Goal: Information Seeking & Learning: Learn about a topic

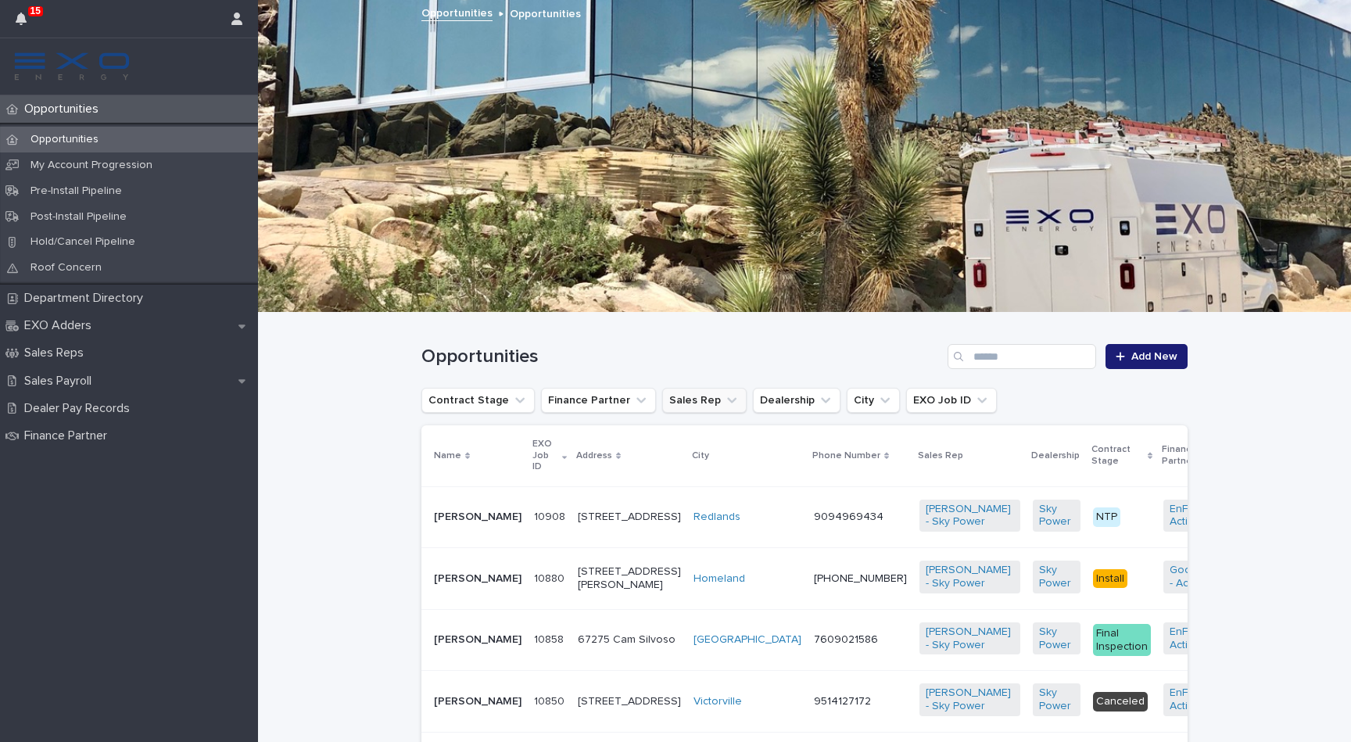
click at [708, 409] on button "Sales Rep" at bounding box center [704, 400] width 84 height 25
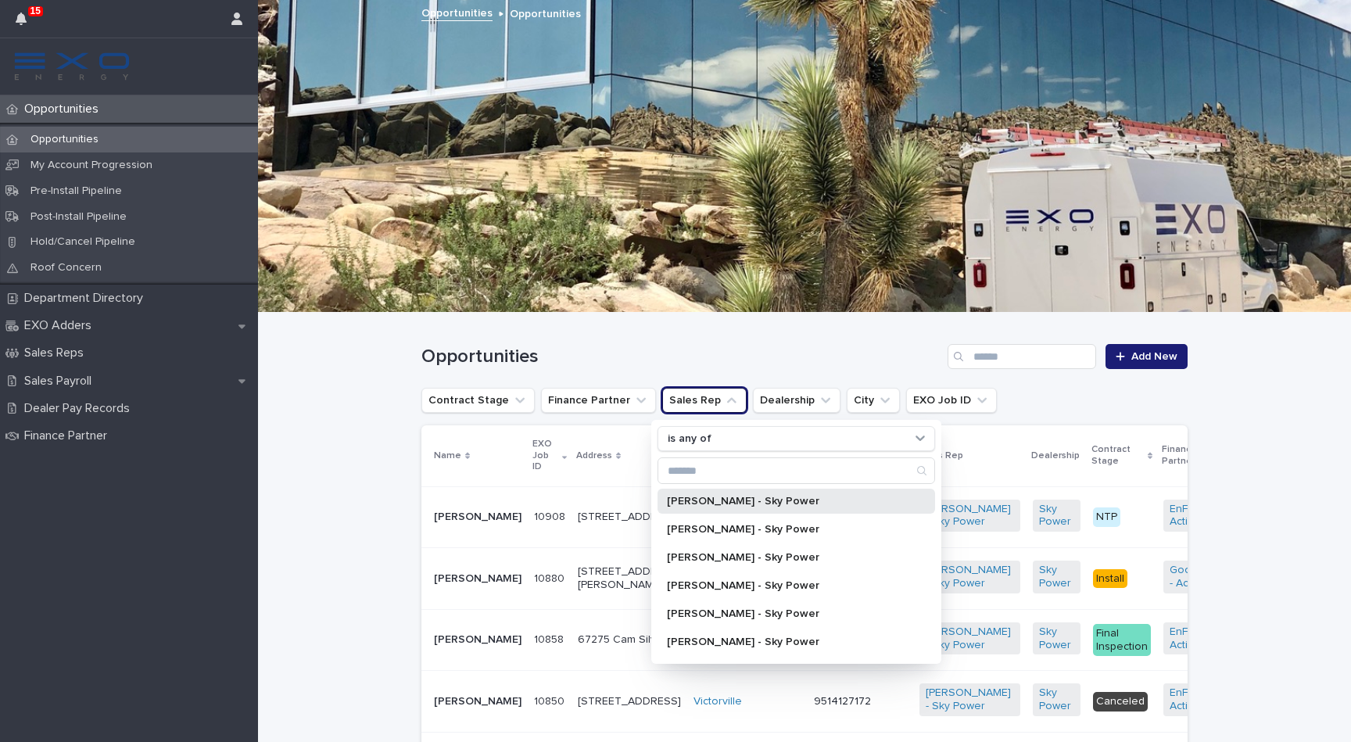
click at [748, 502] on p "[PERSON_NAME] - Sky Power" at bounding box center [788, 501] width 243 height 11
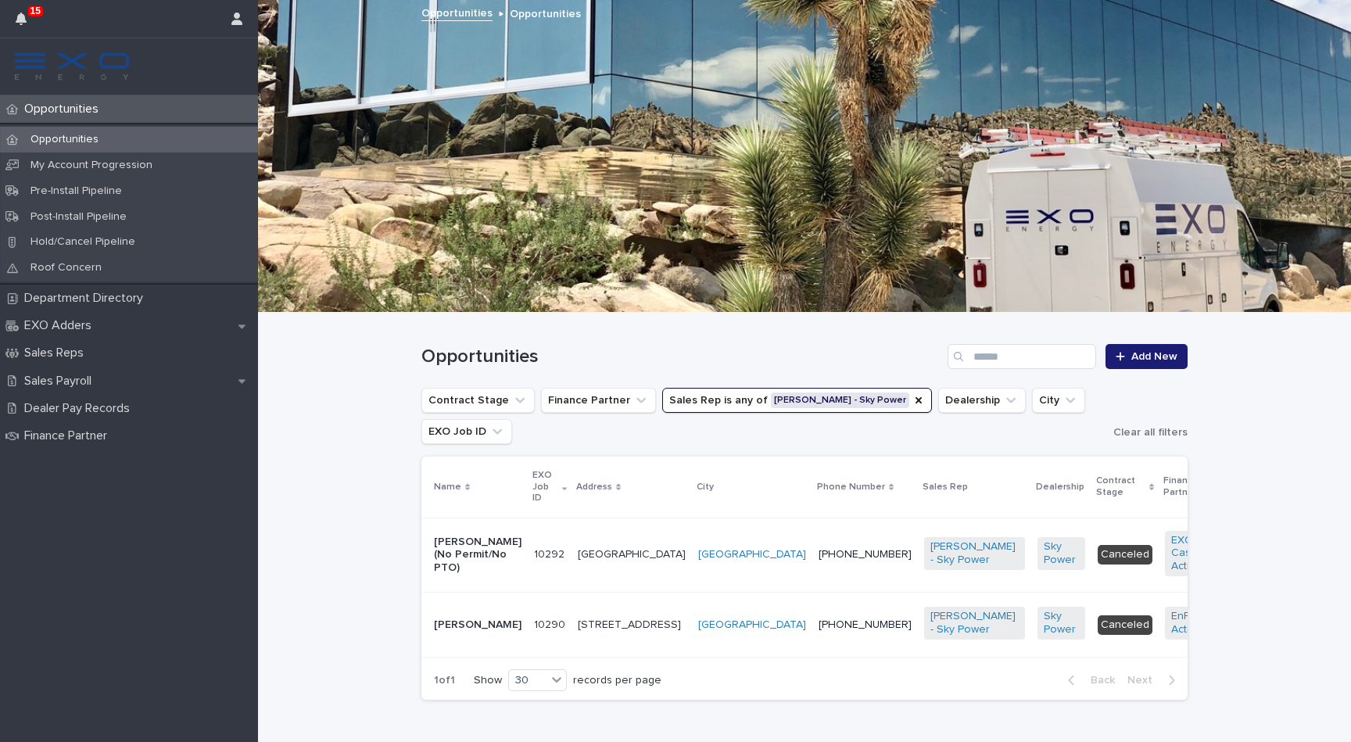
scroll to position [23, 0]
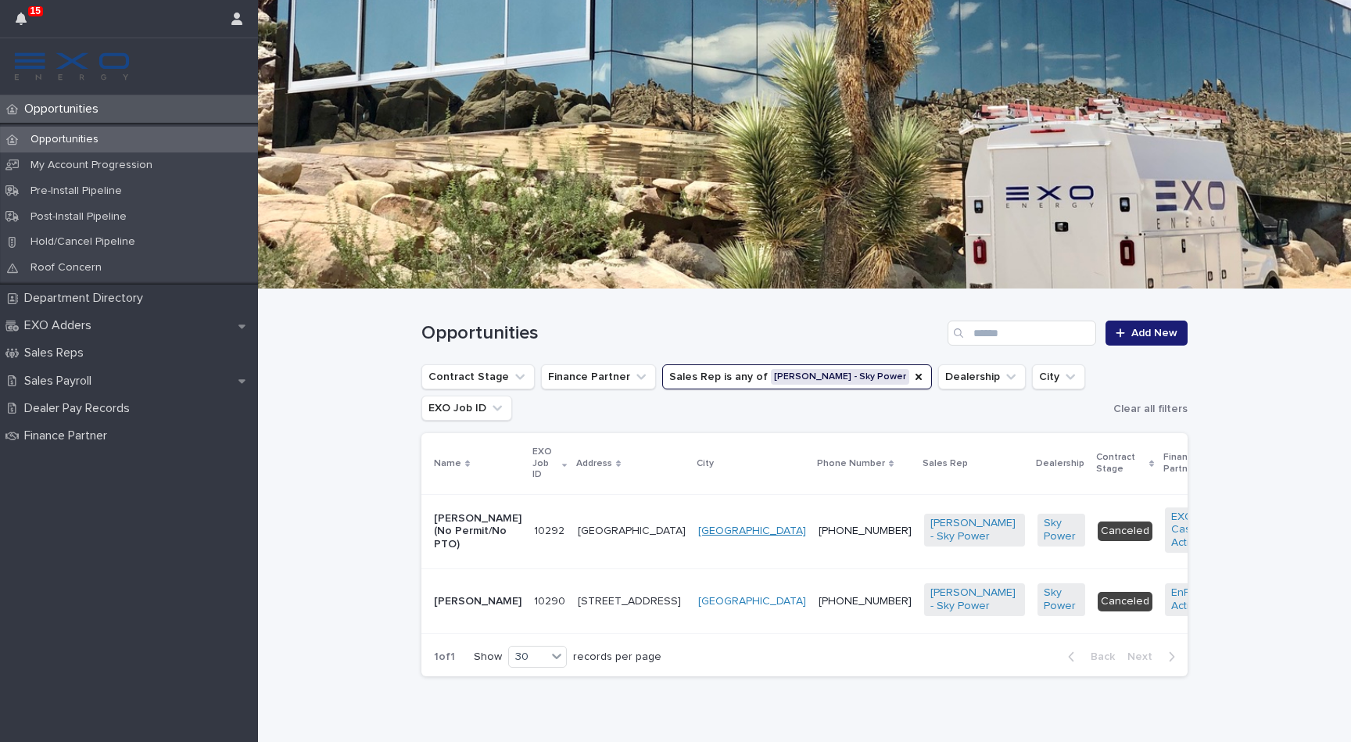
click at [698, 525] on link "[GEOGRAPHIC_DATA]" at bounding box center [752, 531] width 108 height 13
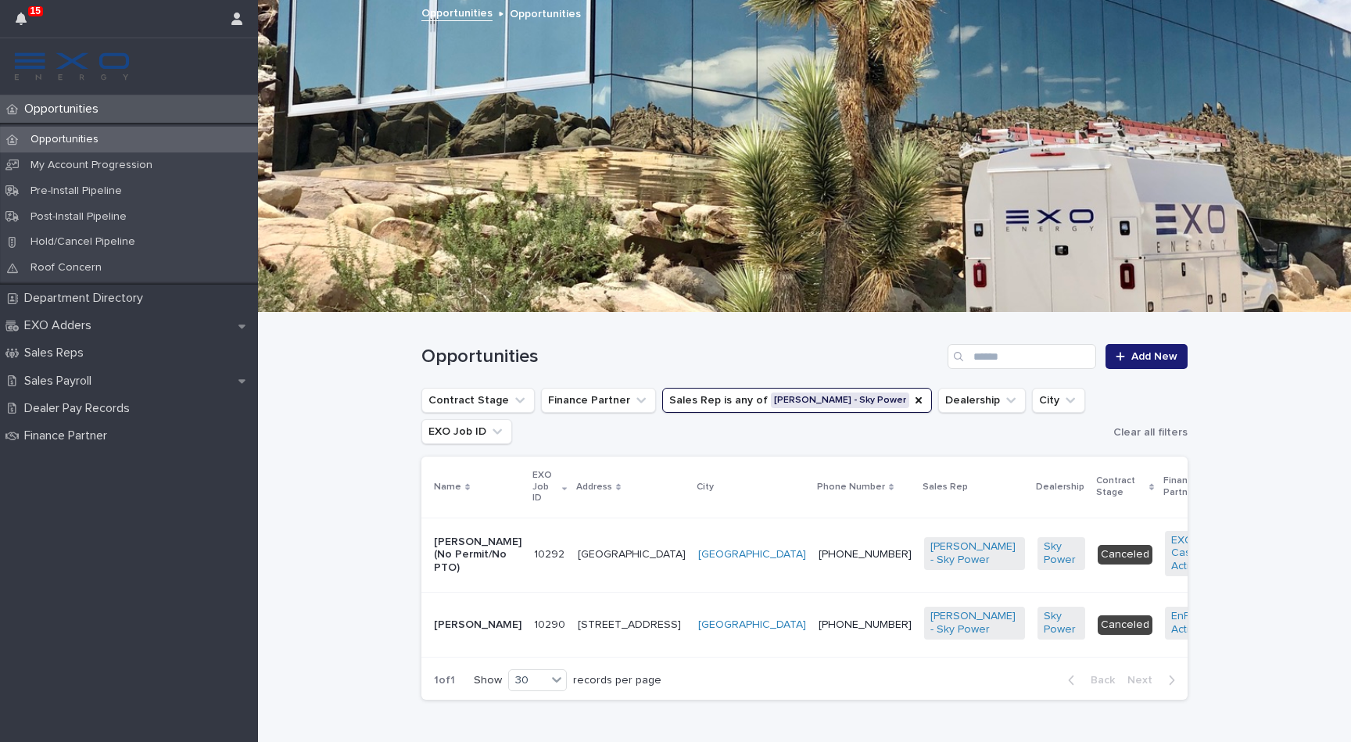
click at [477, 615] on div "[PERSON_NAME]" at bounding box center [478, 623] width 88 height 16
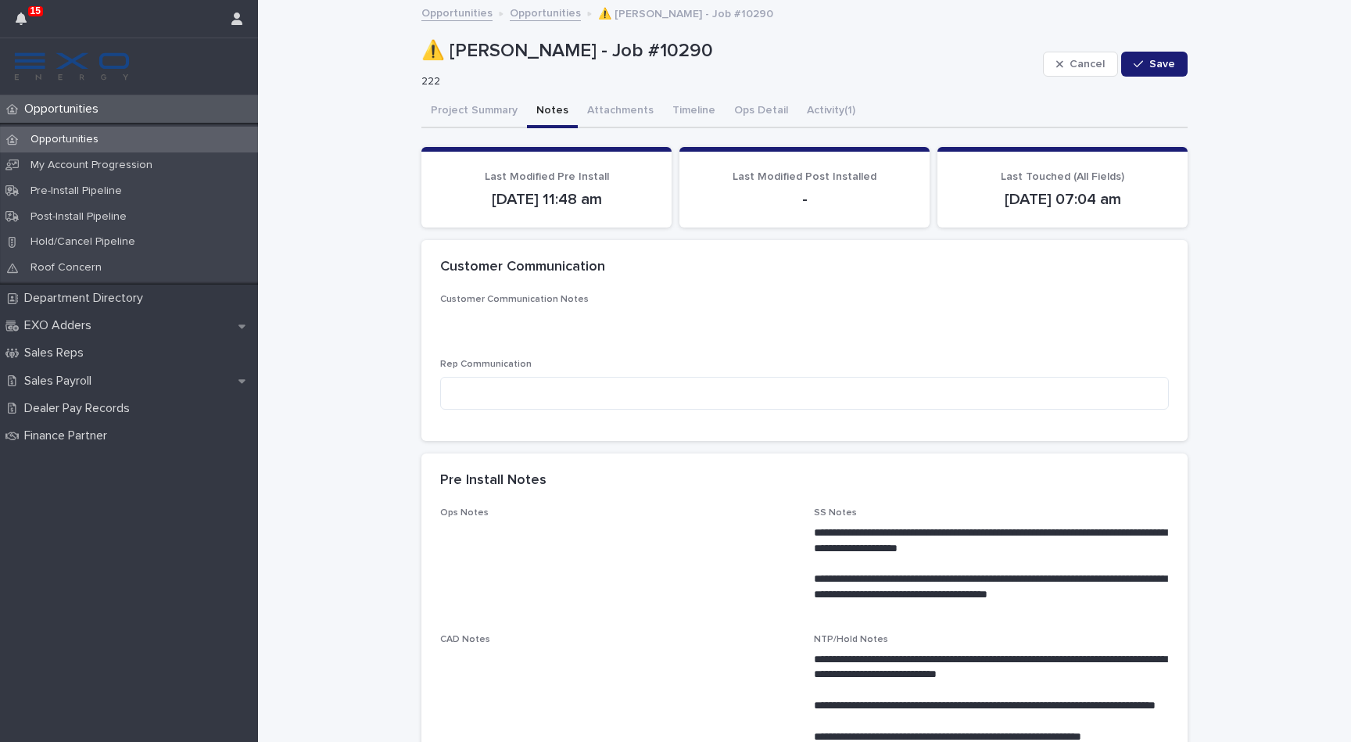
click at [553, 114] on button "Notes" at bounding box center [552, 111] width 51 height 33
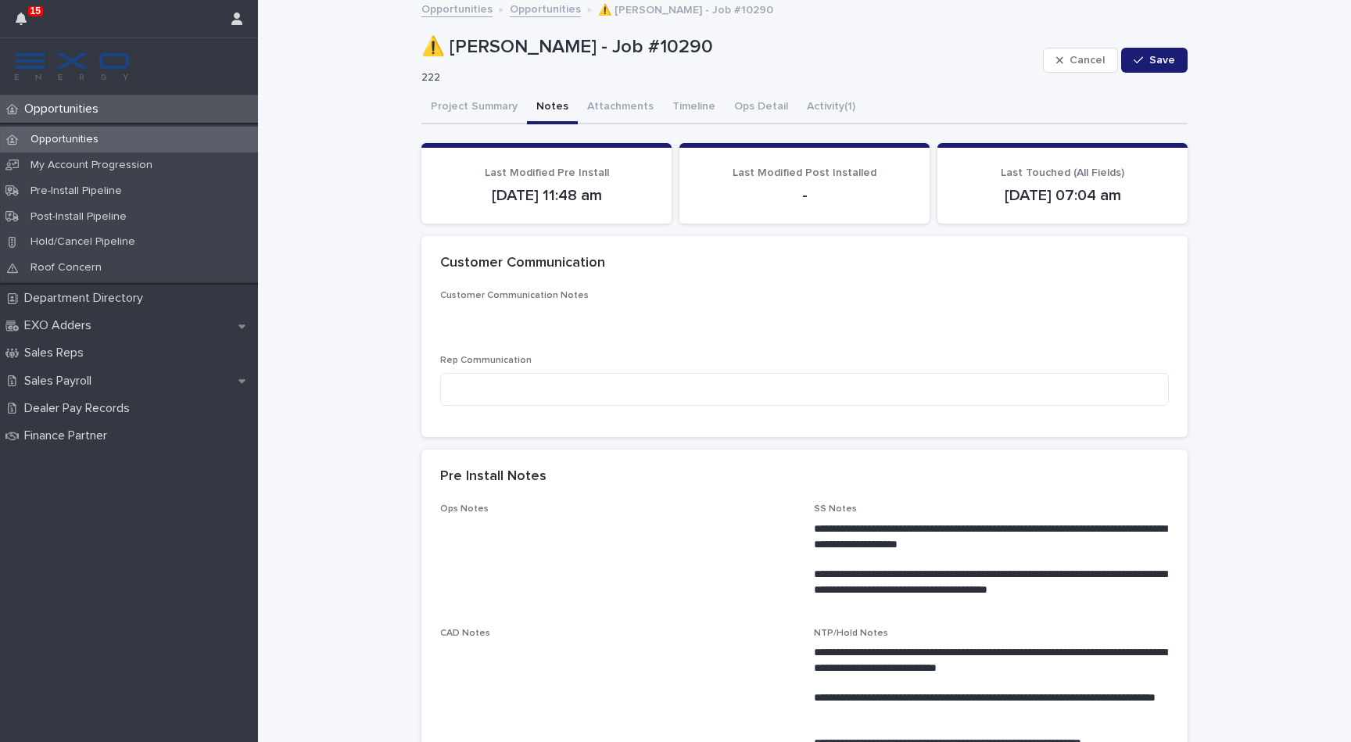
scroll to position [5, 0]
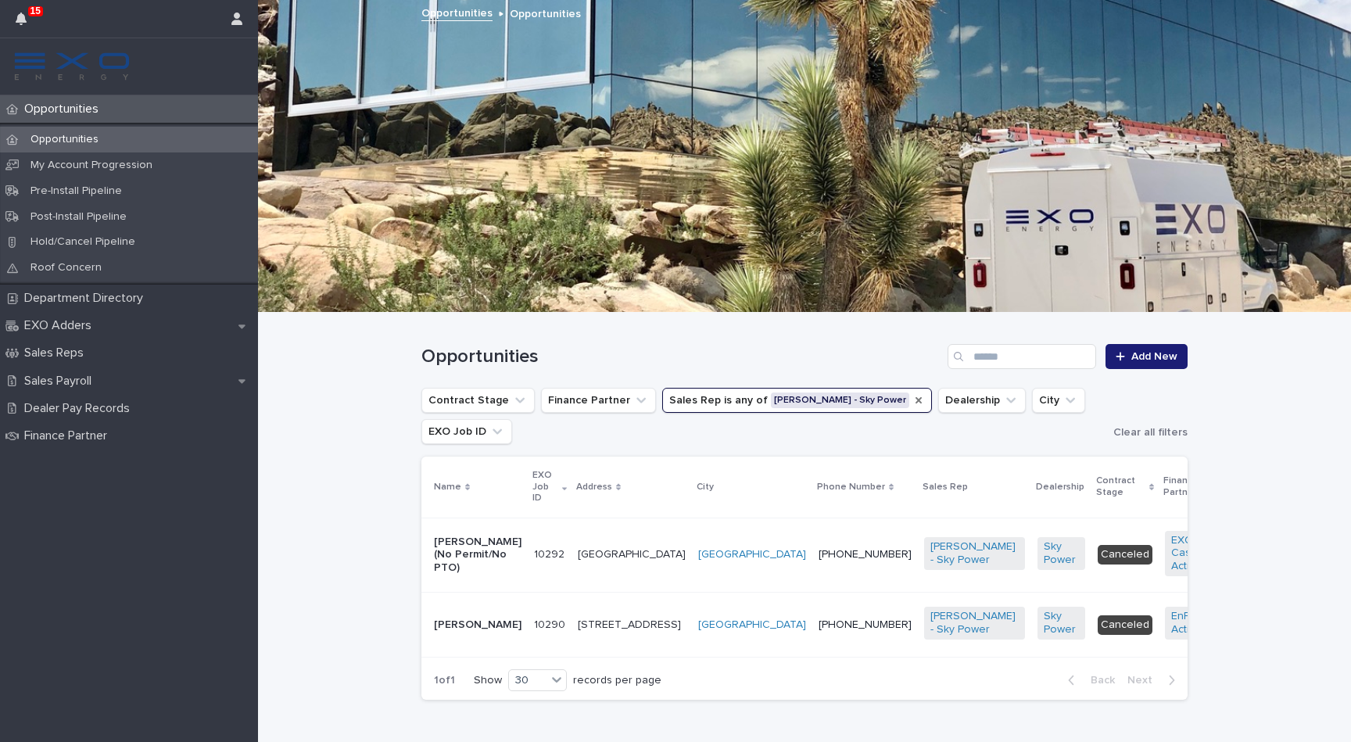
click at [916, 401] on icon "Sales Rep" at bounding box center [919, 400] width 6 height 6
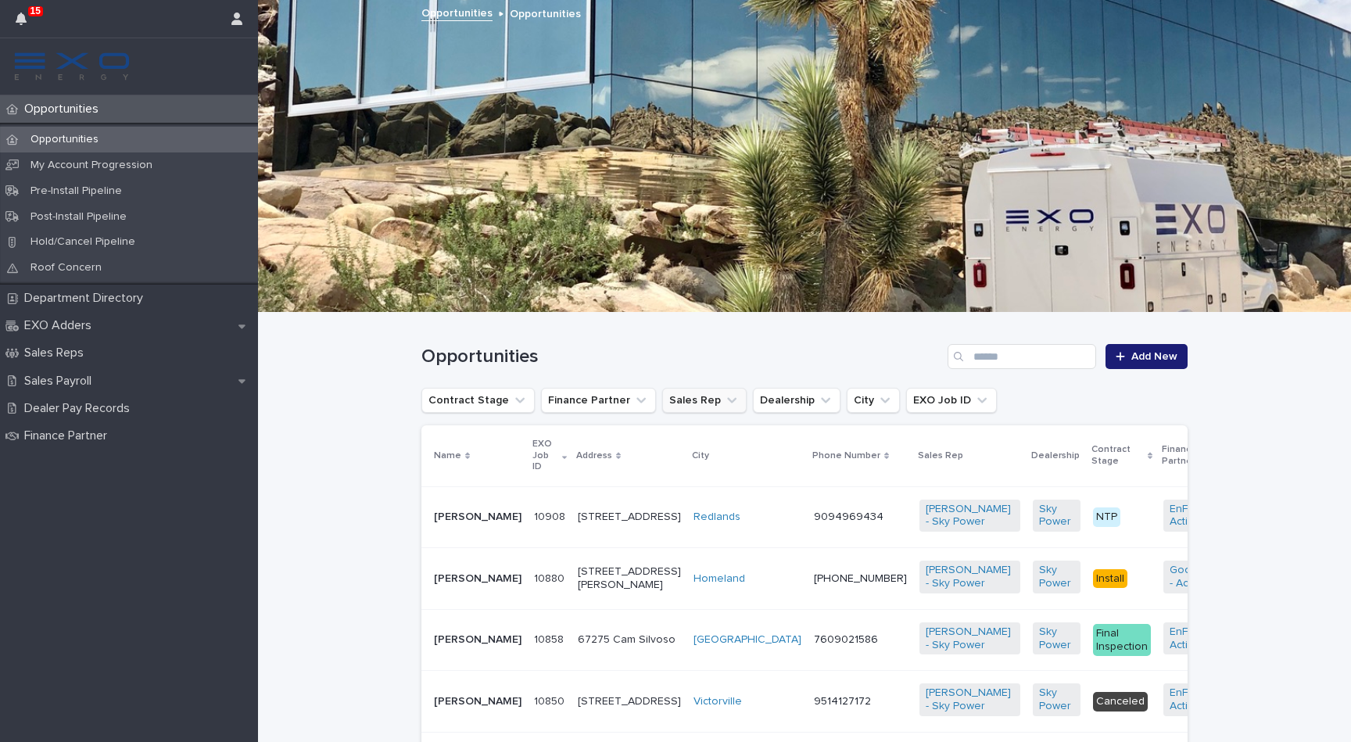
click at [694, 411] on button "Sales Rep" at bounding box center [704, 400] width 84 height 25
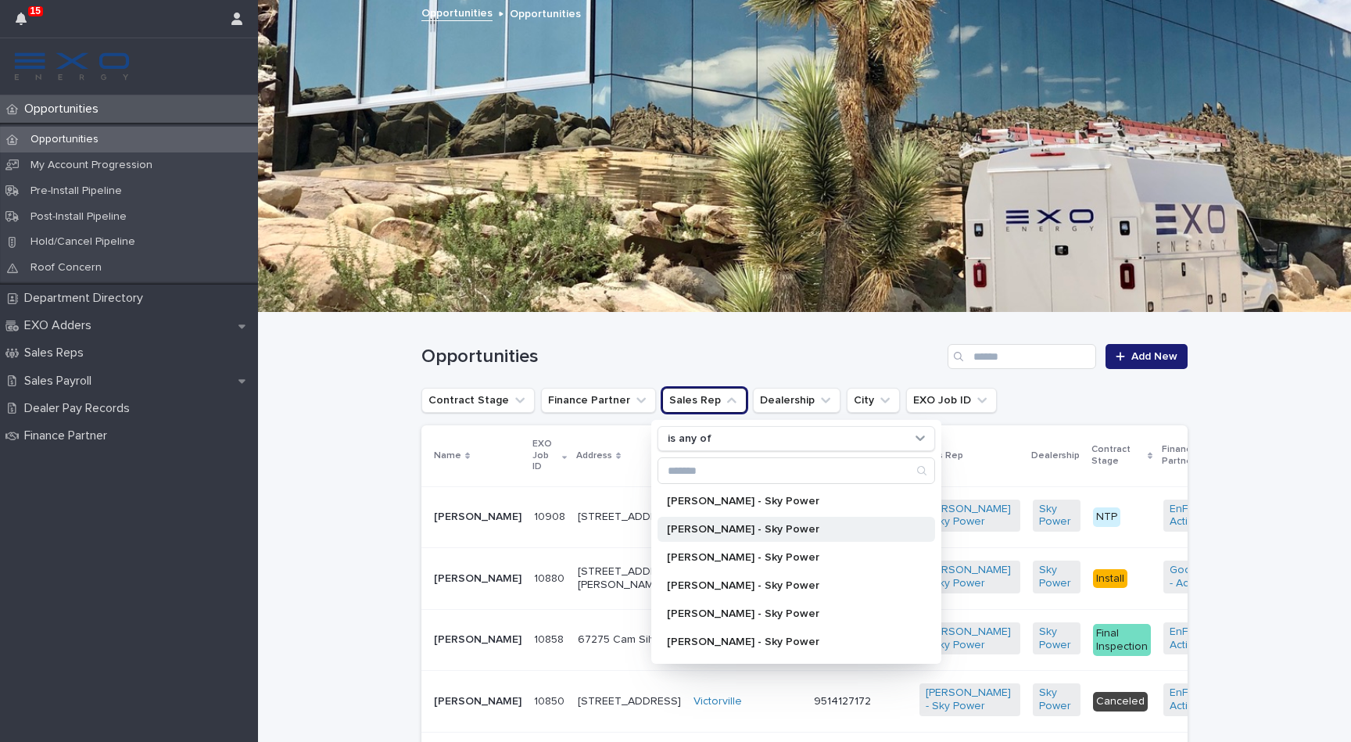
click at [719, 526] on p "[PERSON_NAME] - Sky Power" at bounding box center [788, 529] width 243 height 11
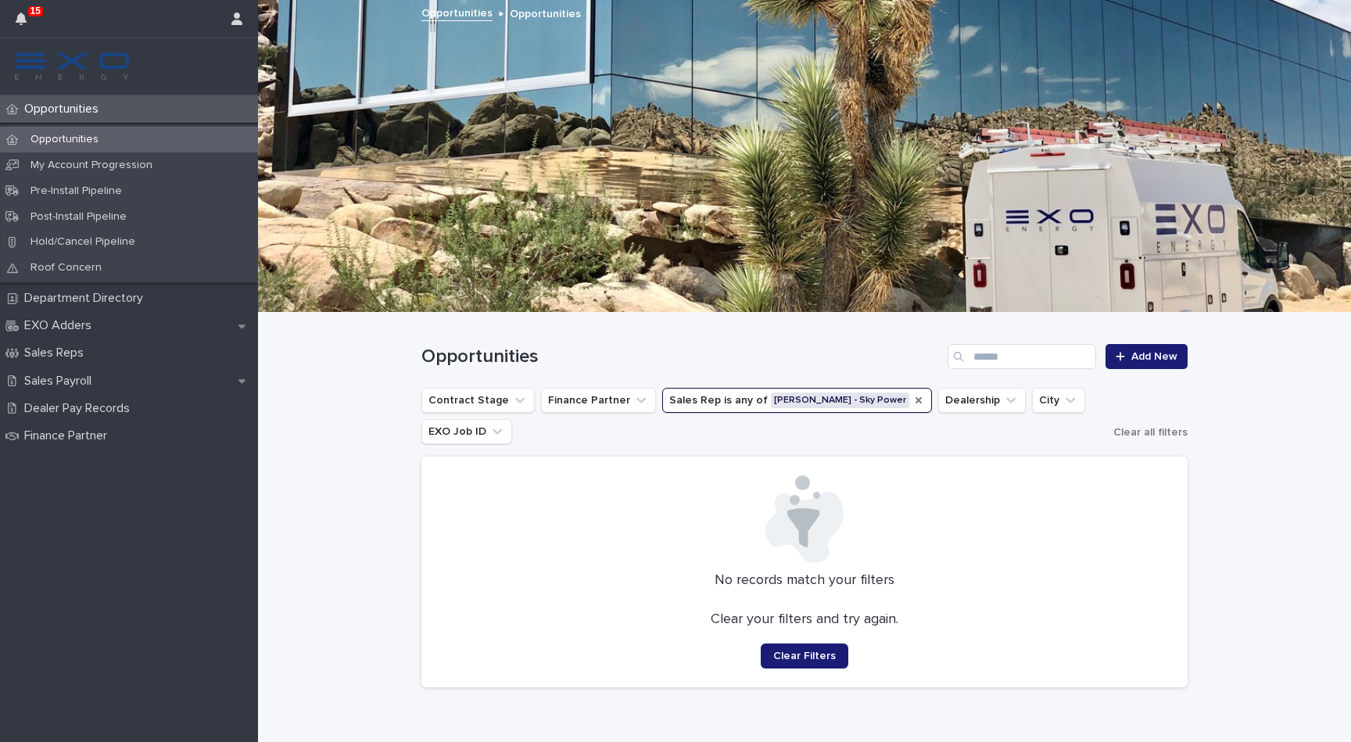
click at [858, 403] on button "Sales Rep is any of [PERSON_NAME] - Sky Power" at bounding box center [797, 400] width 270 height 25
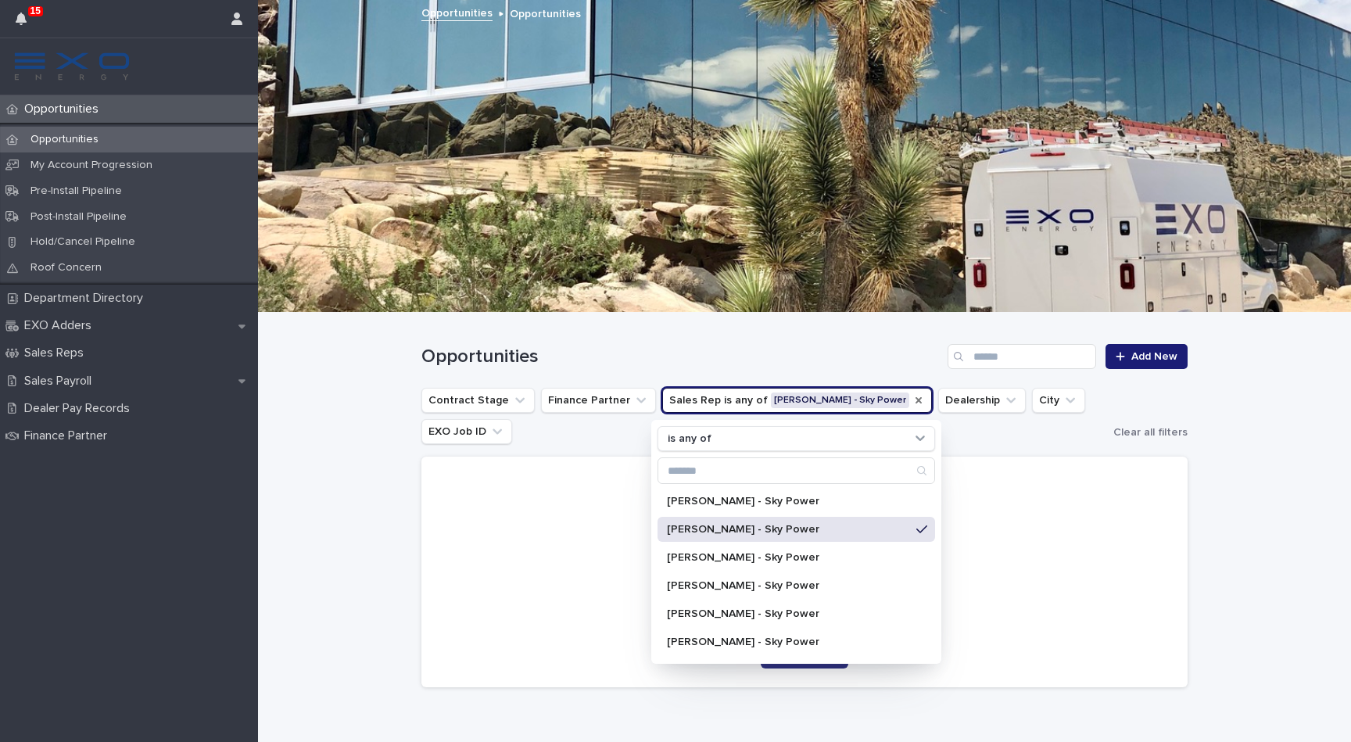
click at [916, 400] on icon "Sales Rep" at bounding box center [919, 400] width 6 height 6
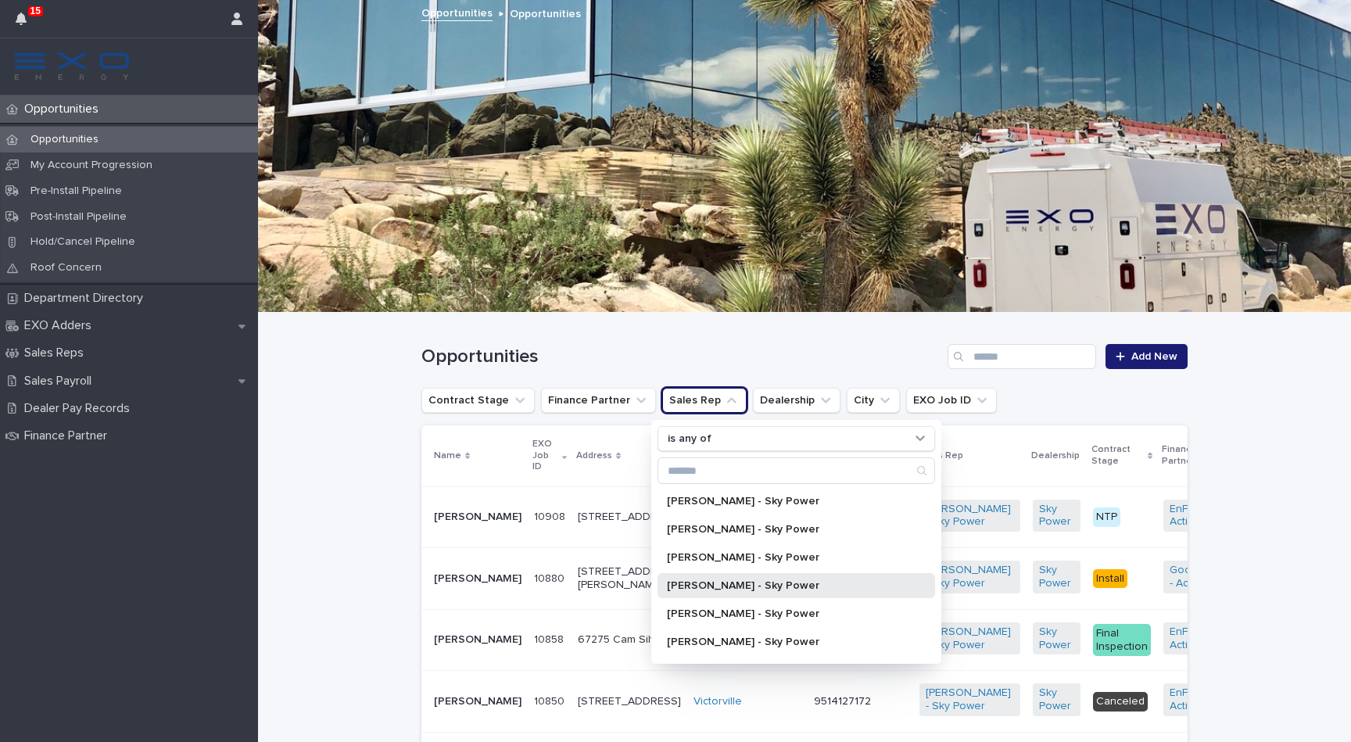
click at [782, 583] on p "[PERSON_NAME] - Sky Power" at bounding box center [788, 585] width 243 height 11
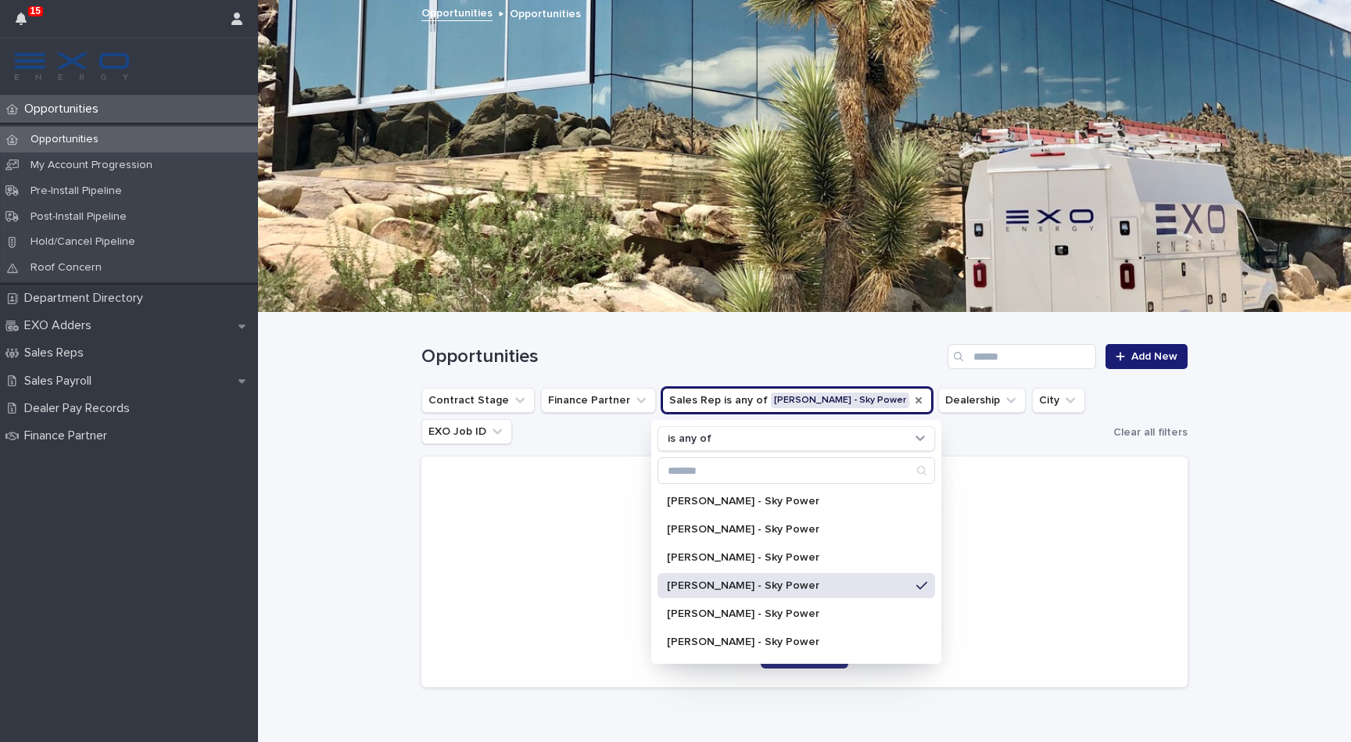
click at [864, 592] on div "[PERSON_NAME] - Sky Power" at bounding box center [797, 585] width 278 height 25
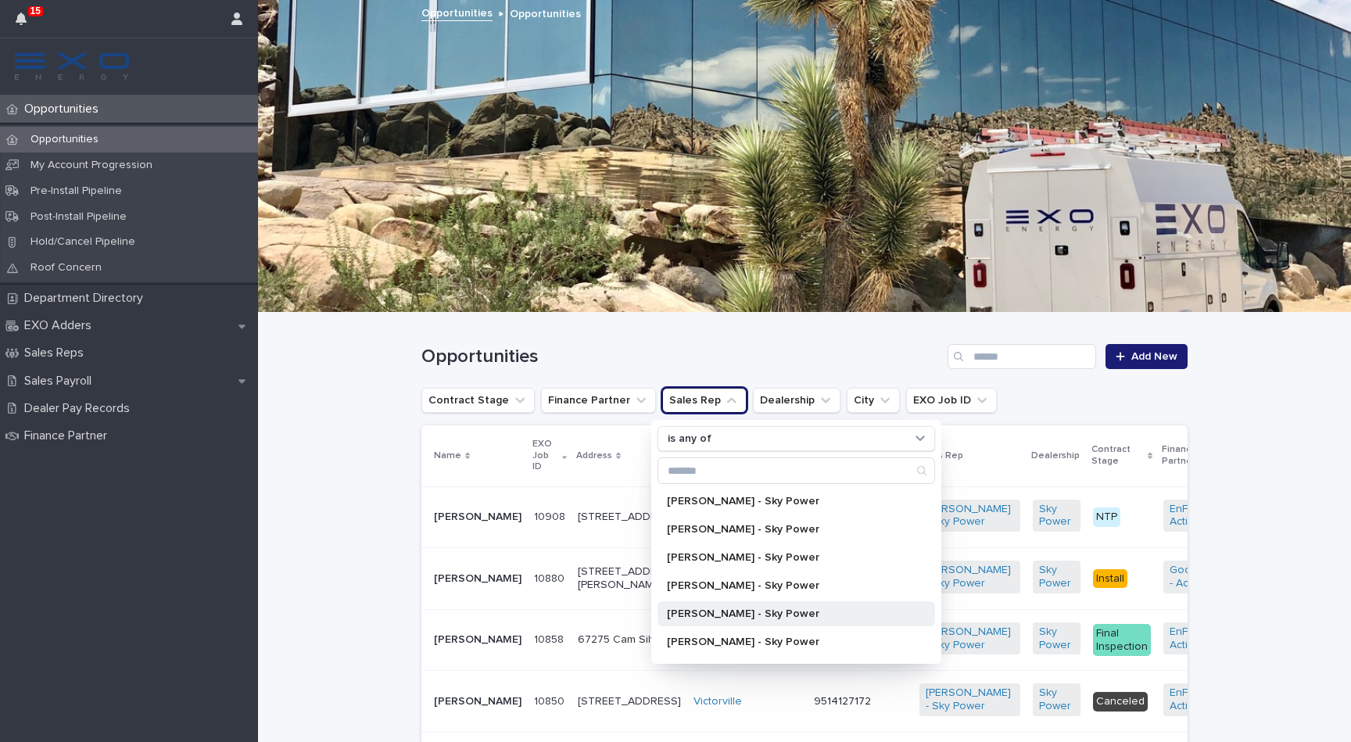
click at [796, 614] on p "[PERSON_NAME] - Sky Power" at bounding box center [788, 613] width 243 height 11
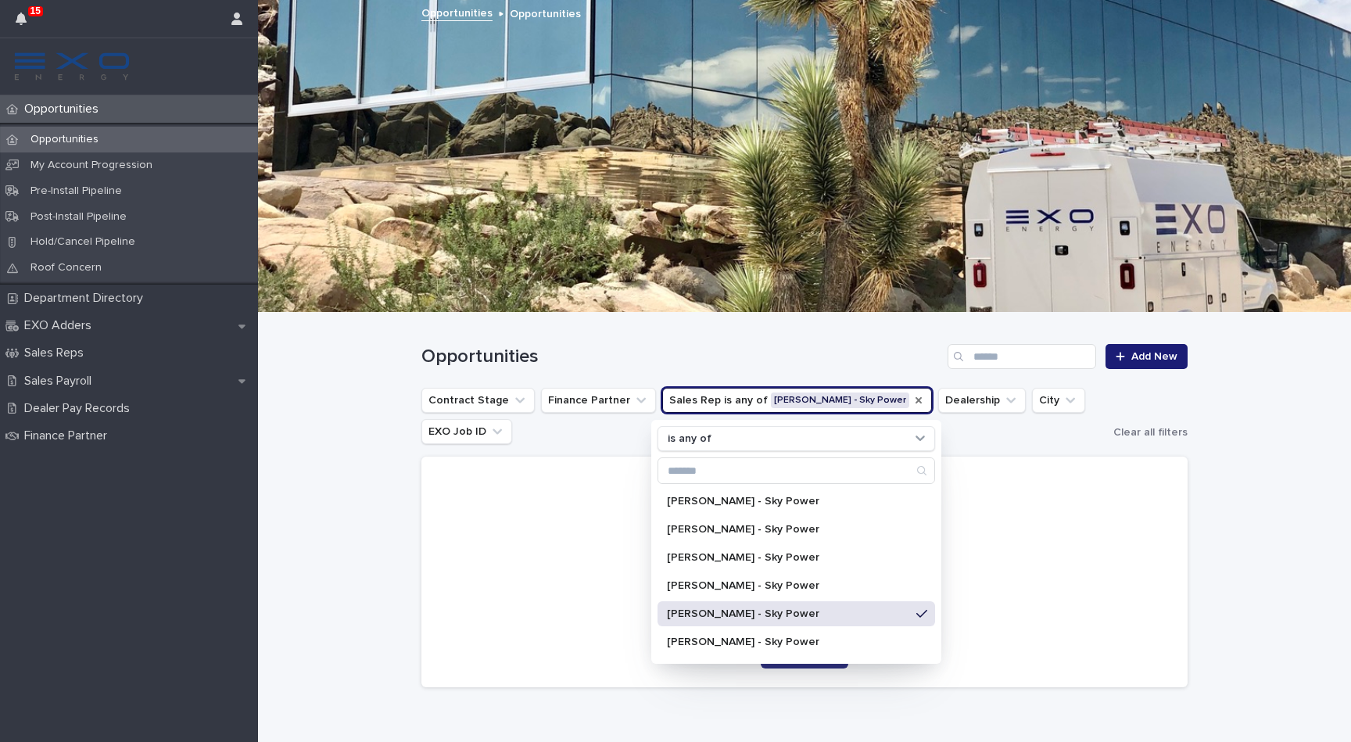
click at [855, 619] on div "[PERSON_NAME] - Sky Power" at bounding box center [797, 613] width 278 height 25
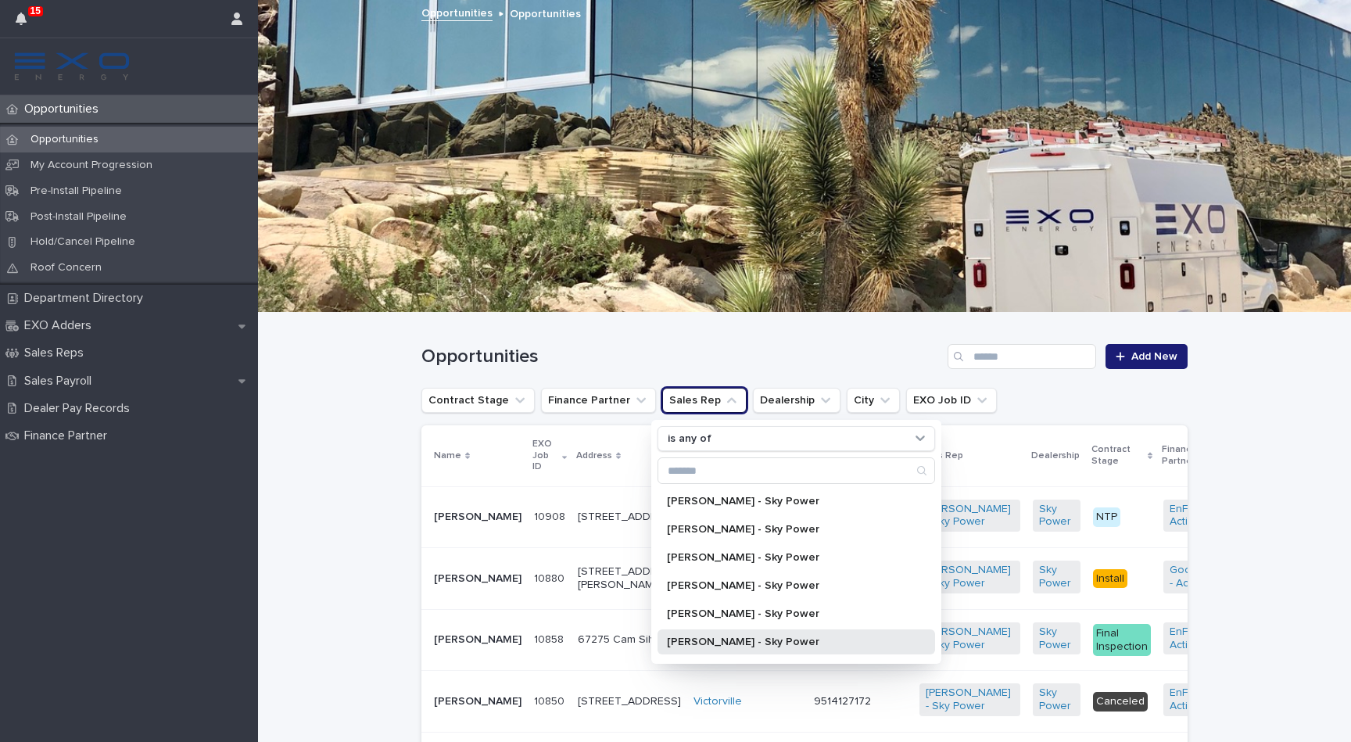
click at [784, 642] on p "[PERSON_NAME] - Sky Power" at bounding box center [788, 641] width 243 height 11
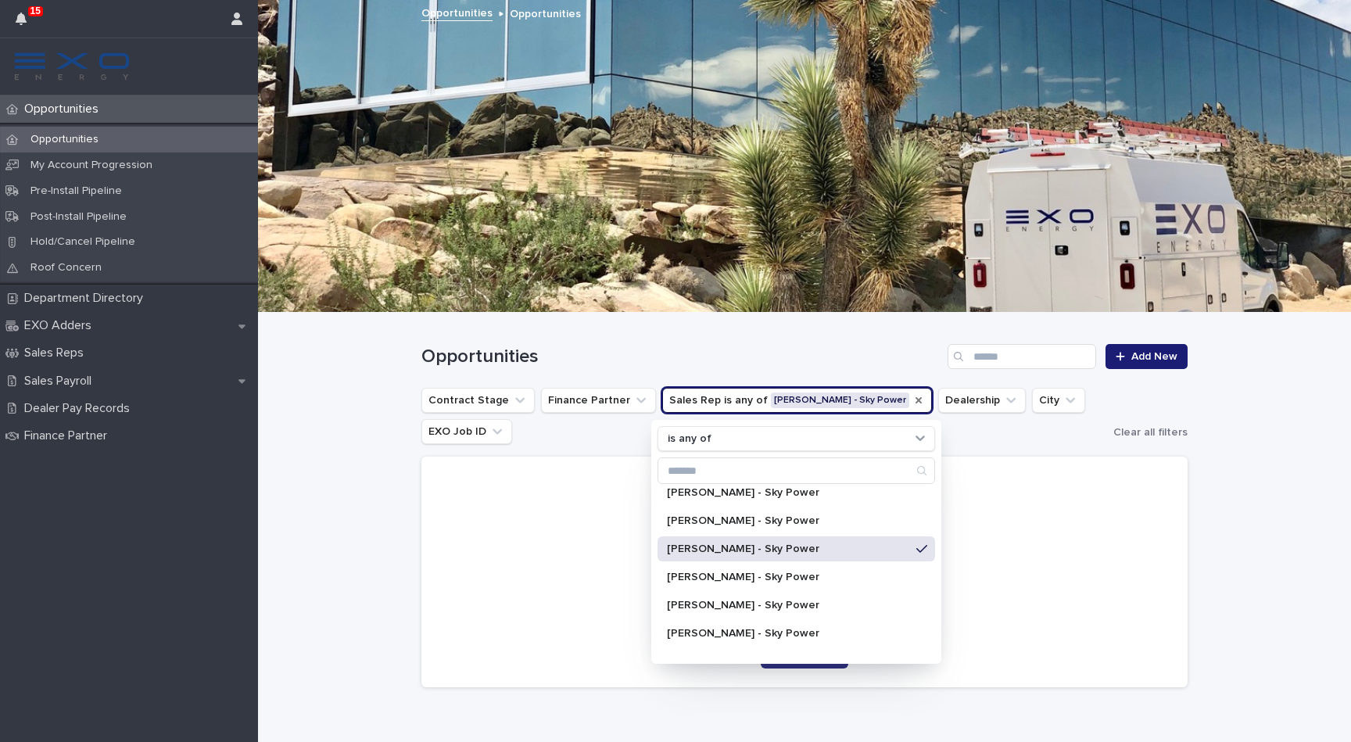
scroll to position [95, 0]
click at [758, 571] on p "[PERSON_NAME] - Sky Power" at bounding box center [788, 574] width 243 height 11
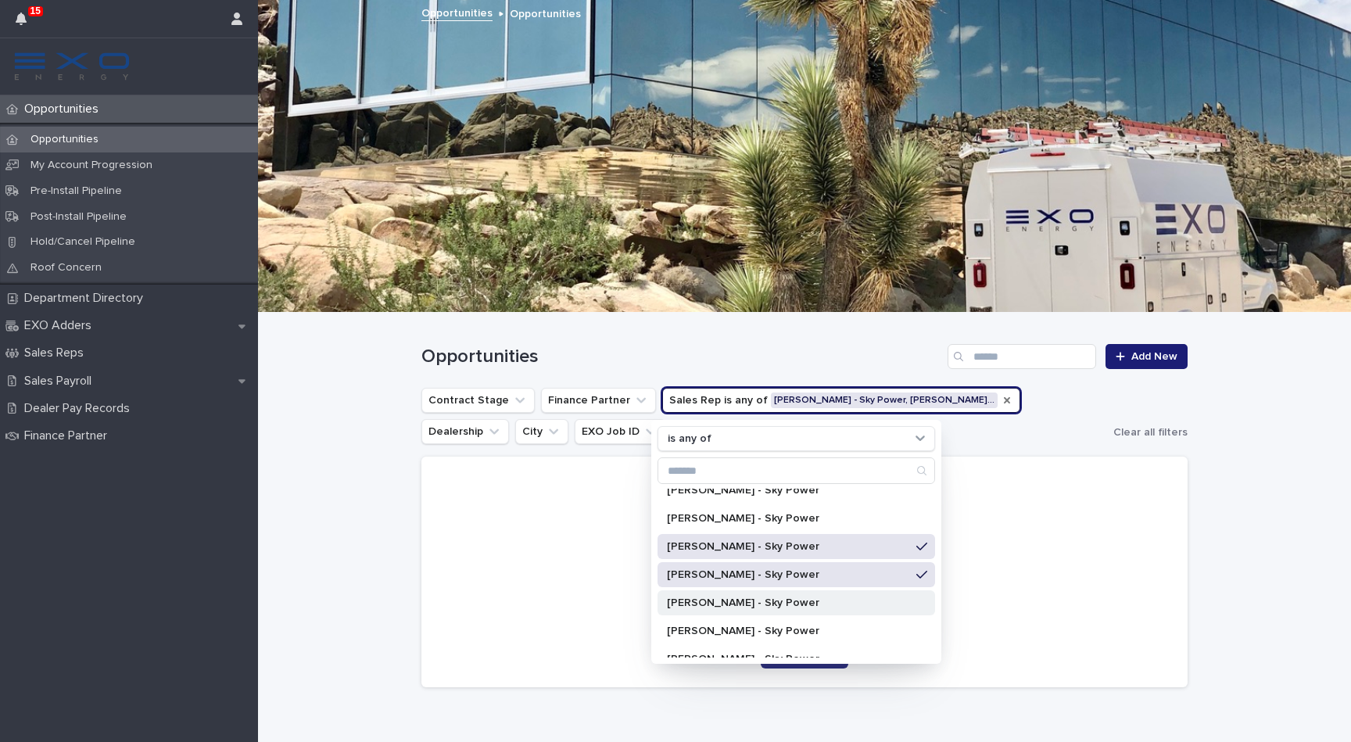
click at [751, 602] on p "[PERSON_NAME] - Sky Power" at bounding box center [788, 602] width 243 height 11
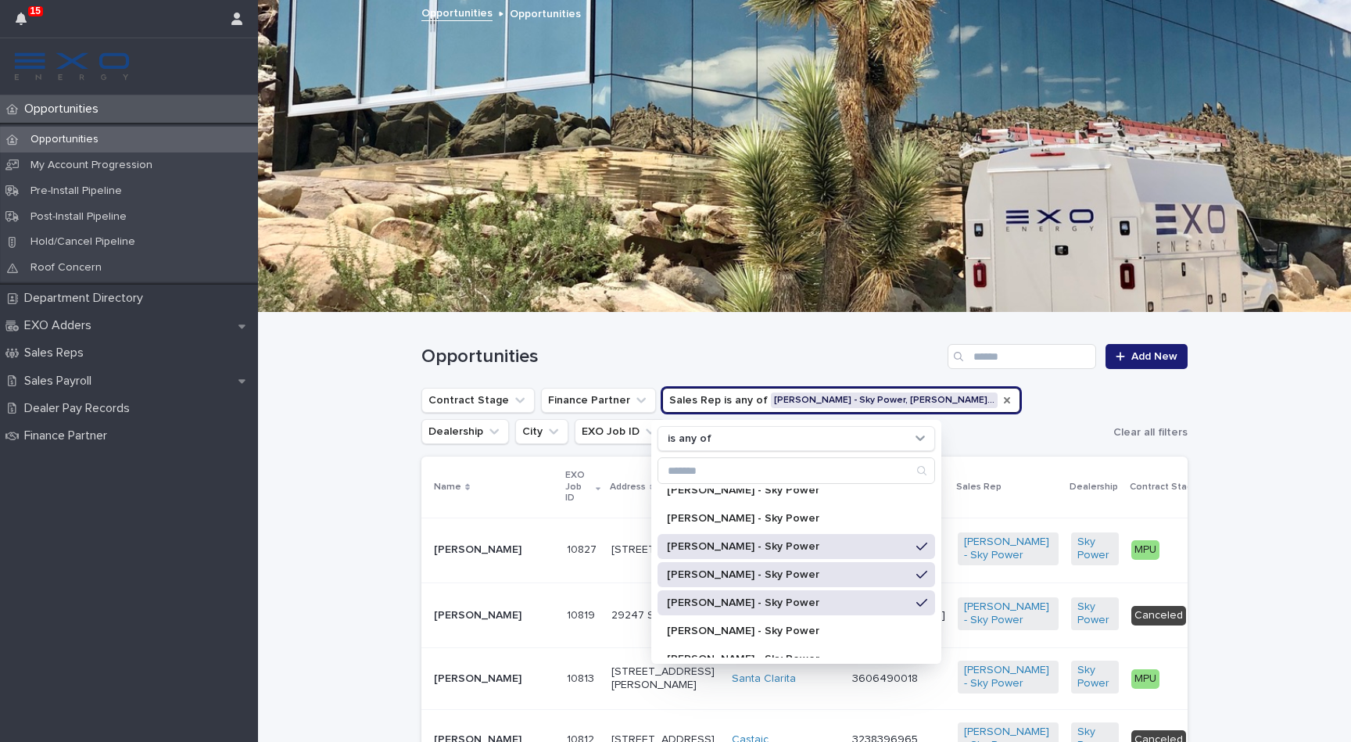
click at [916, 579] on icon at bounding box center [921, 574] width 11 height 13
click at [861, 556] on div "[PERSON_NAME] - Sky Power" at bounding box center [797, 546] width 278 height 25
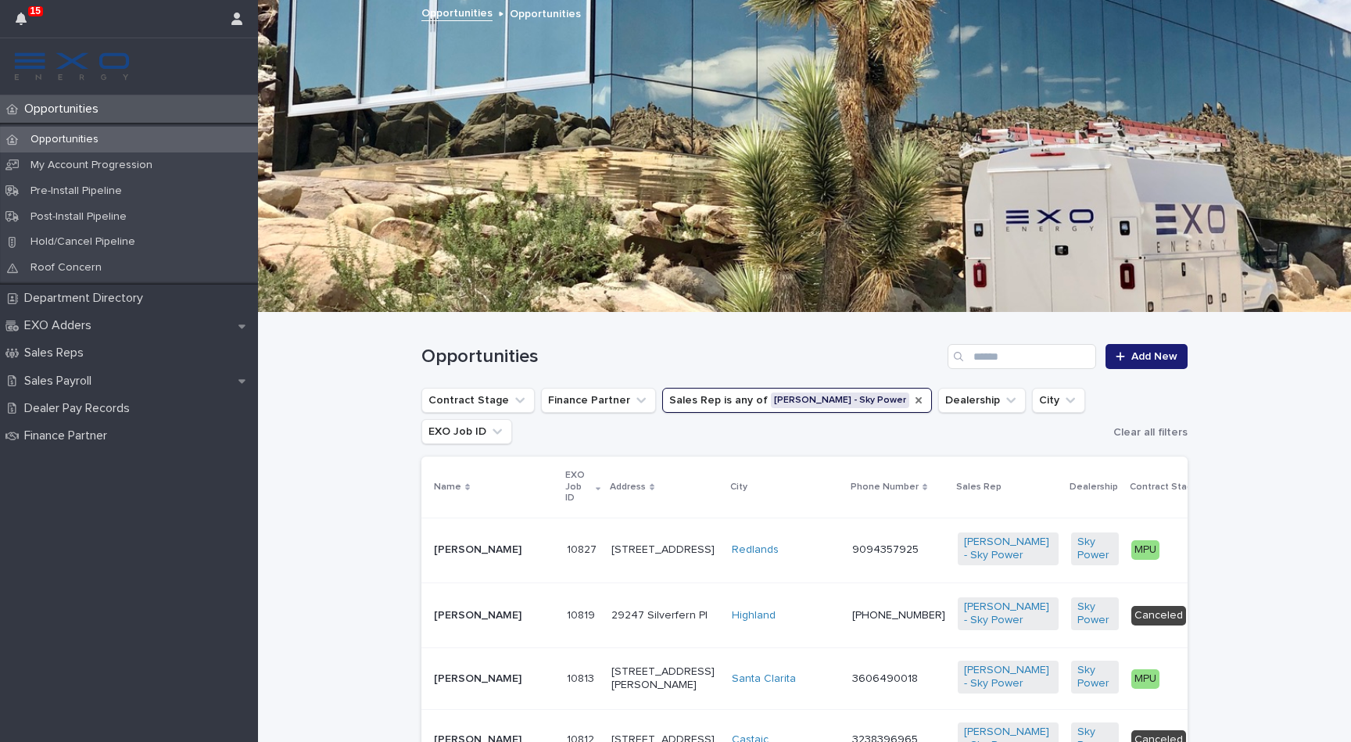
click at [455, 611] on p "[PERSON_NAME]" at bounding box center [494, 615] width 120 height 13
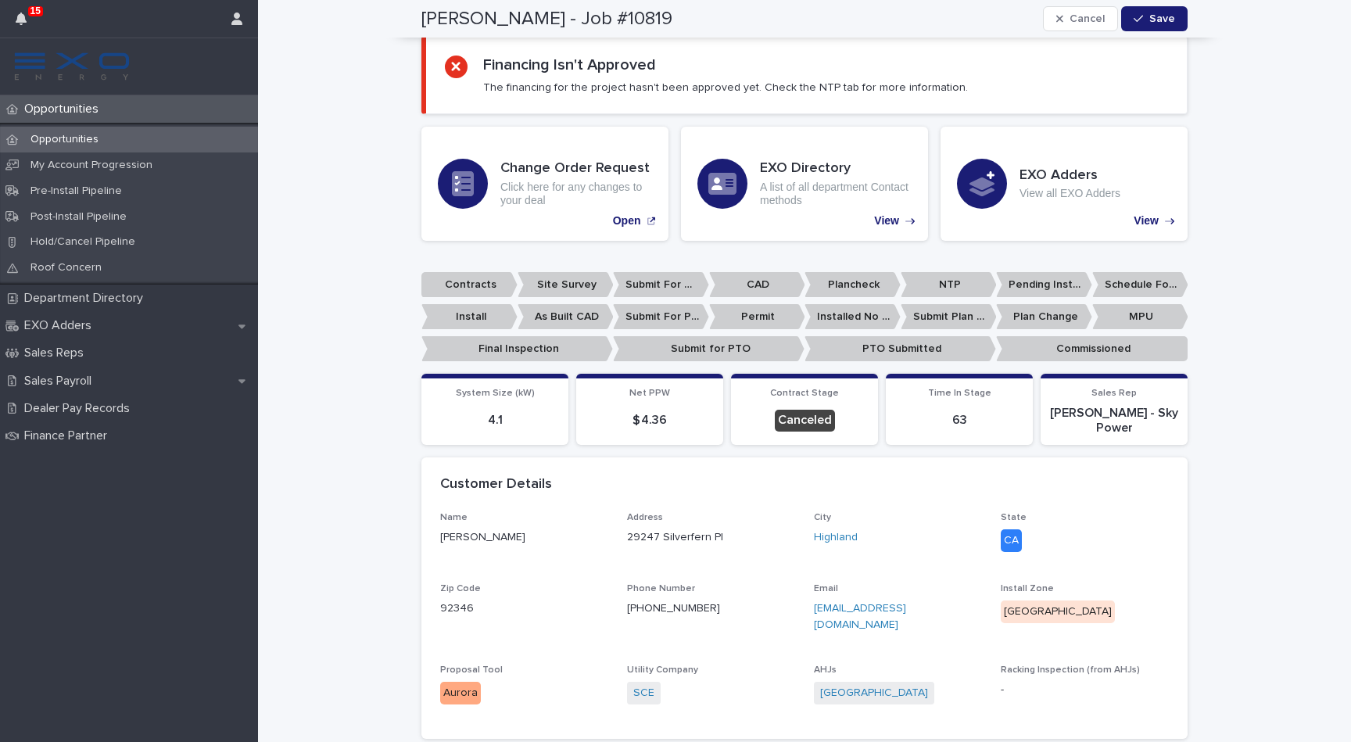
scroll to position [110, 0]
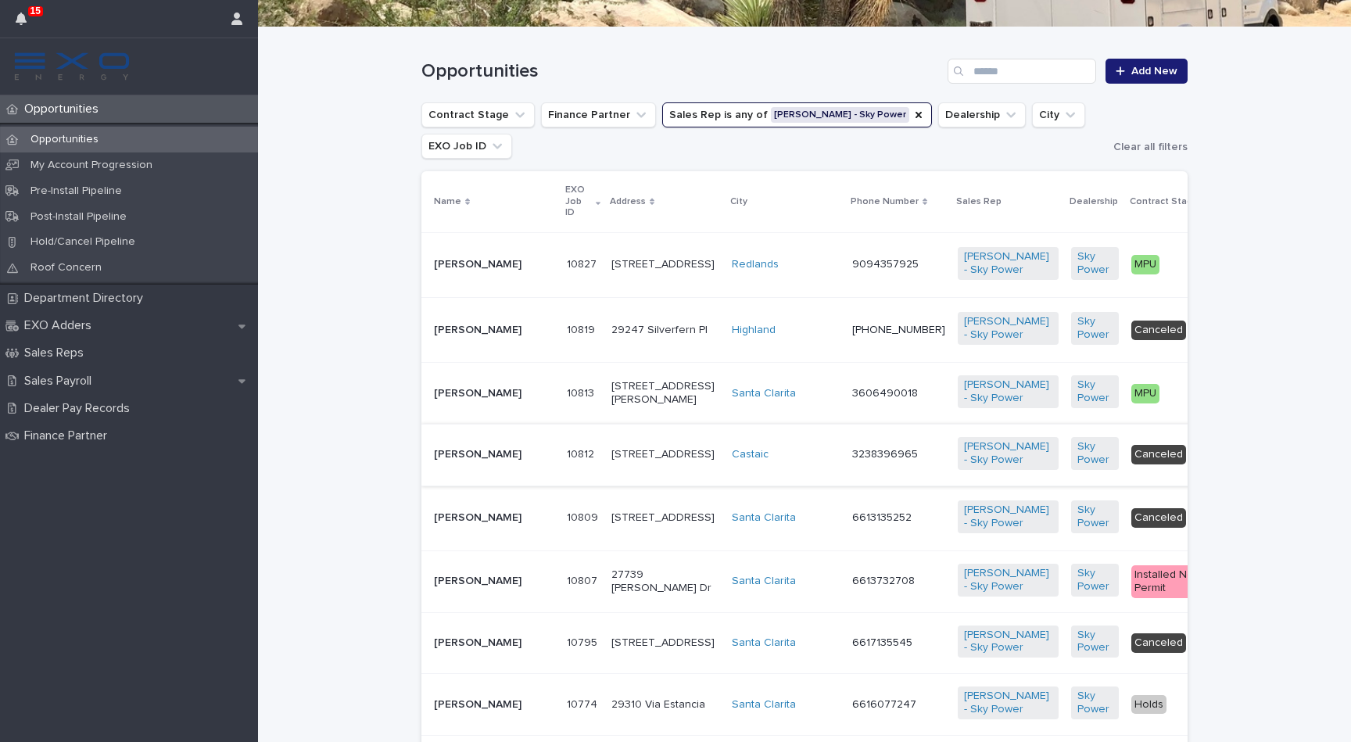
scroll to position [280, 0]
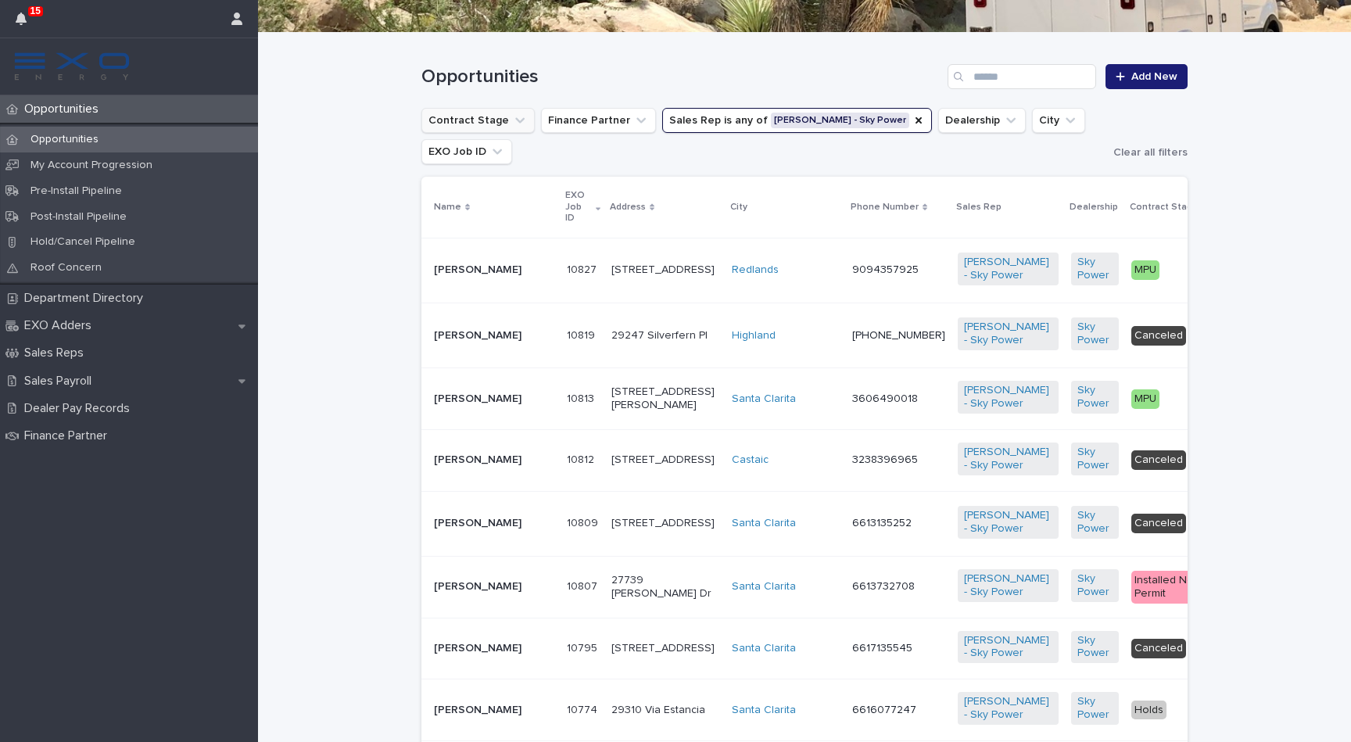
click at [517, 114] on icon "Contract Stage" at bounding box center [520, 121] width 16 height 16
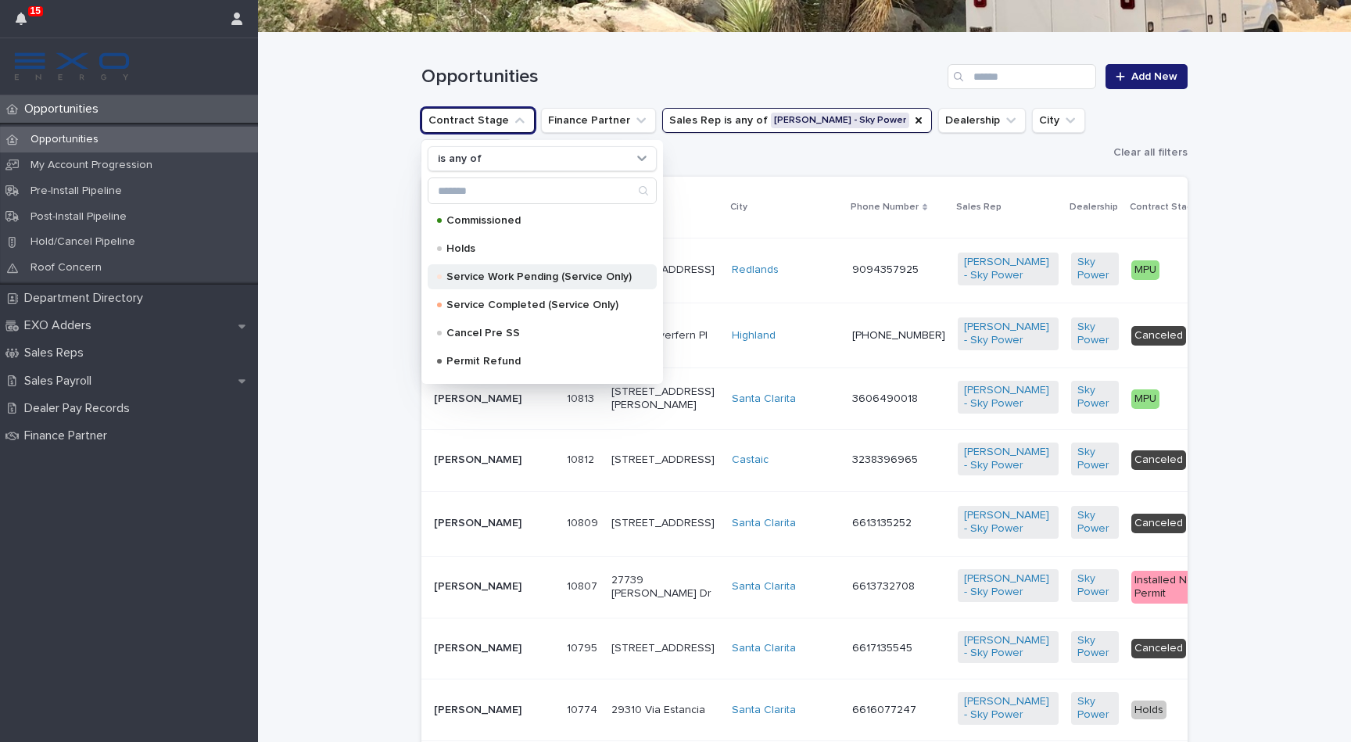
scroll to position [723, 0]
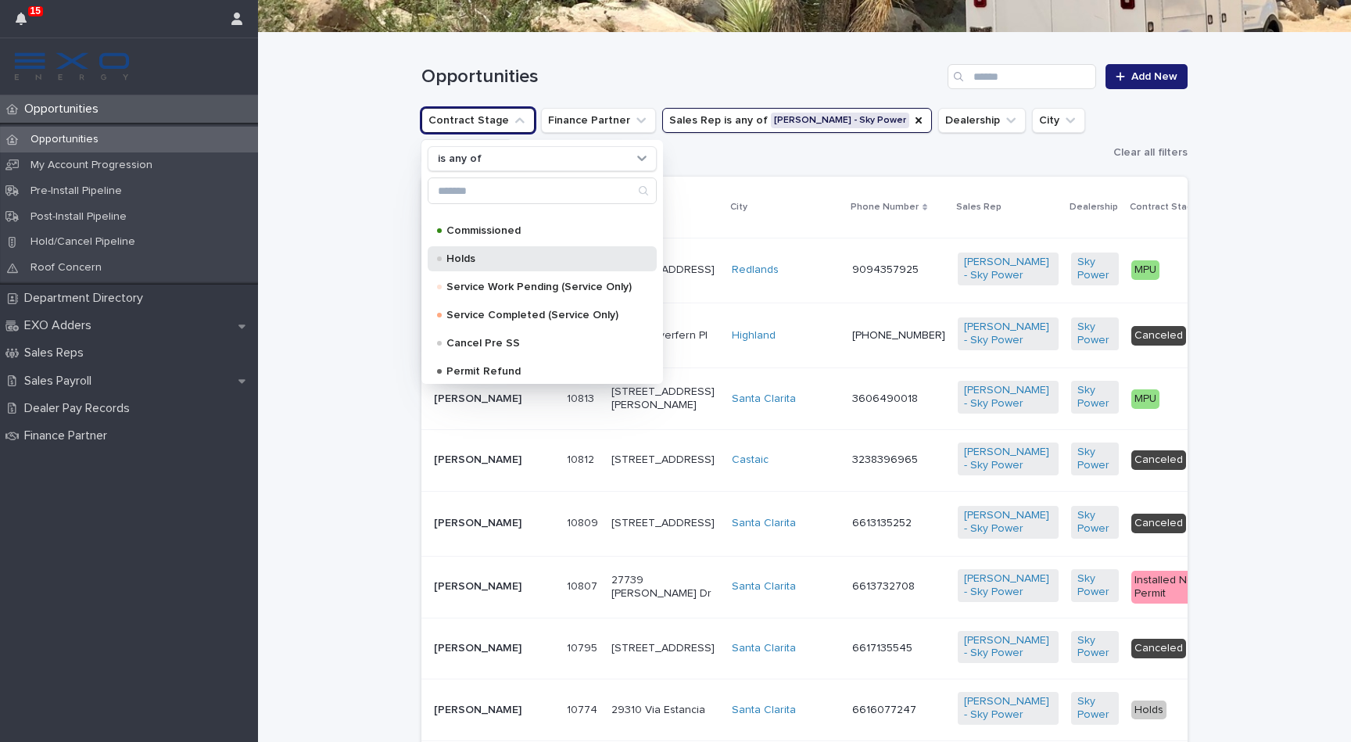
click at [477, 251] on div "Holds" at bounding box center [542, 258] width 229 height 25
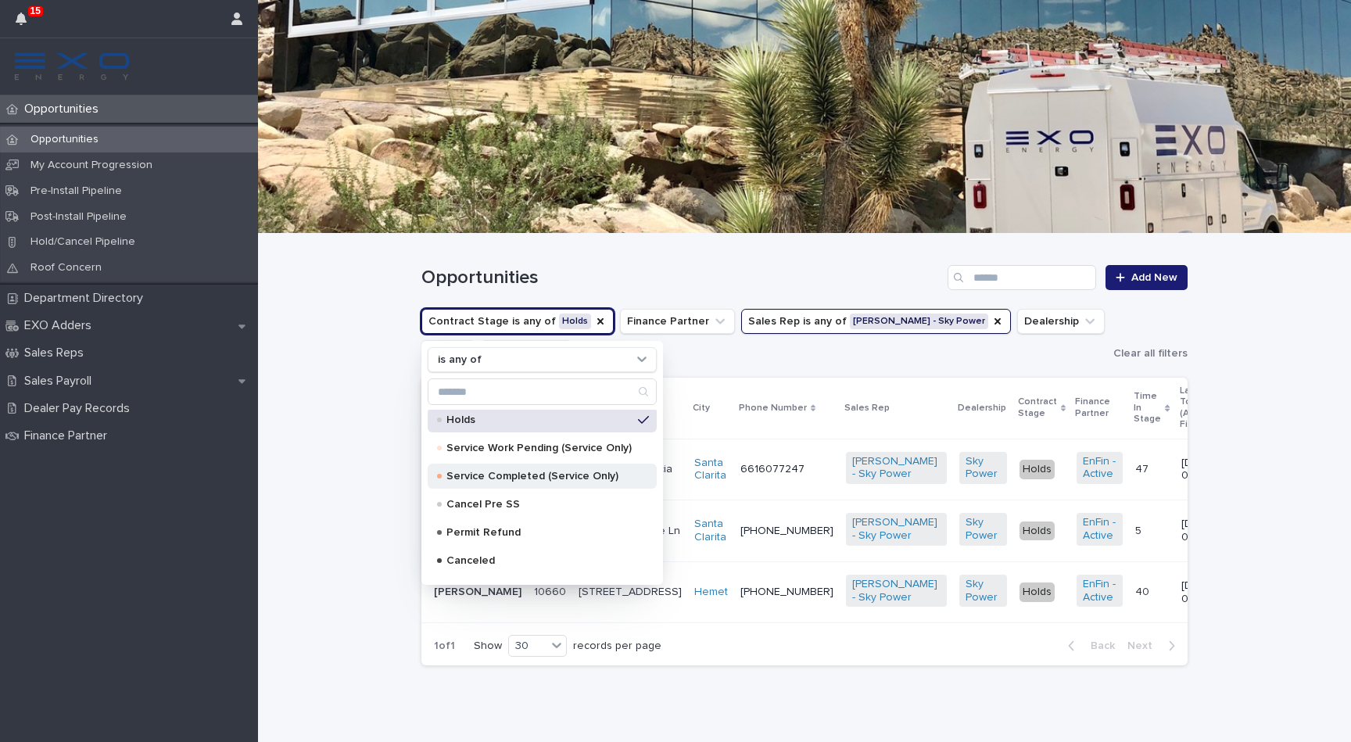
scroll to position [792, 0]
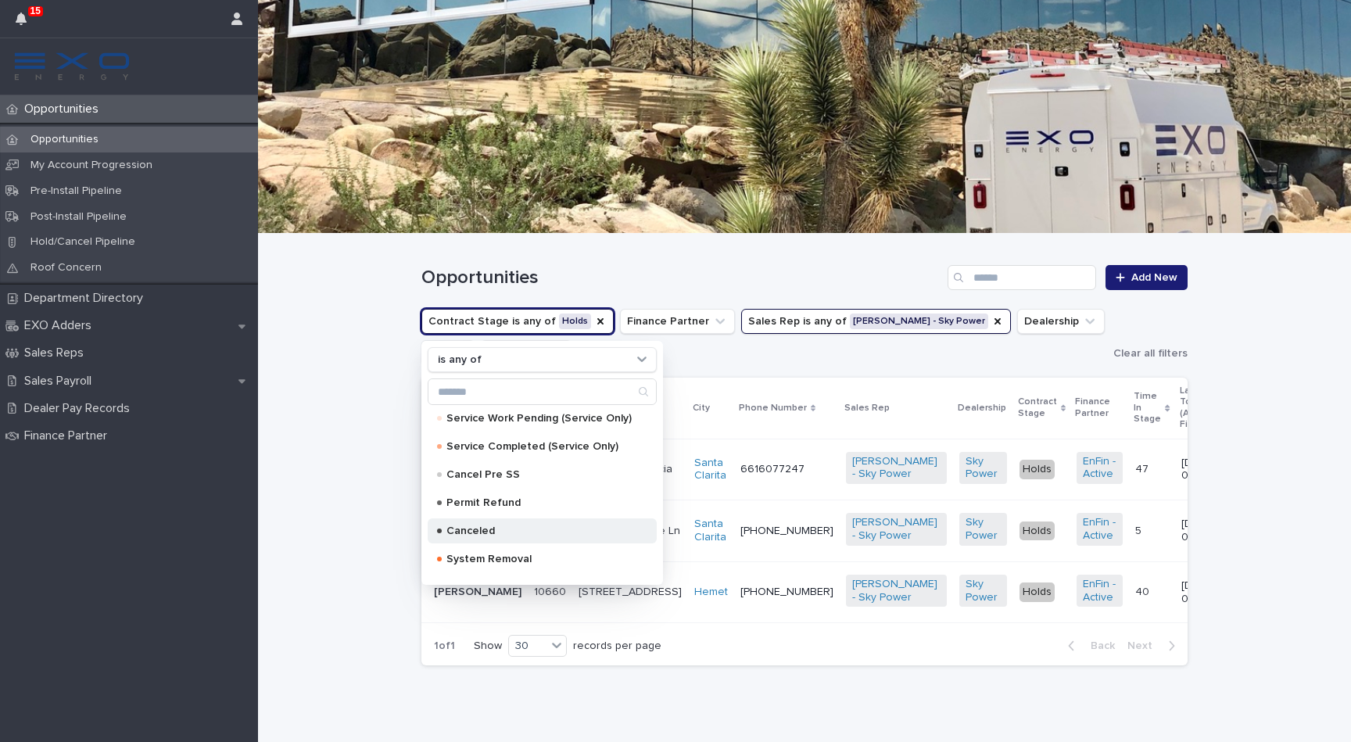
click at [495, 529] on p "Canceled" at bounding box center [538, 530] width 185 height 11
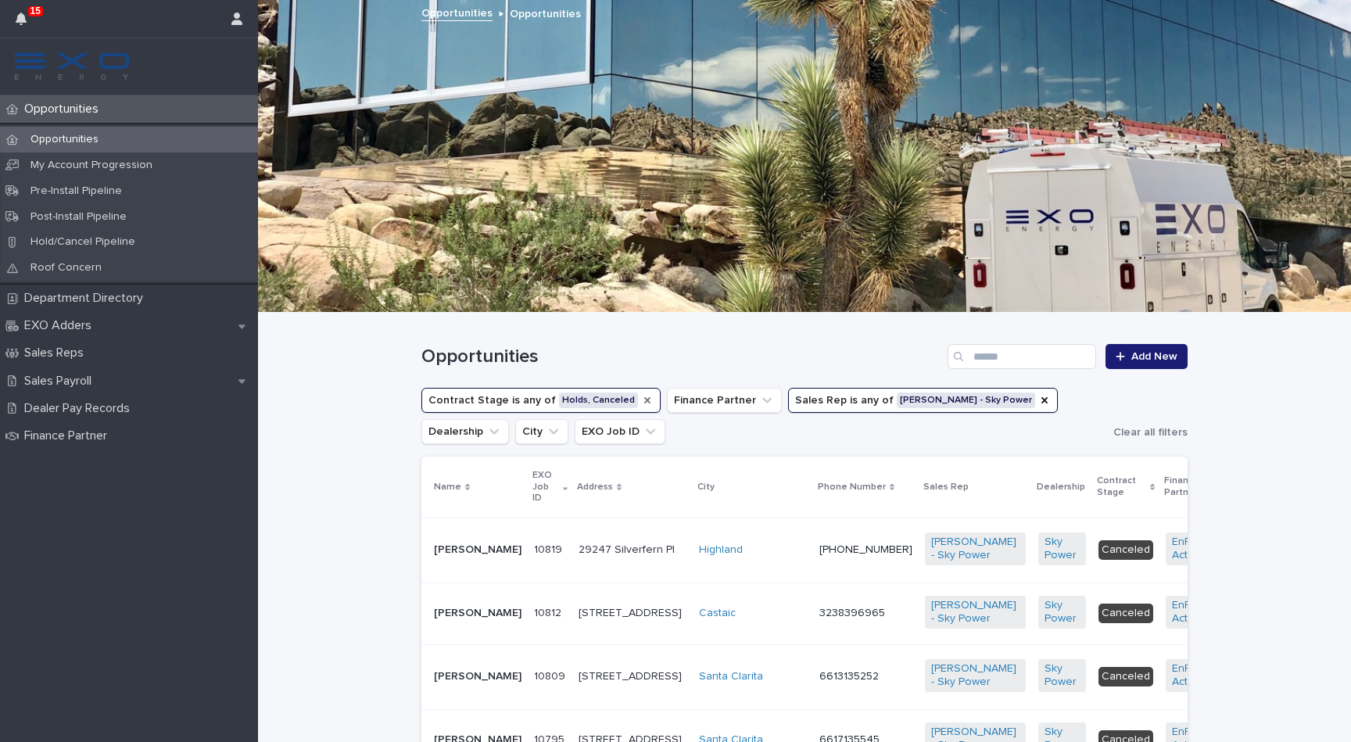
click at [641, 395] on icon "Contract Stage" at bounding box center [647, 400] width 13 height 13
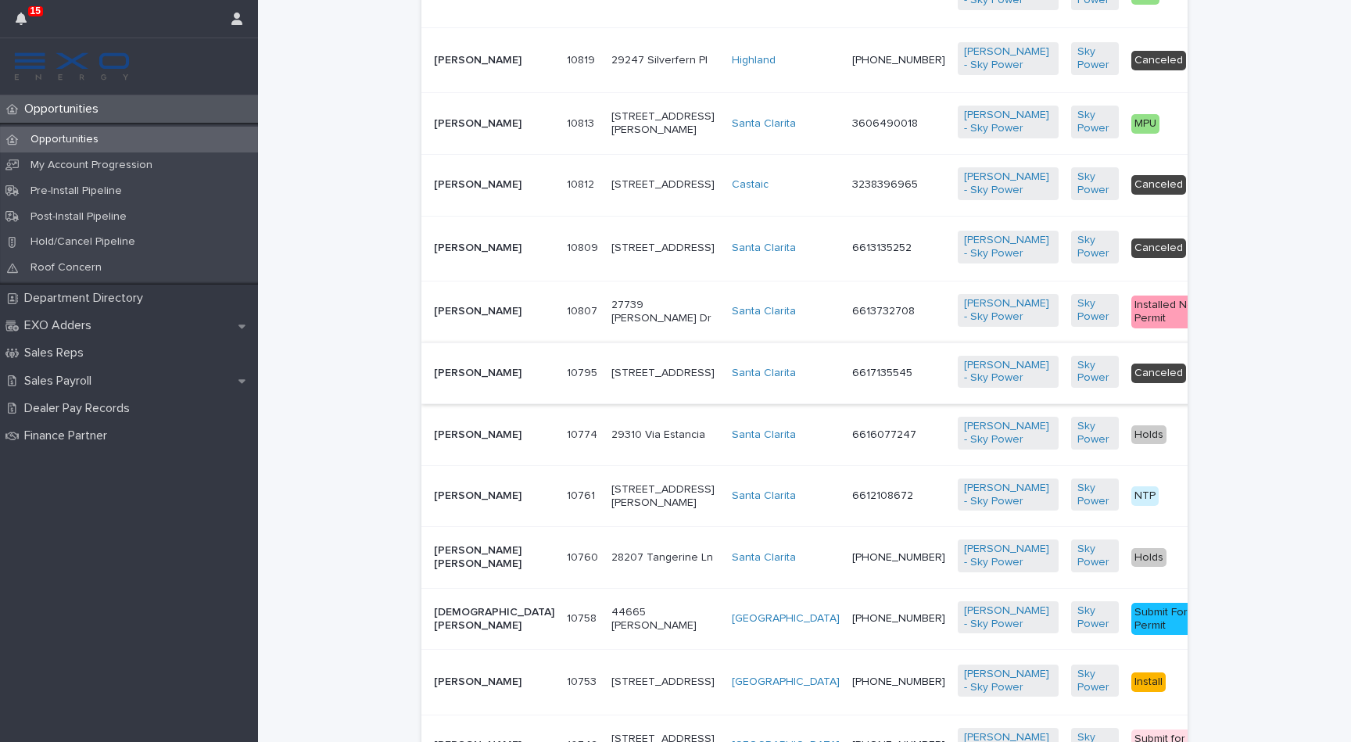
scroll to position [560, 0]
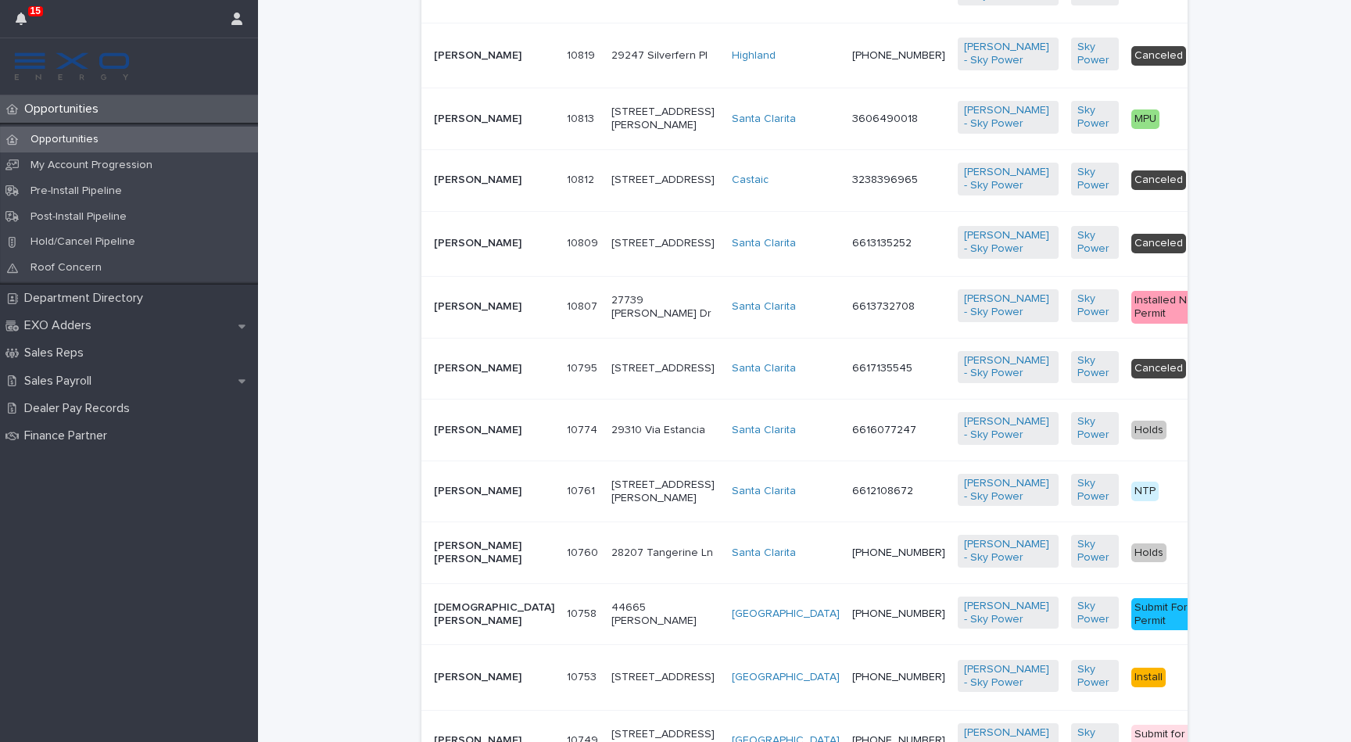
click at [461, 498] on p "[PERSON_NAME]" at bounding box center [494, 491] width 120 height 13
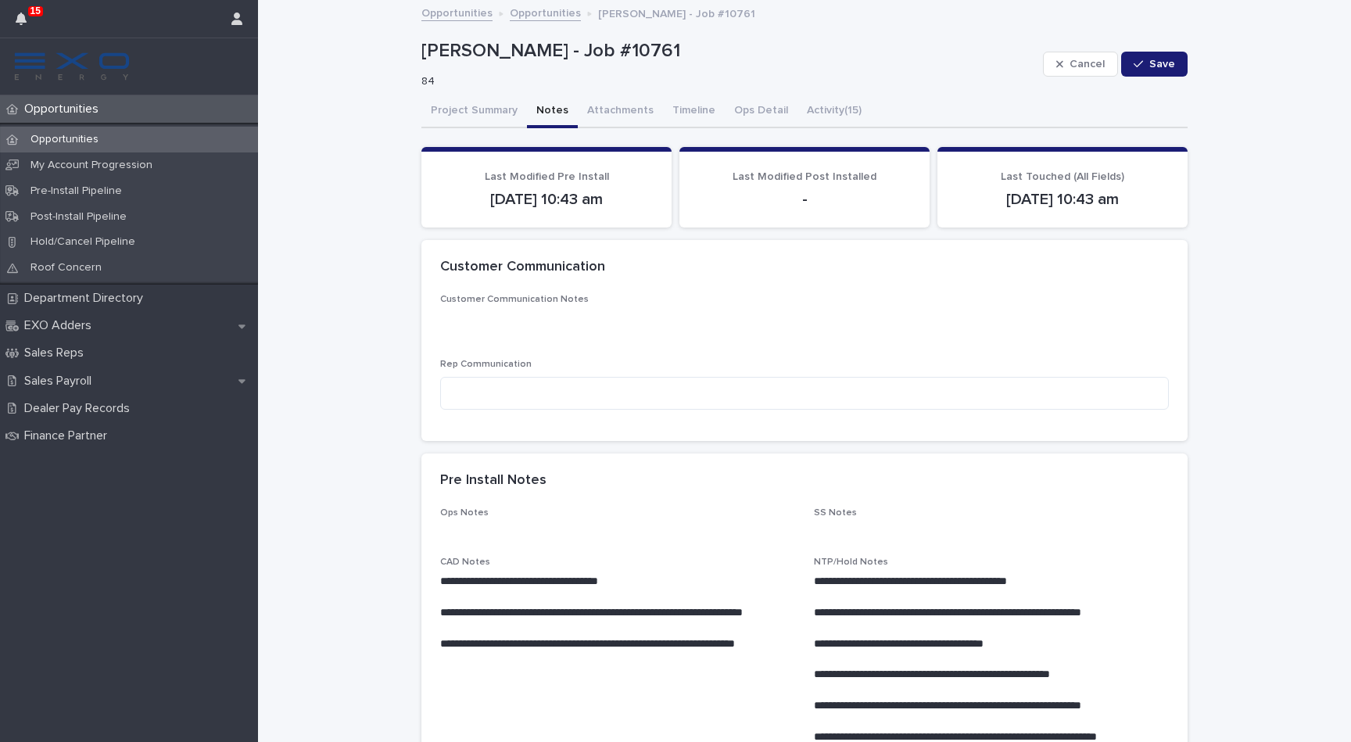
click at [550, 119] on button "Notes" at bounding box center [552, 111] width 51 height 33
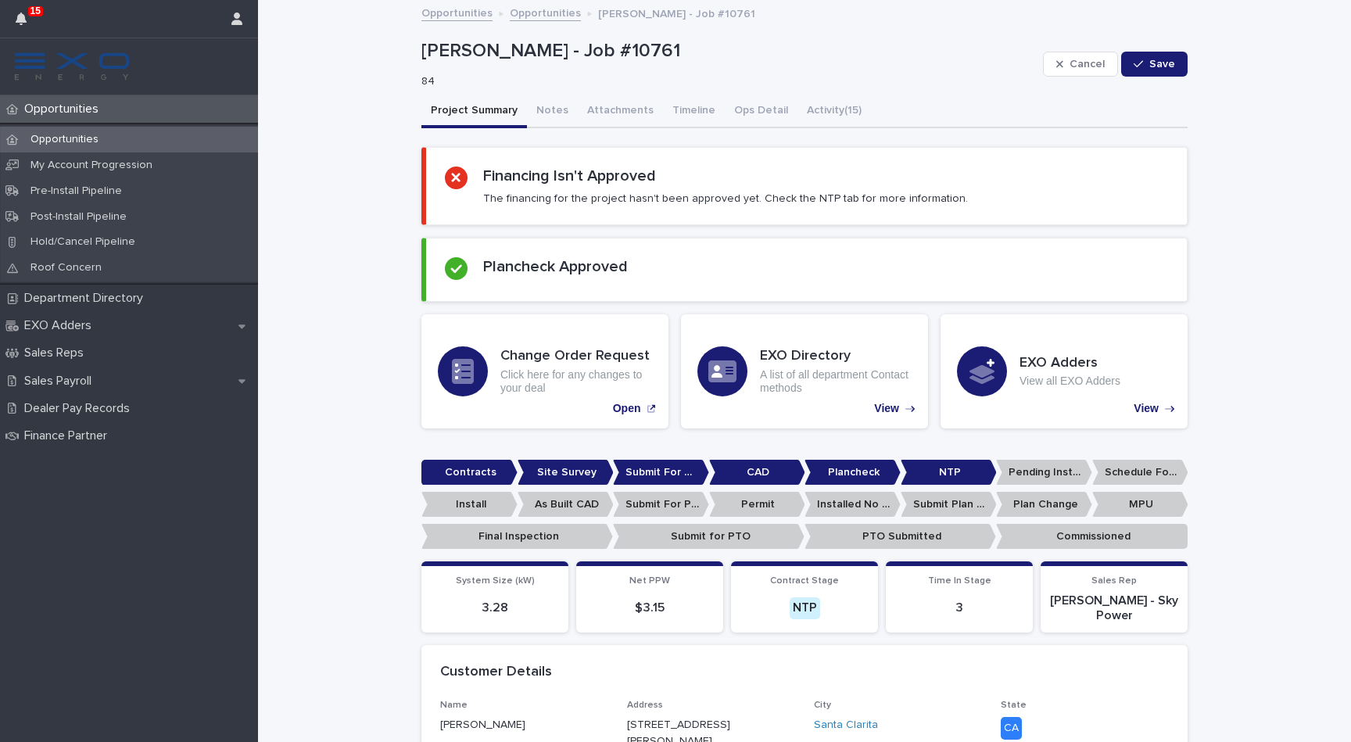
click at [466, 106] on button "Project Summary" at bounding box center [474, 111] width 106 height 33
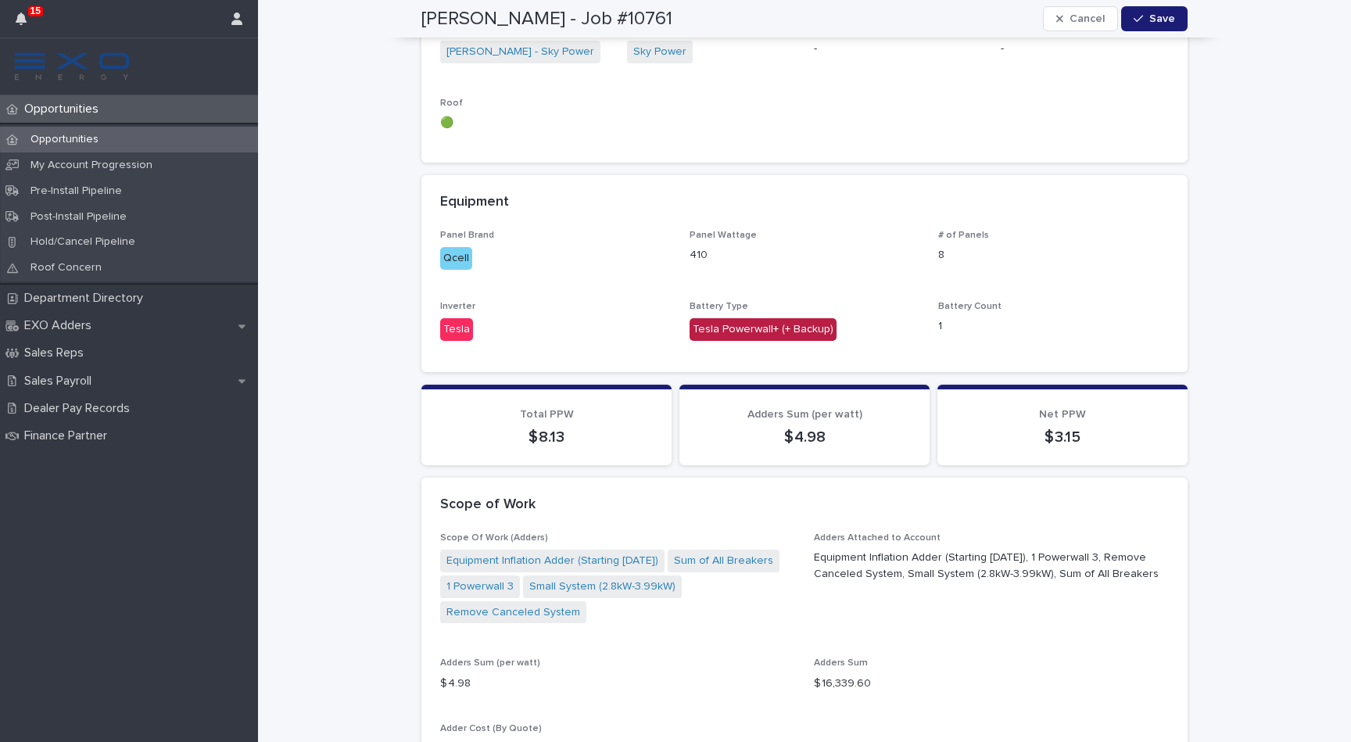
scroll to position [1127, 0]
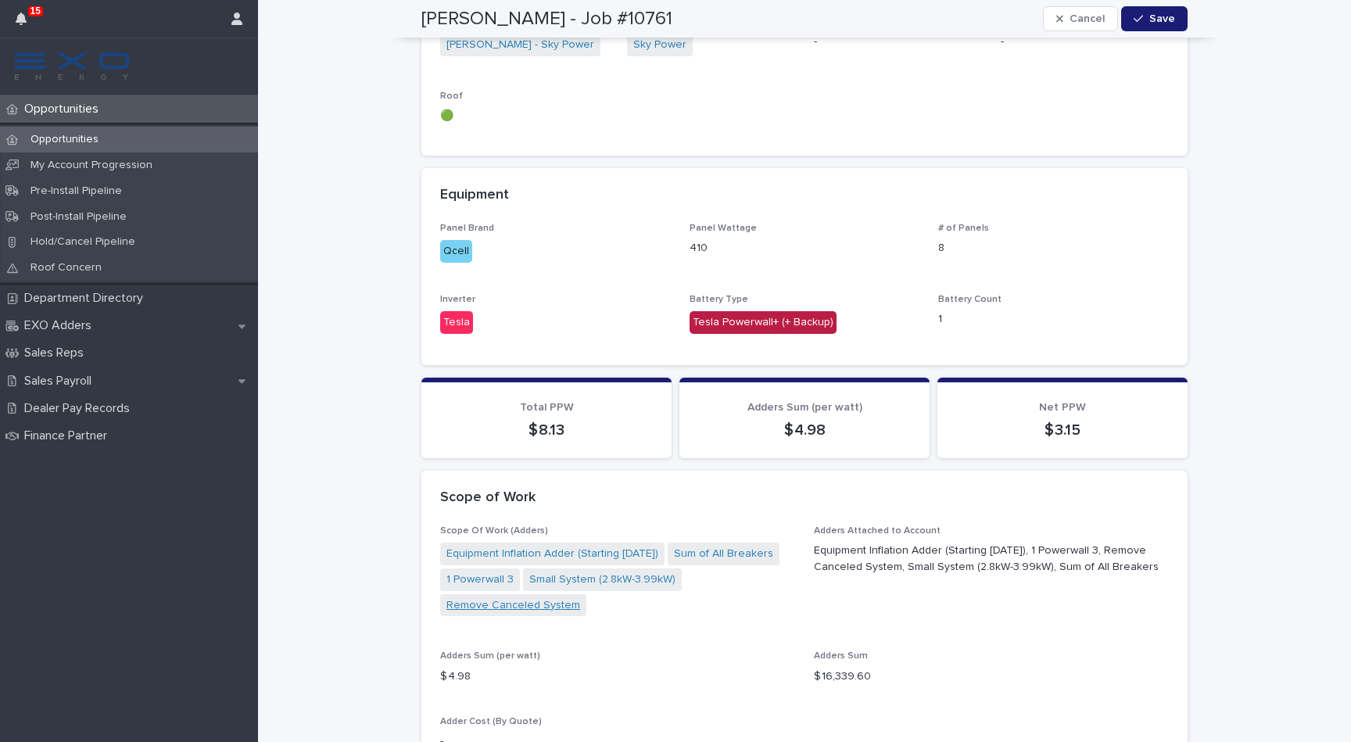
click at [508, 597] on link "Remove Canceled System" at bounding box center [513, 605] width 134 height 16
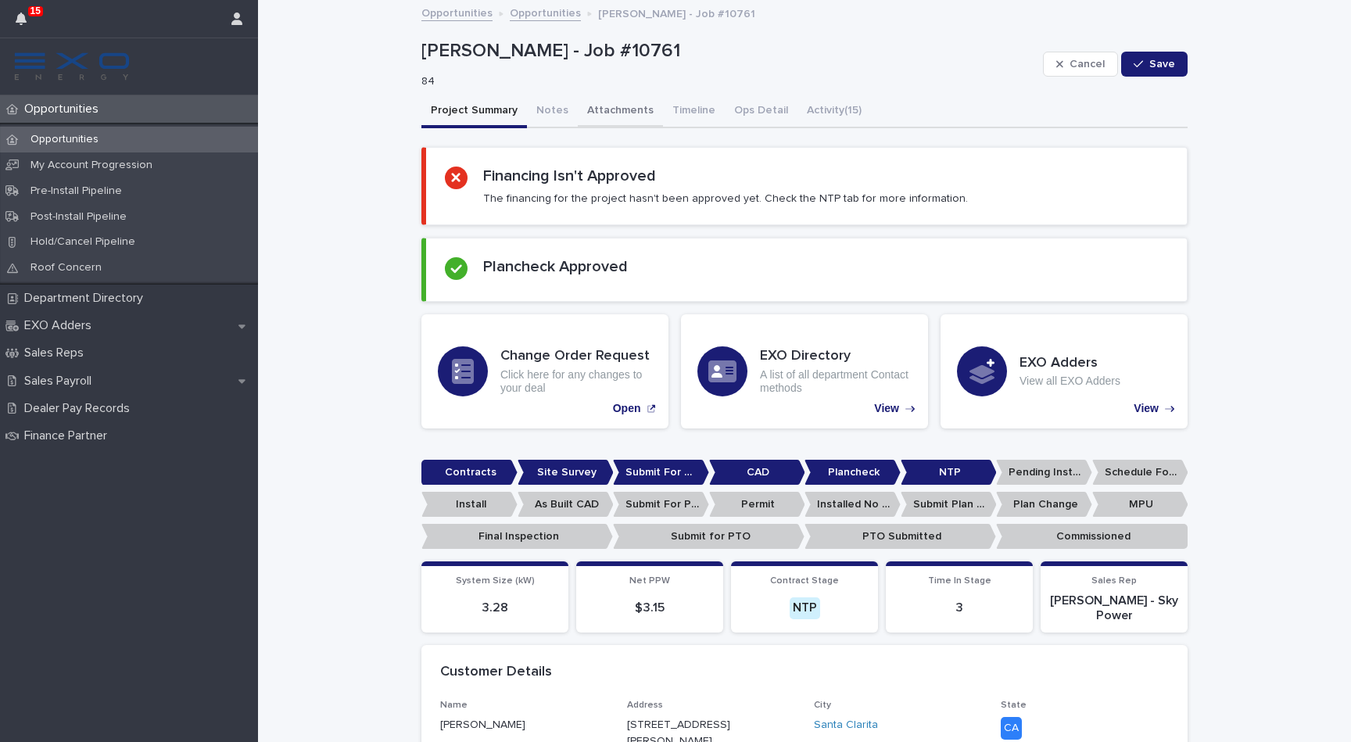
click at [601, 104] on button "Attachments" at bounding box center [620, 111] width 85 height 33
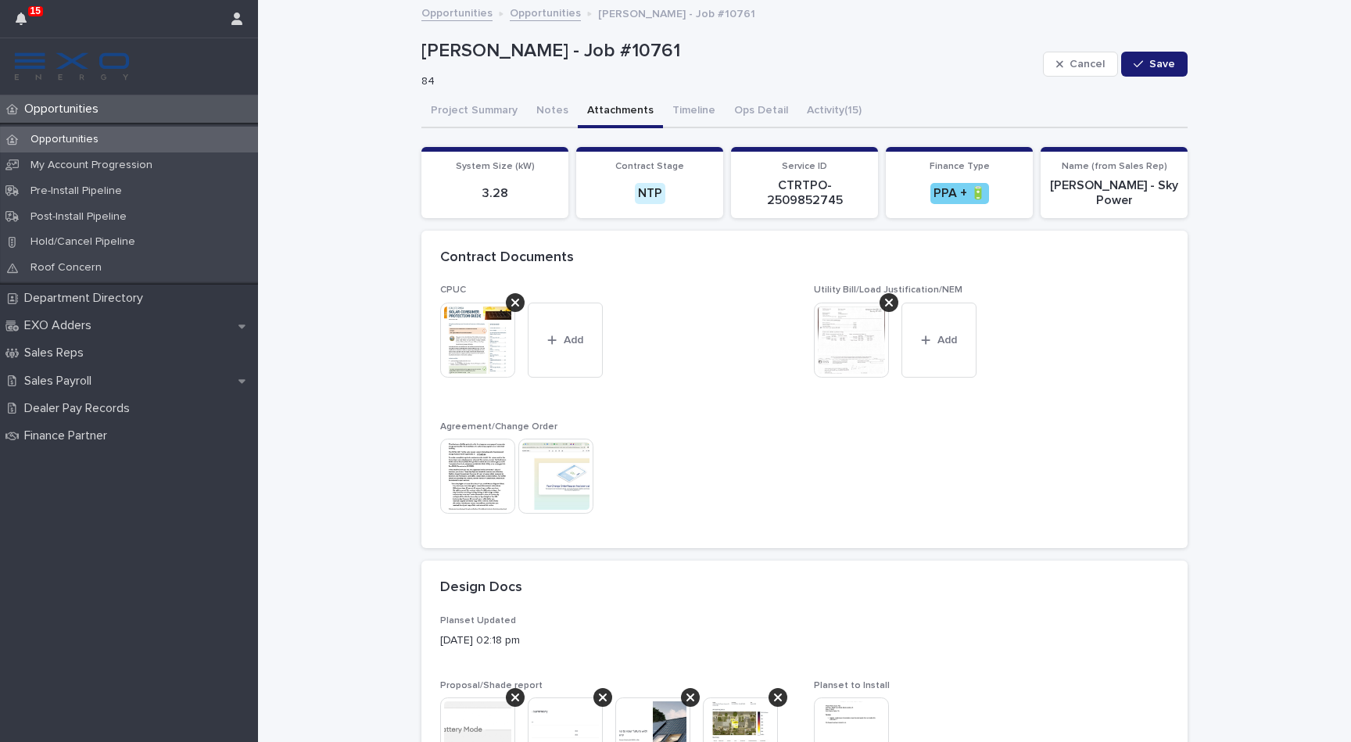
click at [468, 478] on img at bounding box center [477, 476] width 75 height 75
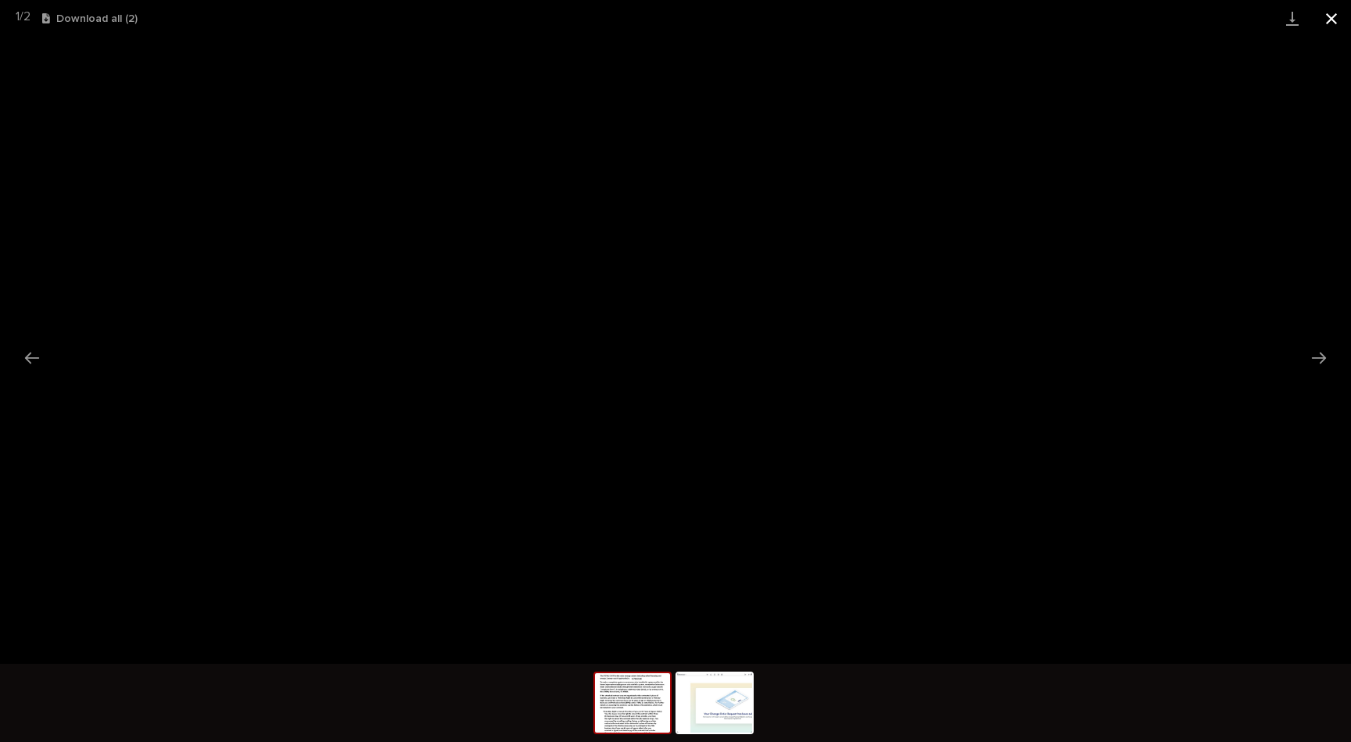
click at [1343, 19] on button "Close gallery" at bounding box center [1331, 18] width 39 height 37
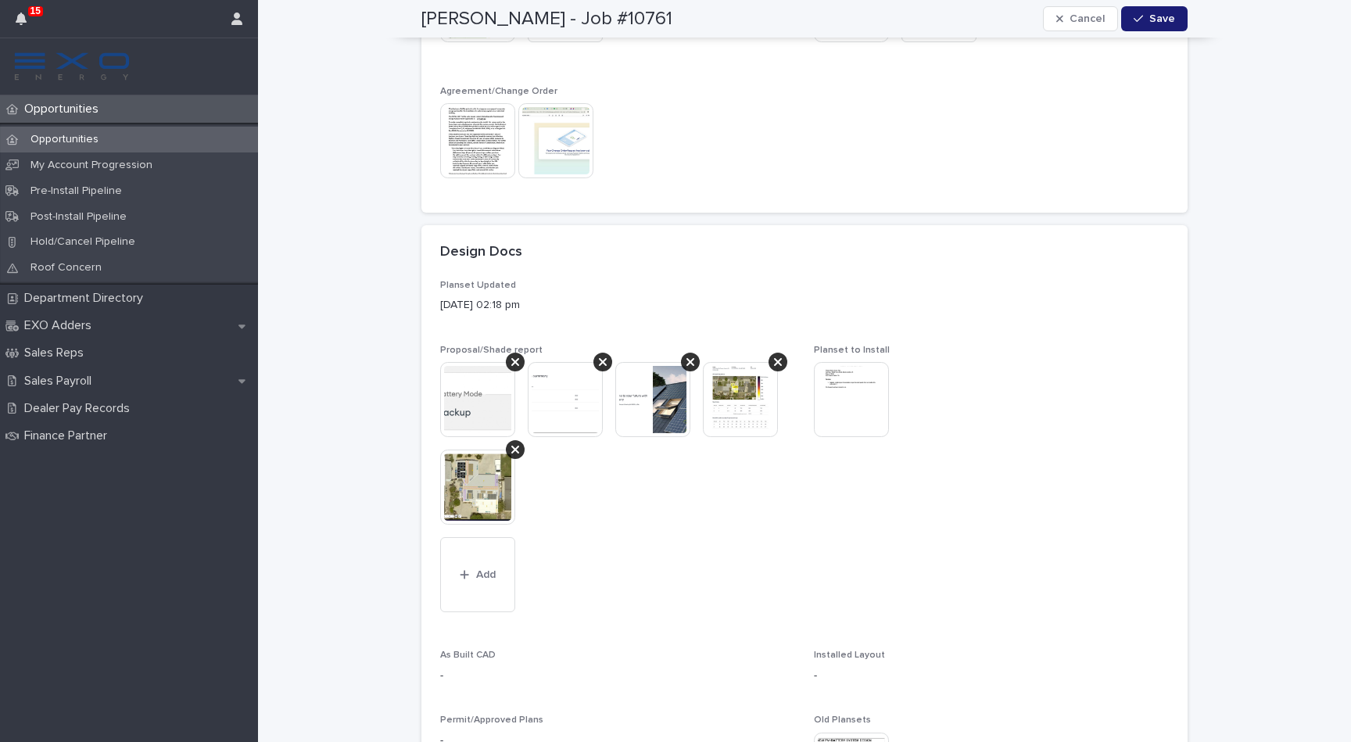
scroll to position [368, 0]
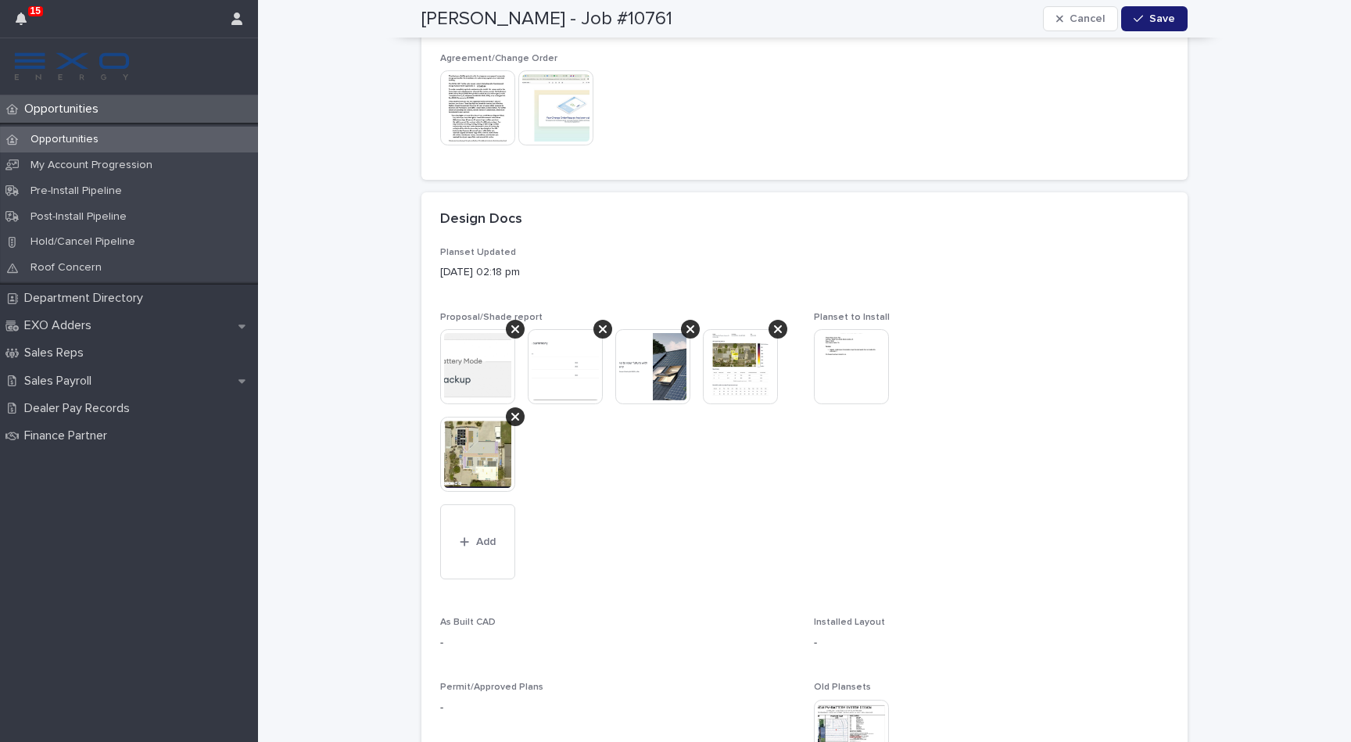
click at [475, 450] on img at bounding box center [477, 454] width 75 height 75
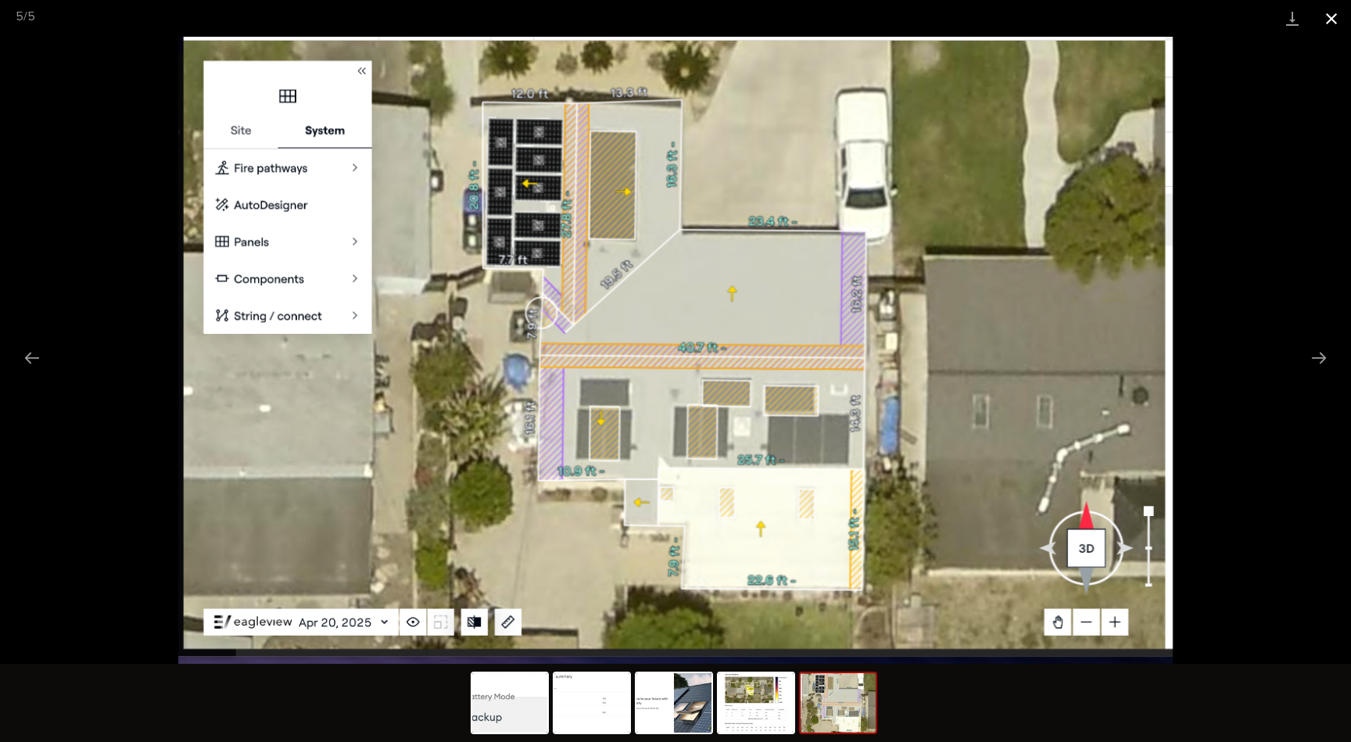
click at [1335, 13] on button "Close gallery" at bounding box center [1331, 18] width 39 height 37
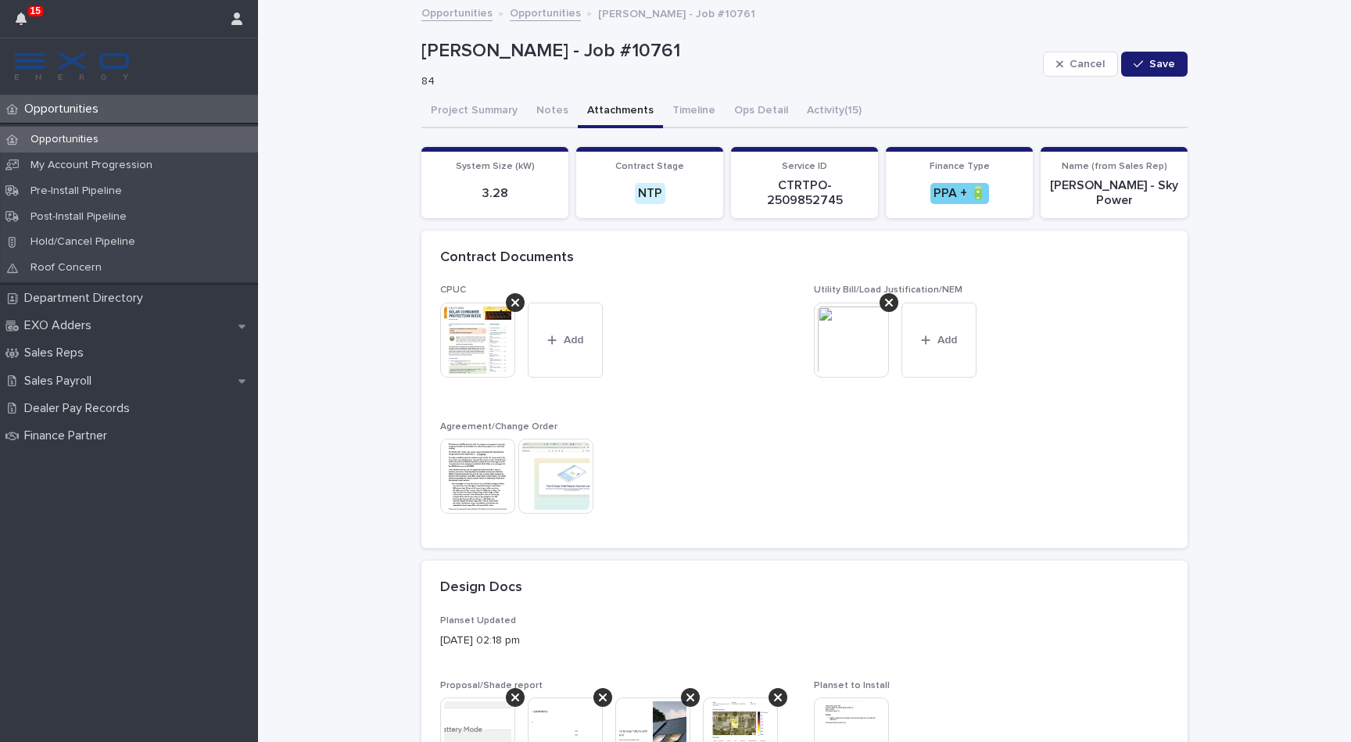
scroll to position [0, 0]
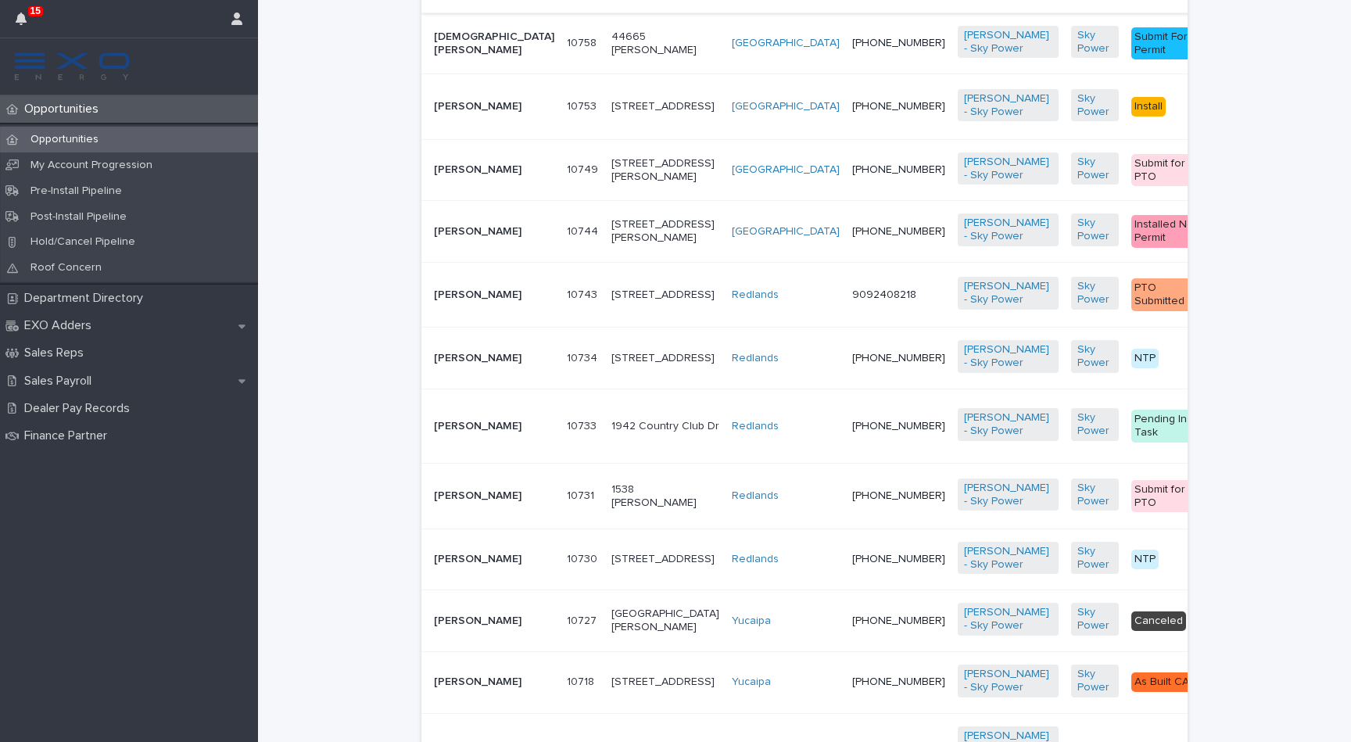
scroll to position [1178, 0]
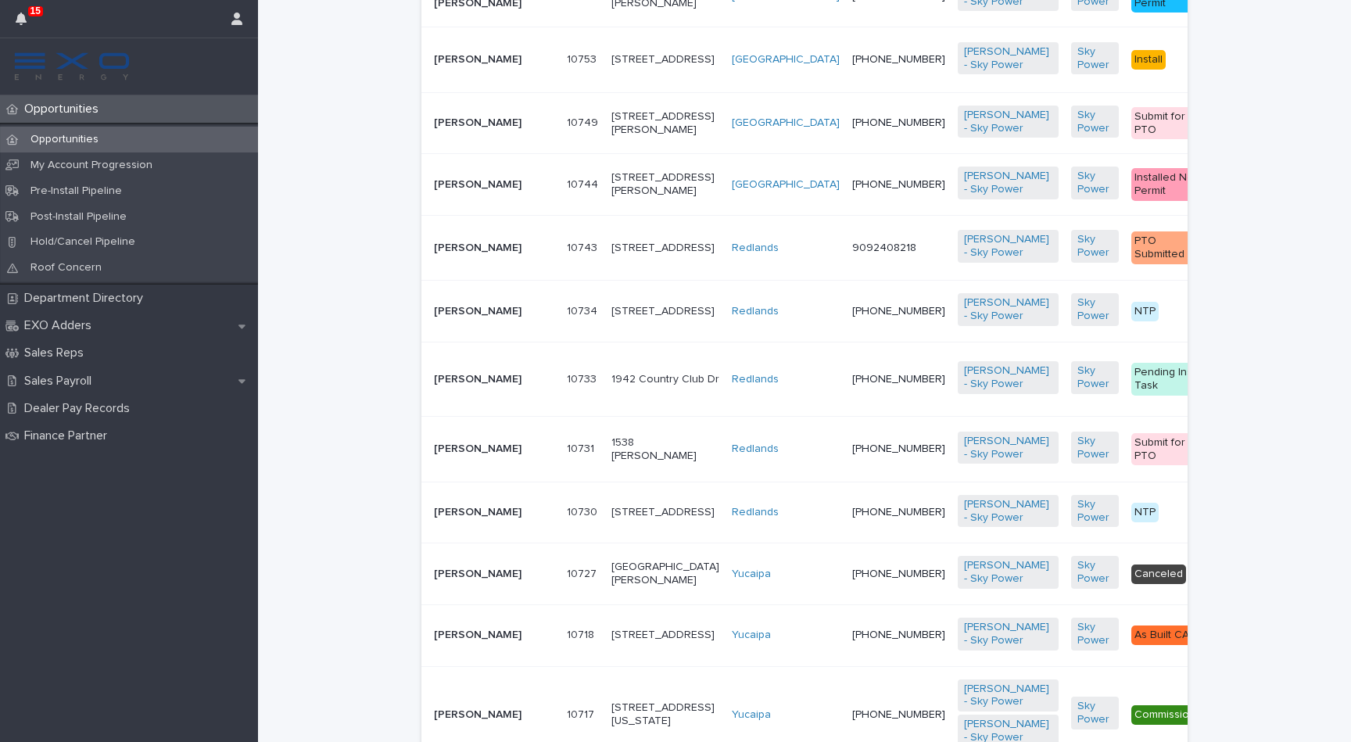
click at [468, 318] on p "[PERSON_NAME]" at bounding box center [494, 311] width 120 height 13
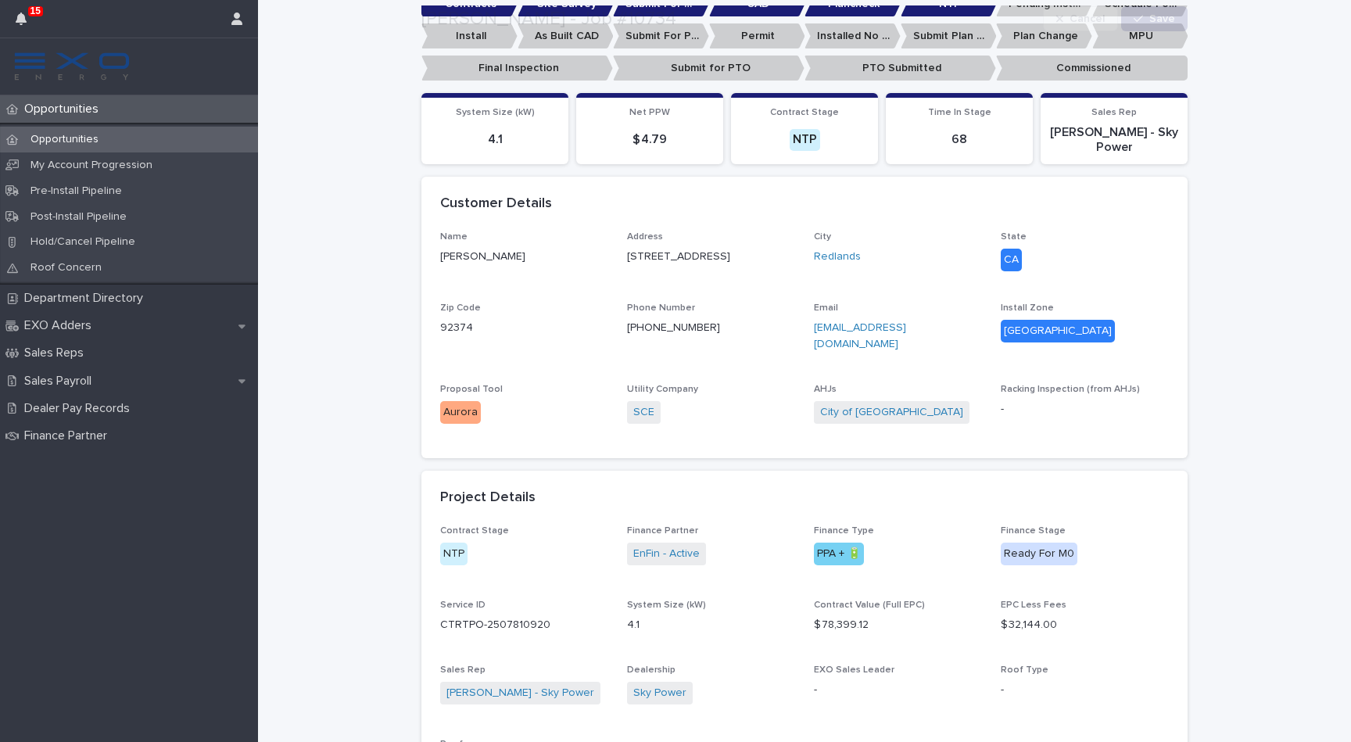
scroll to position [468, 0]
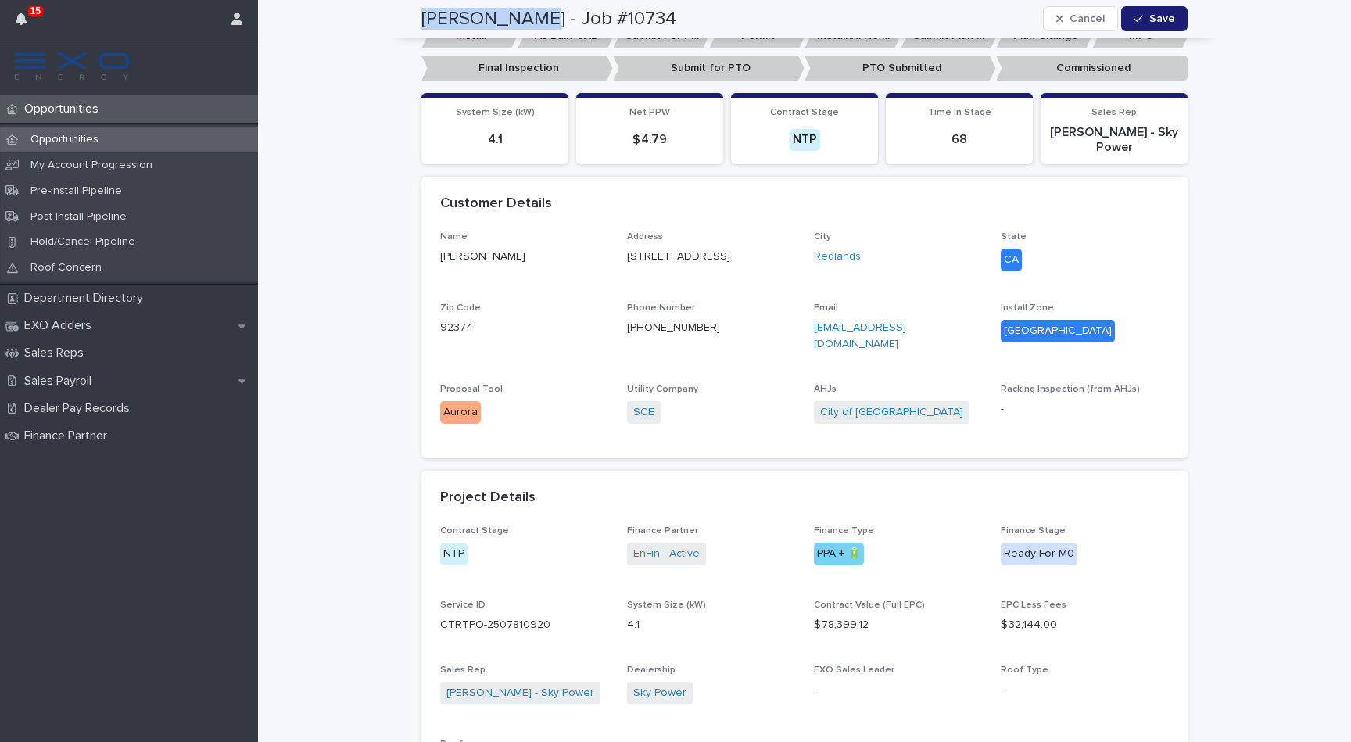
drag, startPoint x: 522, startPoint y: 17, endPoint x: 415, endPoint y: 26, distance: 106.7
click at [415, 26] on div "[PERSON_NAME] - Job #10734 Cancel Save" at bounding box center [804, 19] width 841 height 38
copy h2 "[PERSON_NAME]"
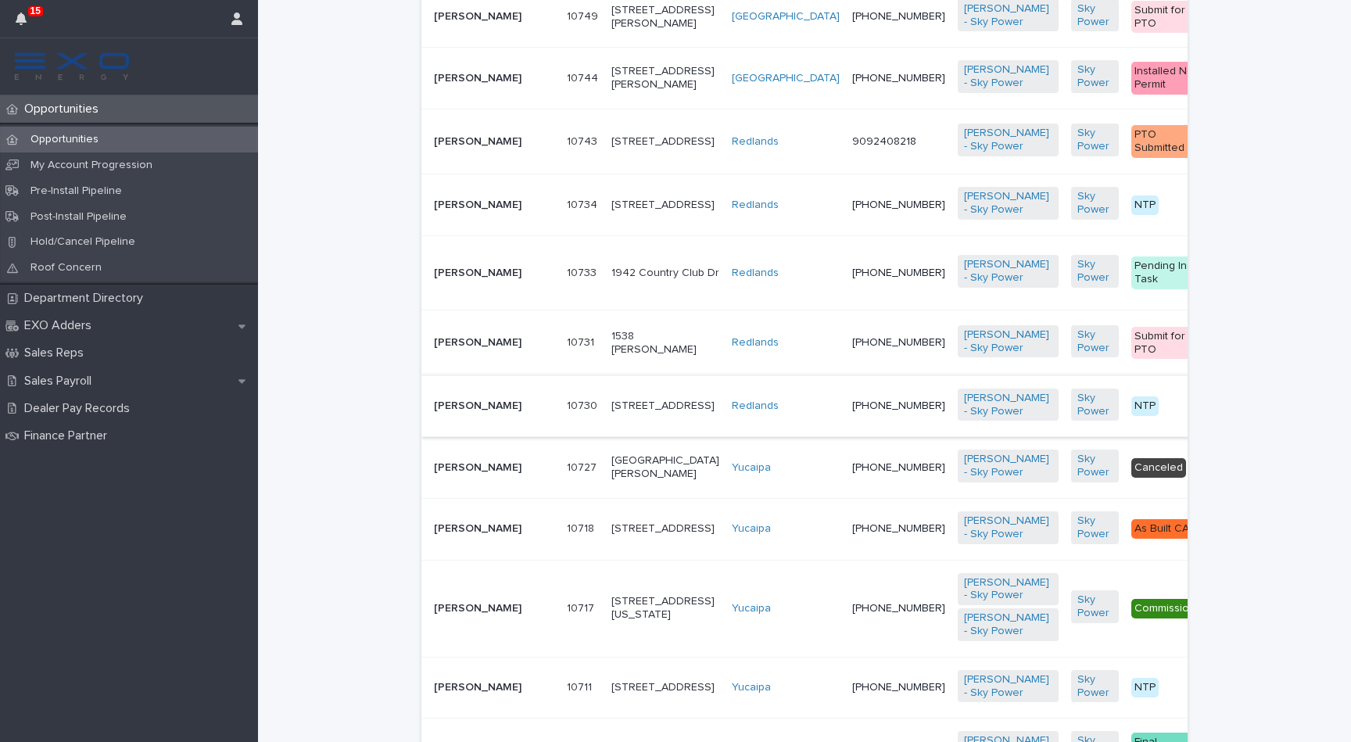
scroll to position [1314, 0]
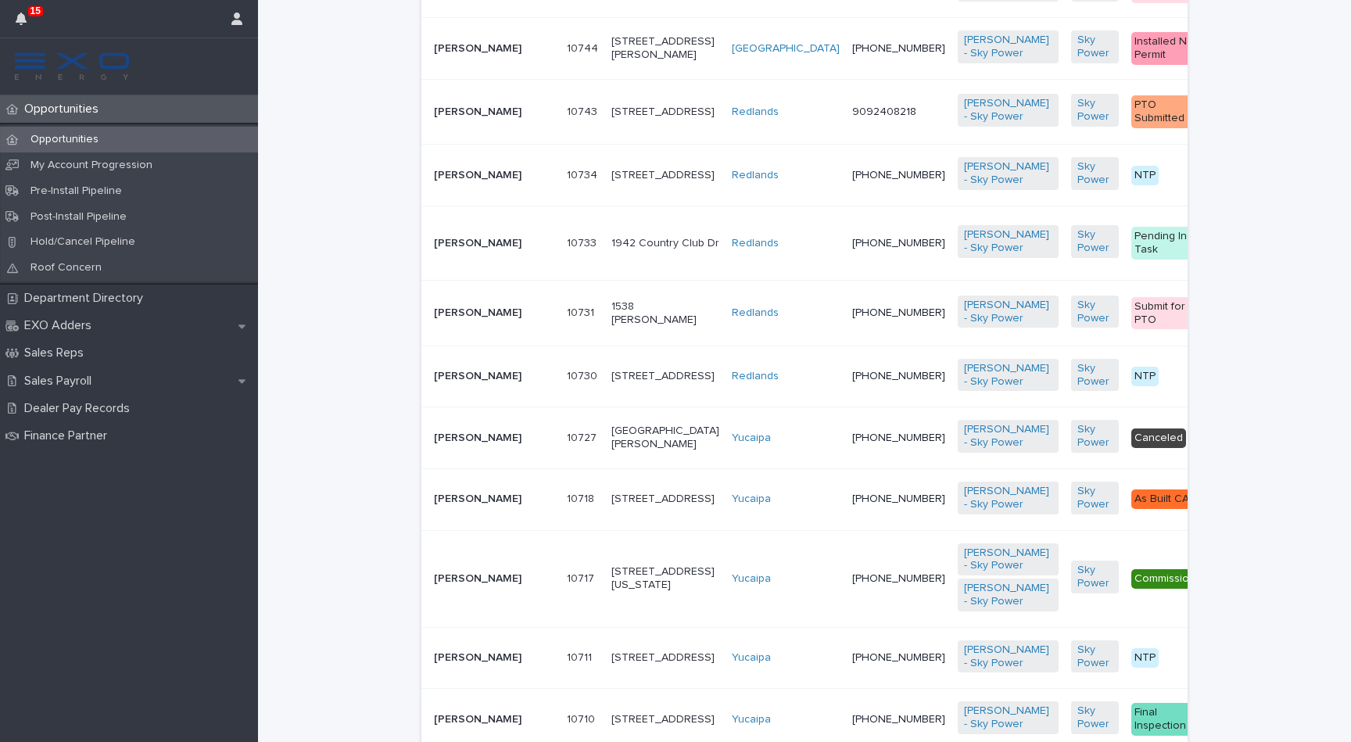
click at [454, 250] on p "[PERSON_NAME]" at bounding box center [494, 243] width 120 height 13
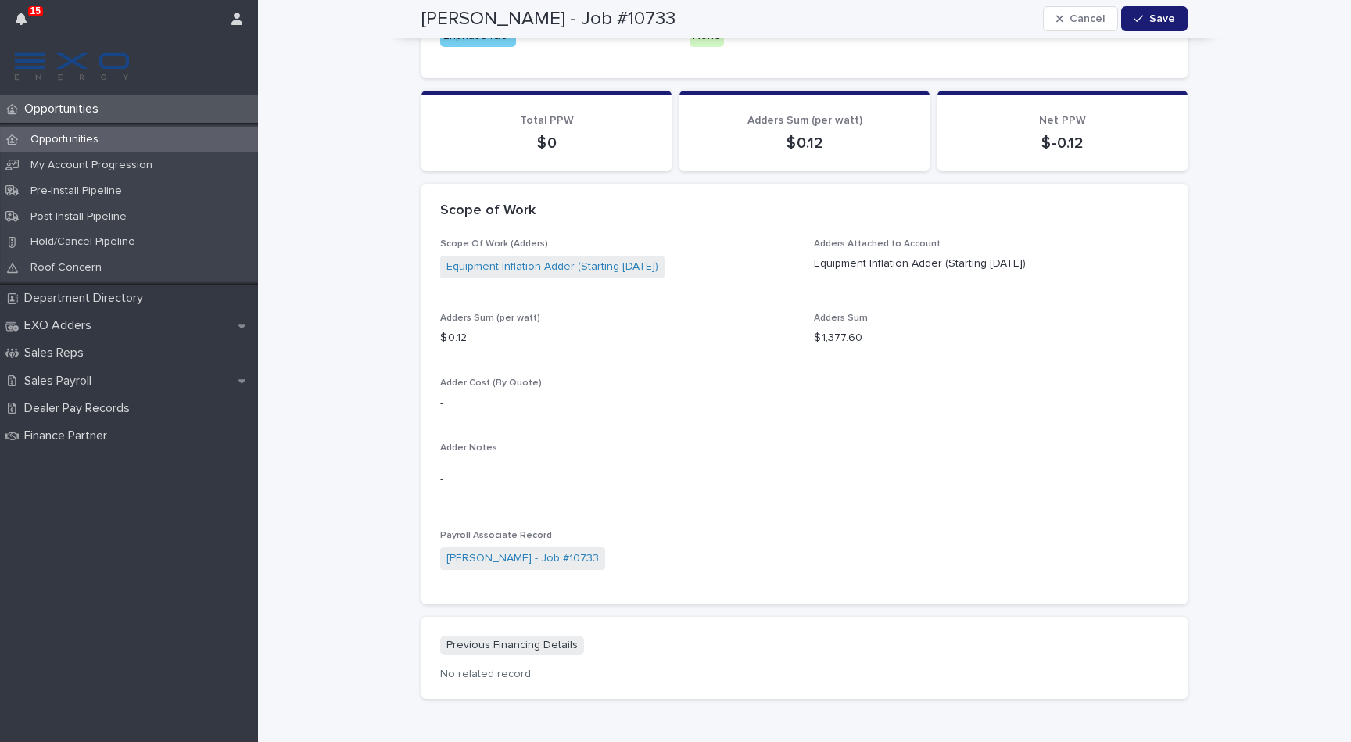
scroll to position [1340, 0]
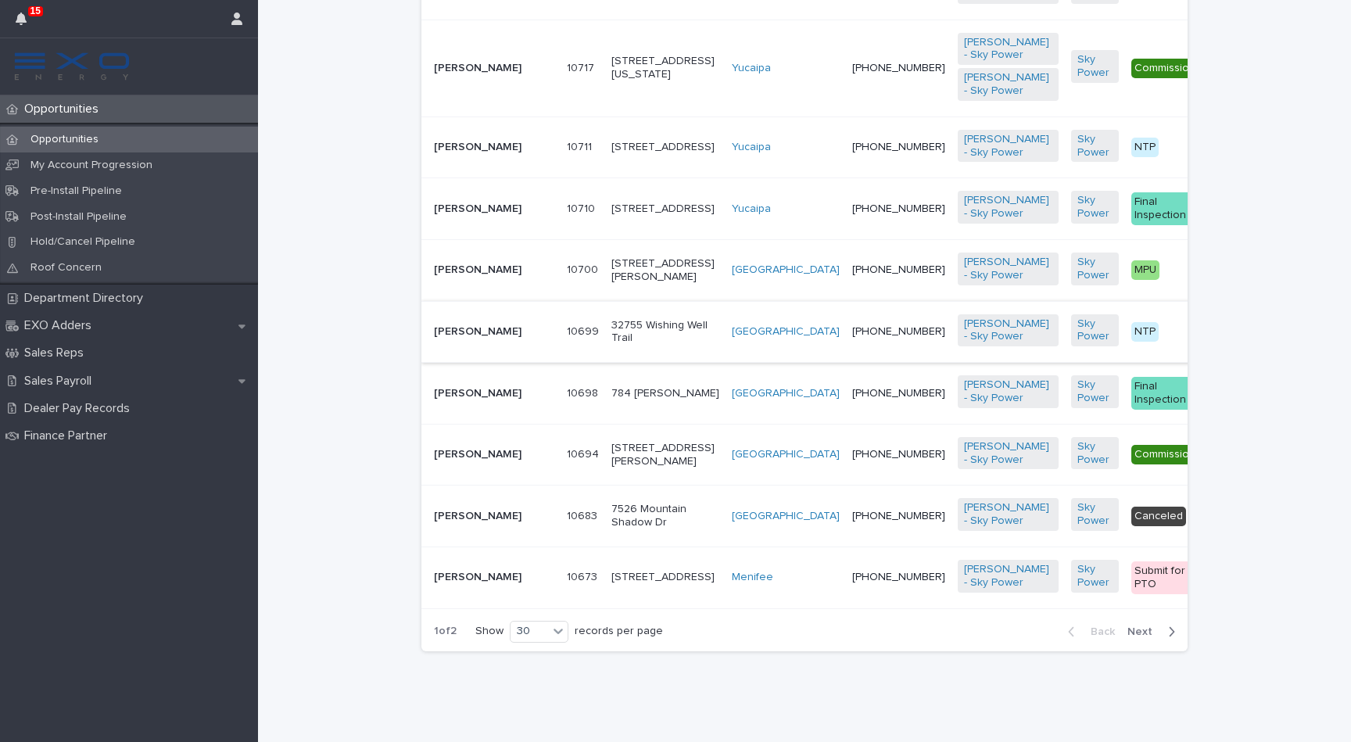
scroll to position [2025, 0]
click at [460, 339] on p "[PERSON_NAME]" at bounding box center [494, 331] width 120 height 13
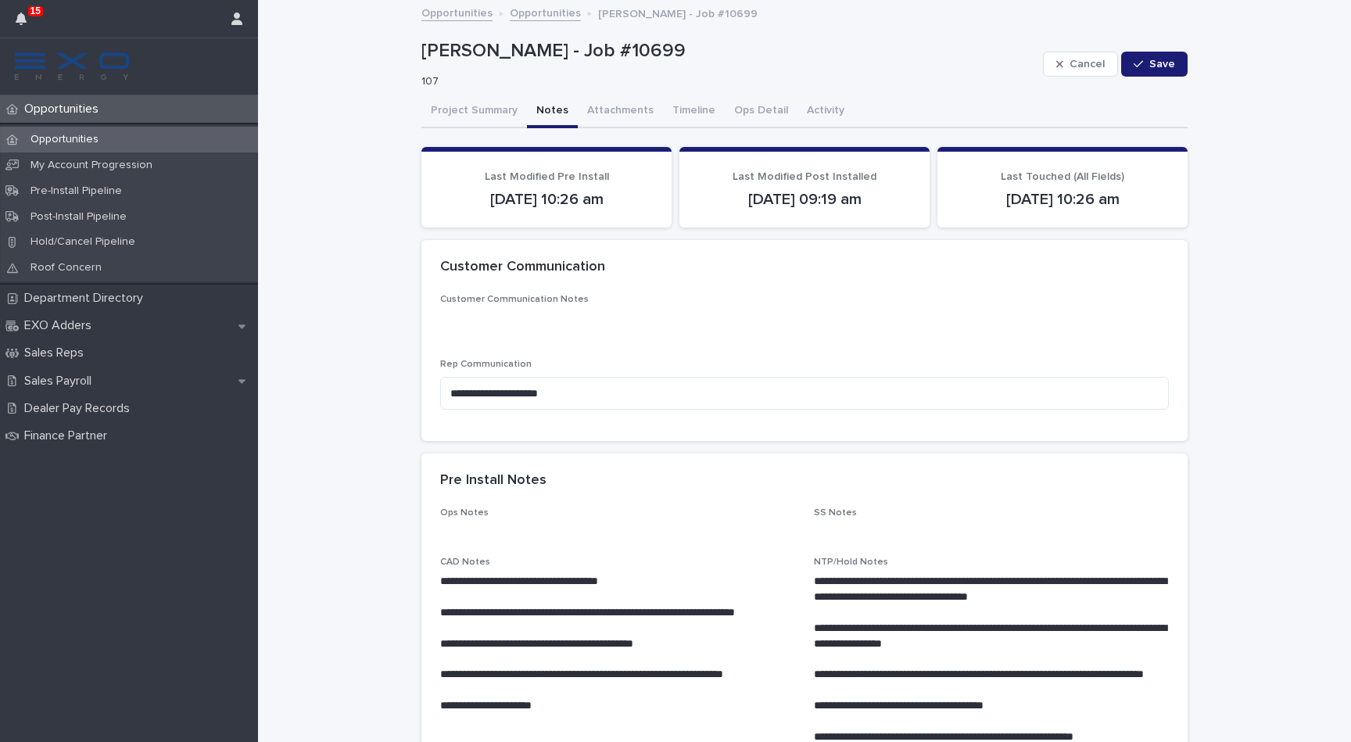
click at [547, 117] on button "Notes" at bounding box center [552, 111] width 51 height 33
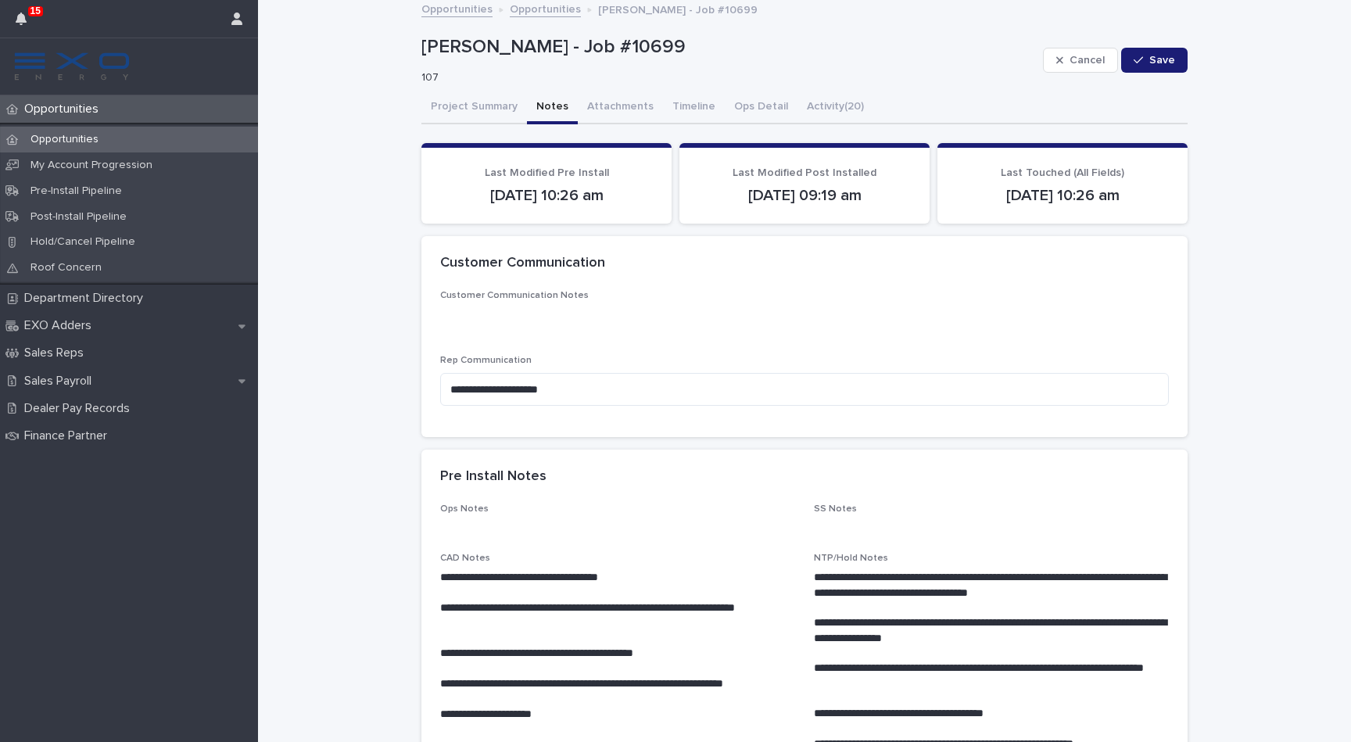
scroll to position [13, 0]
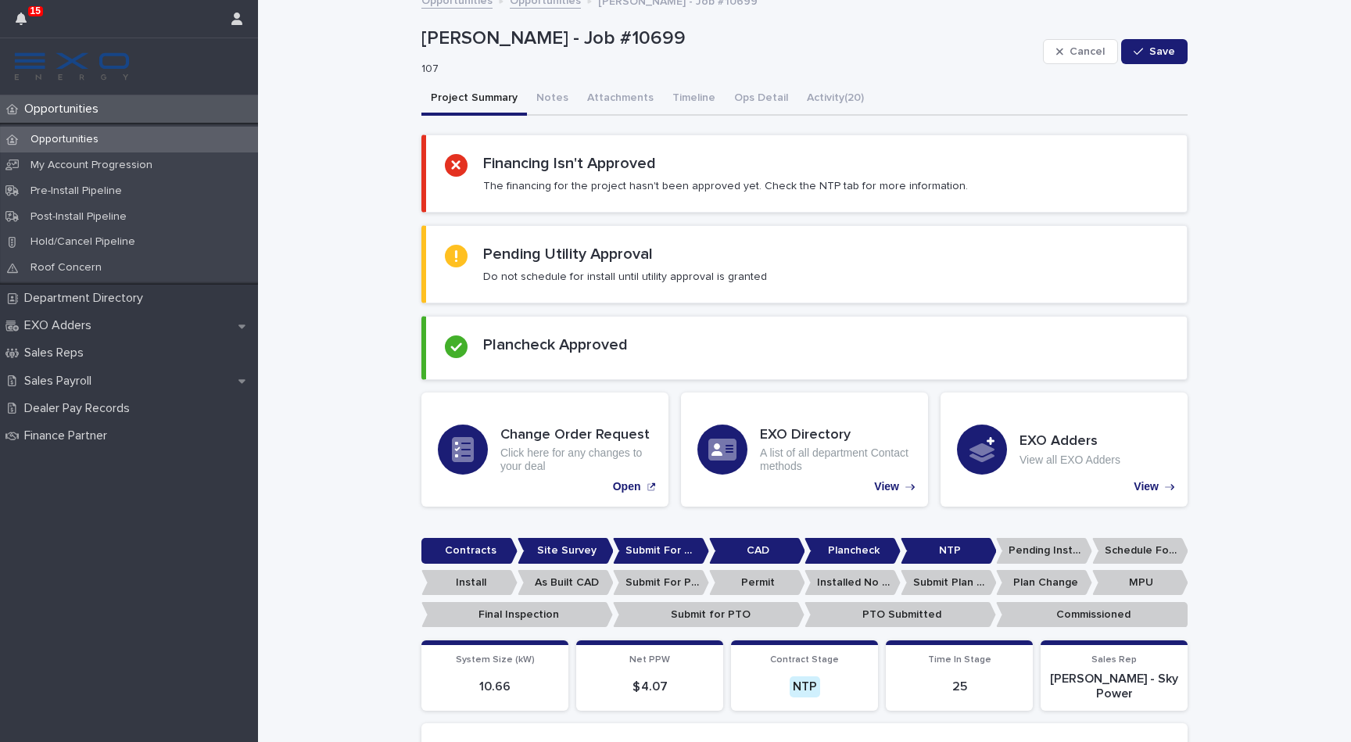
click at [481, 92] on button "Project Summary" at bounding box center [474, 99] width 106 height 33
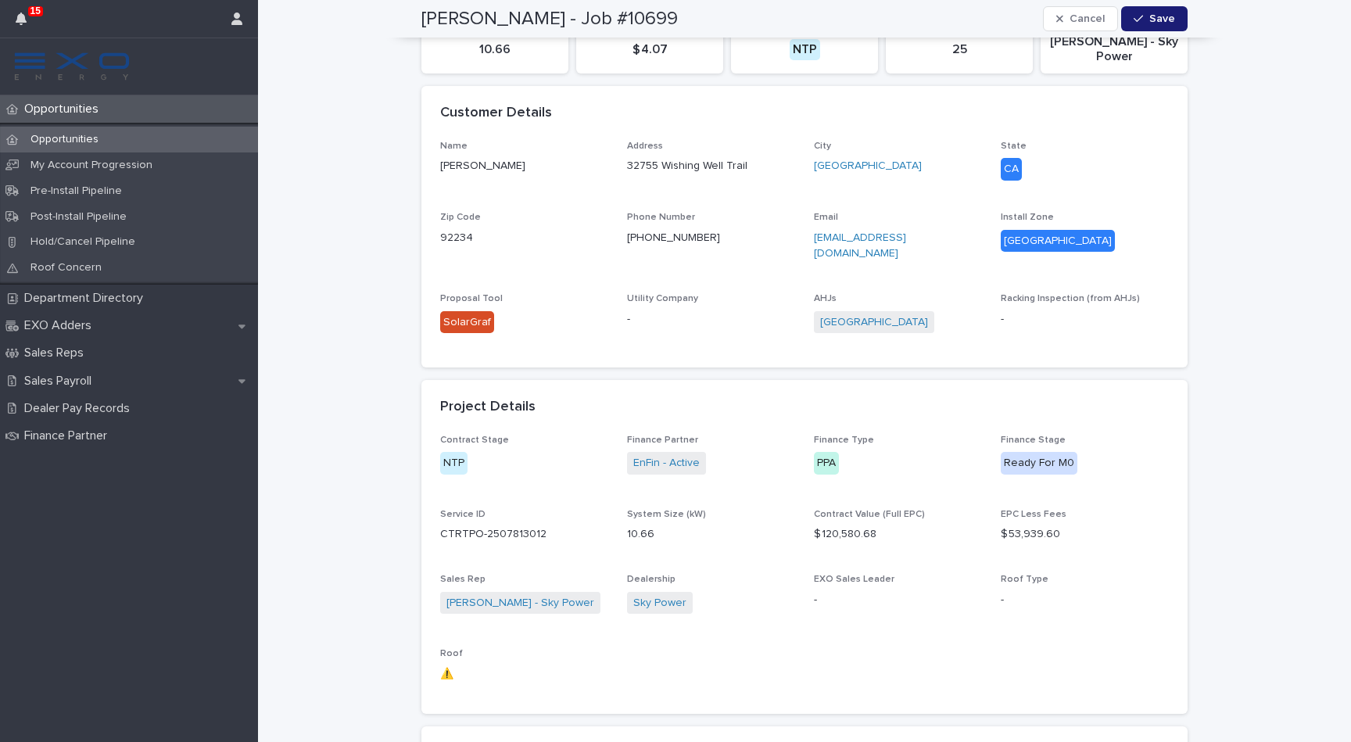
scroll to position [654, 0]
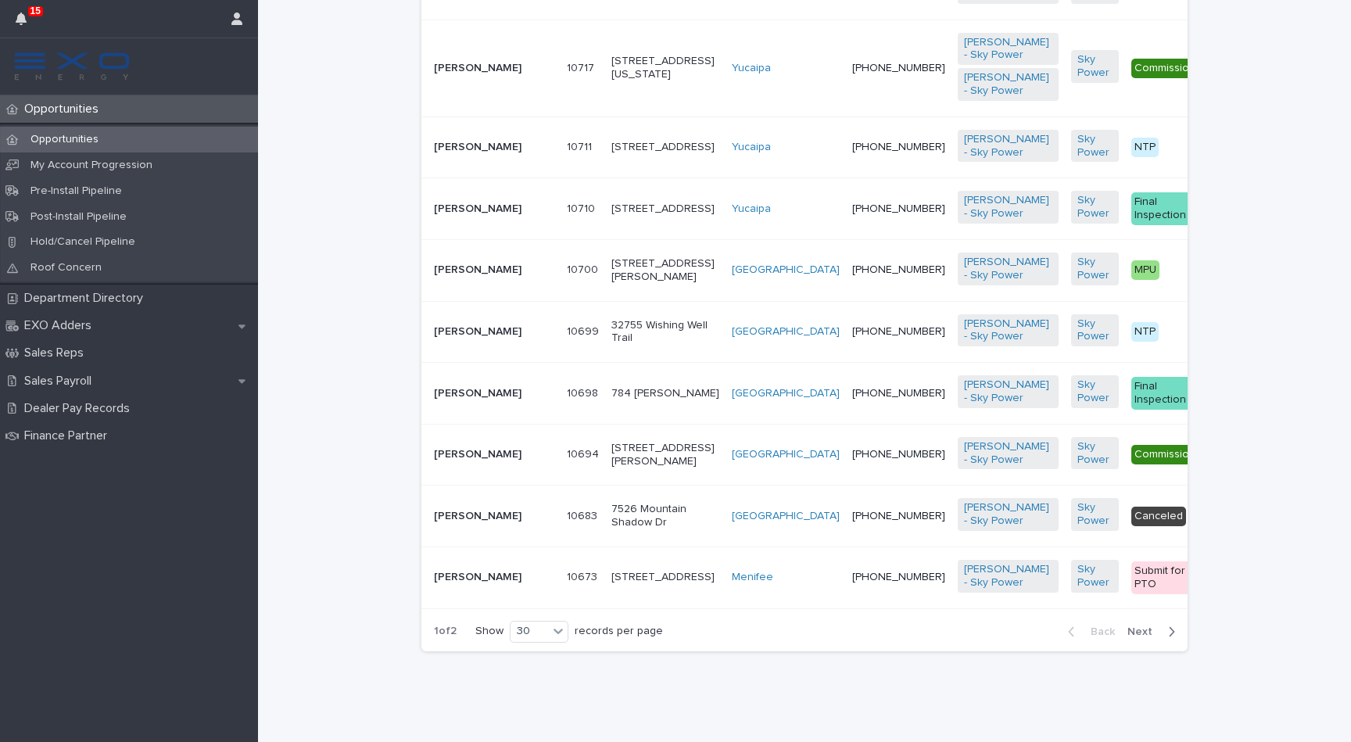
scroll to position [2127, 0]
click at [1153, 629] on span "Next" at bounding box center [1145, 631] width 34 height 11
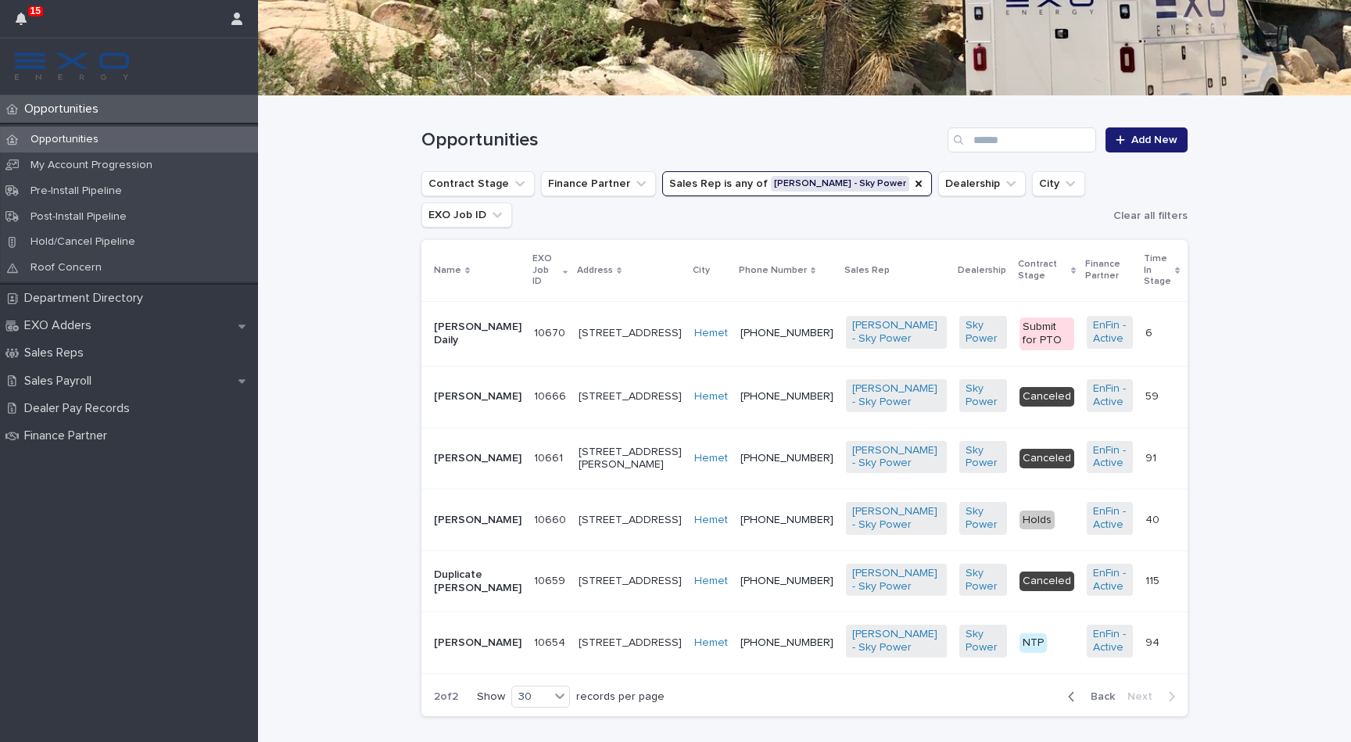
scroll to position [223, 0]
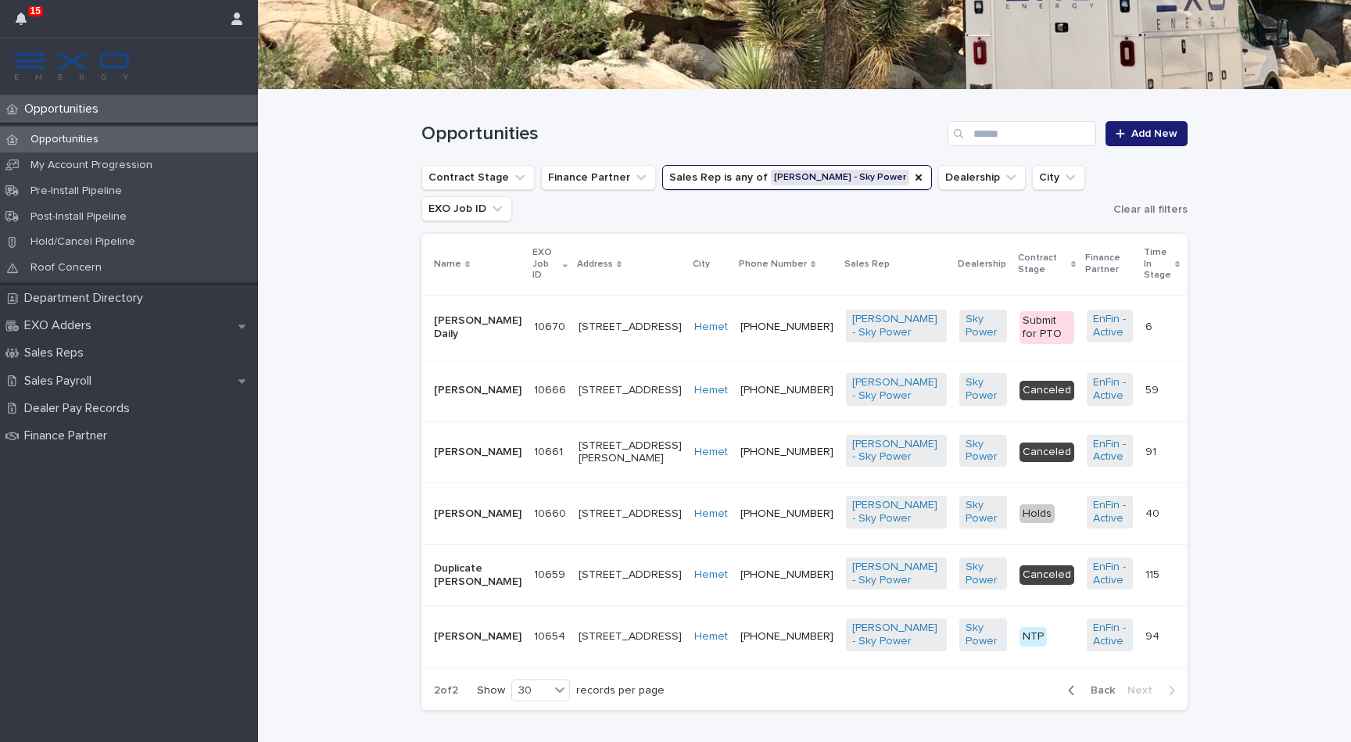
click at [485, 630] on p "[PERSON_NAME]" at bounding box center [478, 636] width 88 height 13
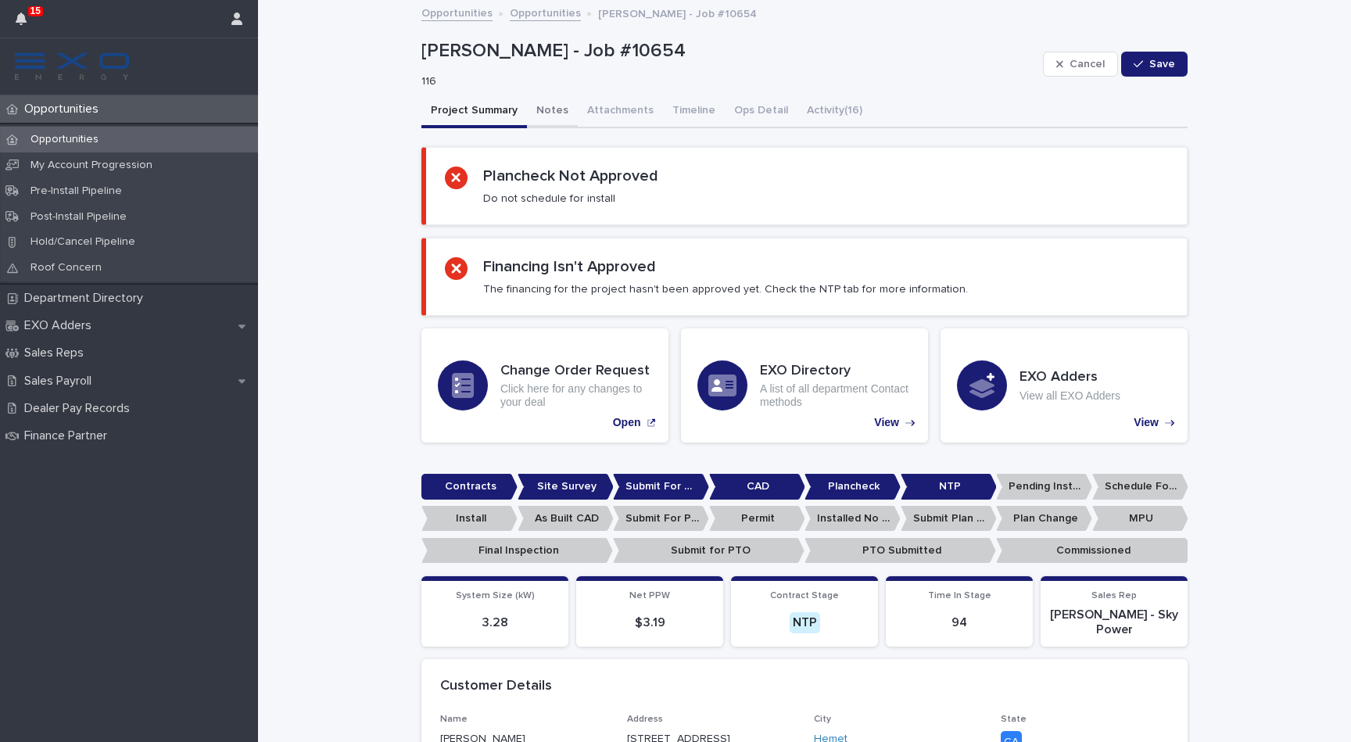
click at [556, 117] on button "Notes" at bounding box center [552, 111] width 51 height 33
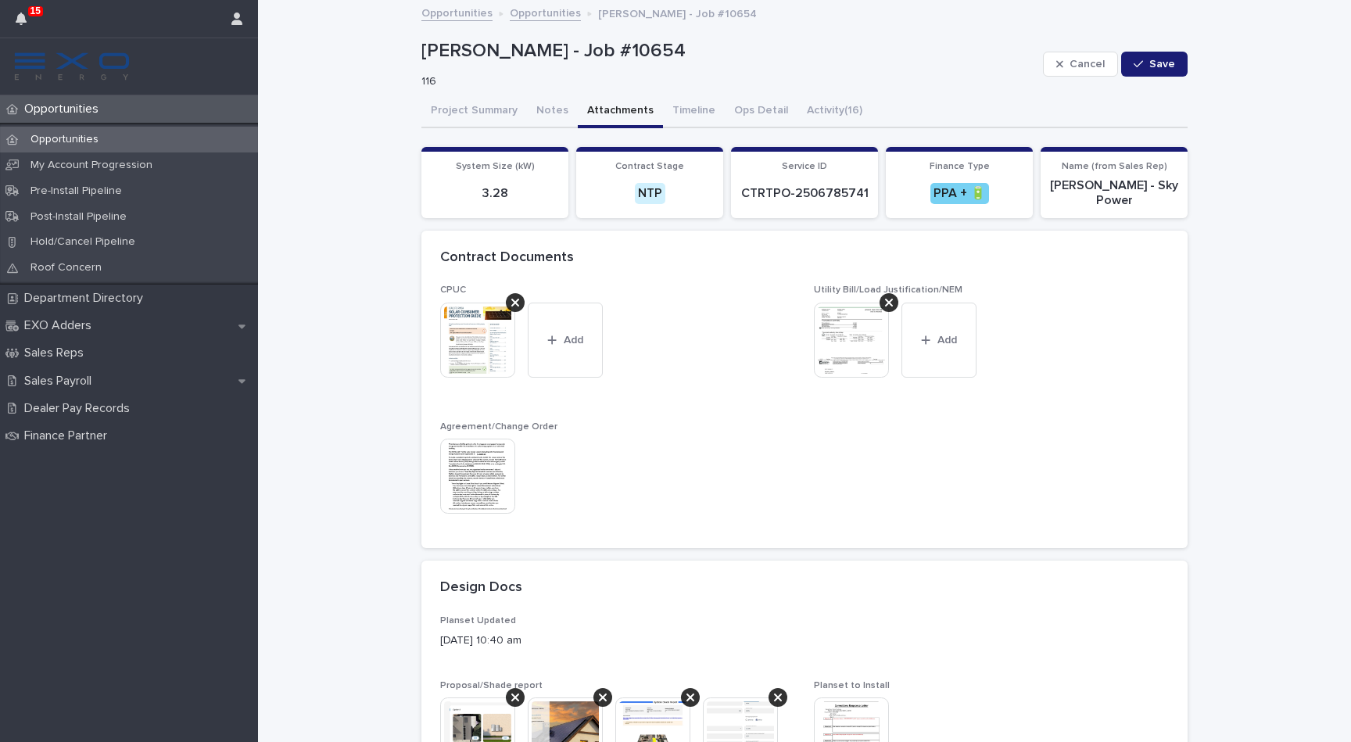
click at [606, 107] on button "Attachments" at bounding box center [620, 111] width 85 height 33
click at [841, 328] on img at bounding box center [851, 340] width 75 height 75
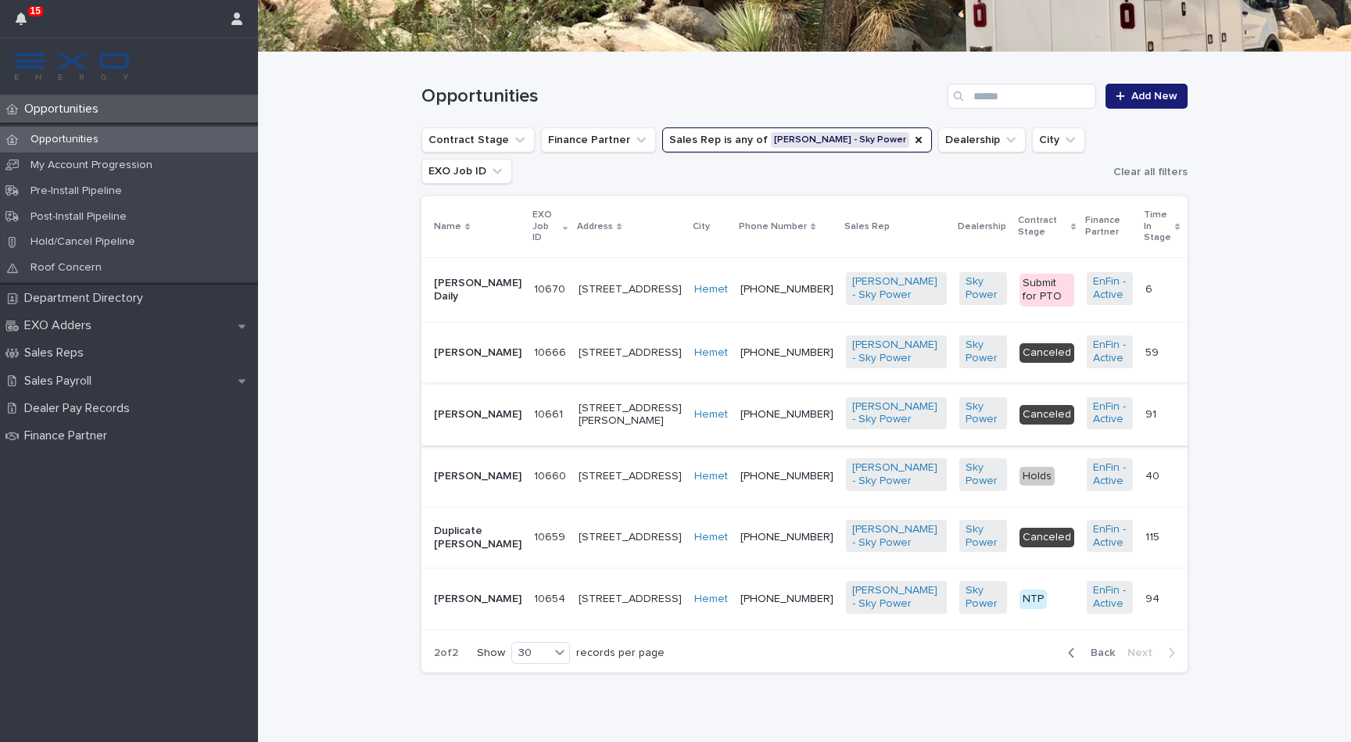
scroll to position [260, 0]
click at [1096, 648] on span "Back" at bounding box center [1098, 653] width 34 height 11
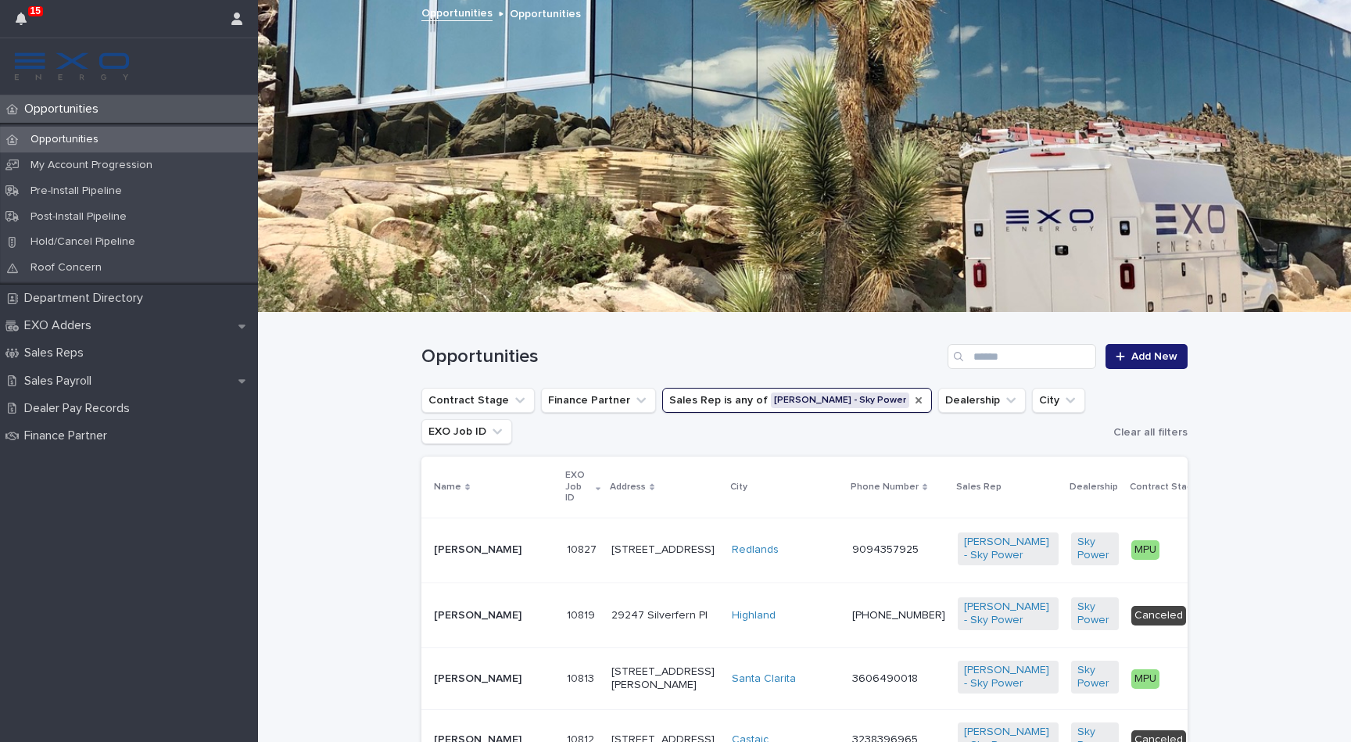
click at [913, 399] on icon "Sales Rep" at bounding box center [919, 400] width 13 height 13
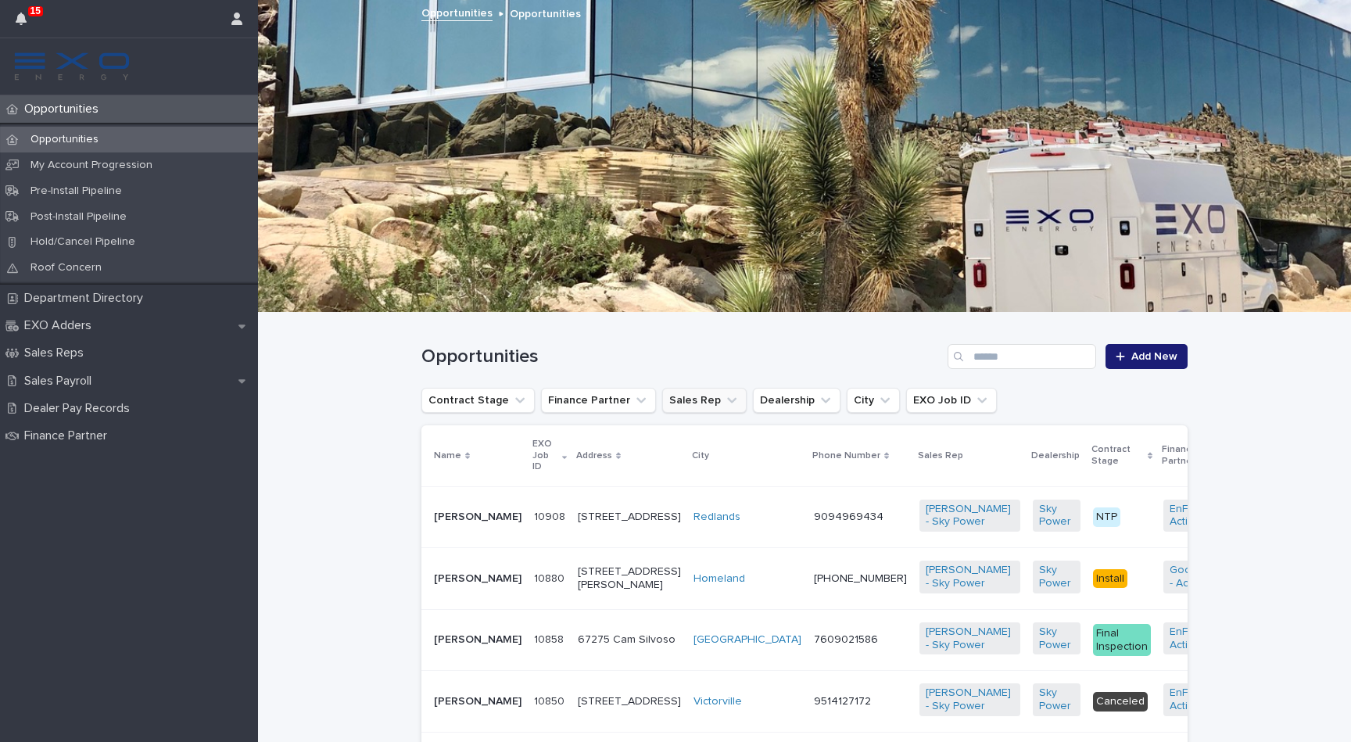
click at [705, 406] on button "Sales Rep" at bounding box center [704, 400] width 84 height 25
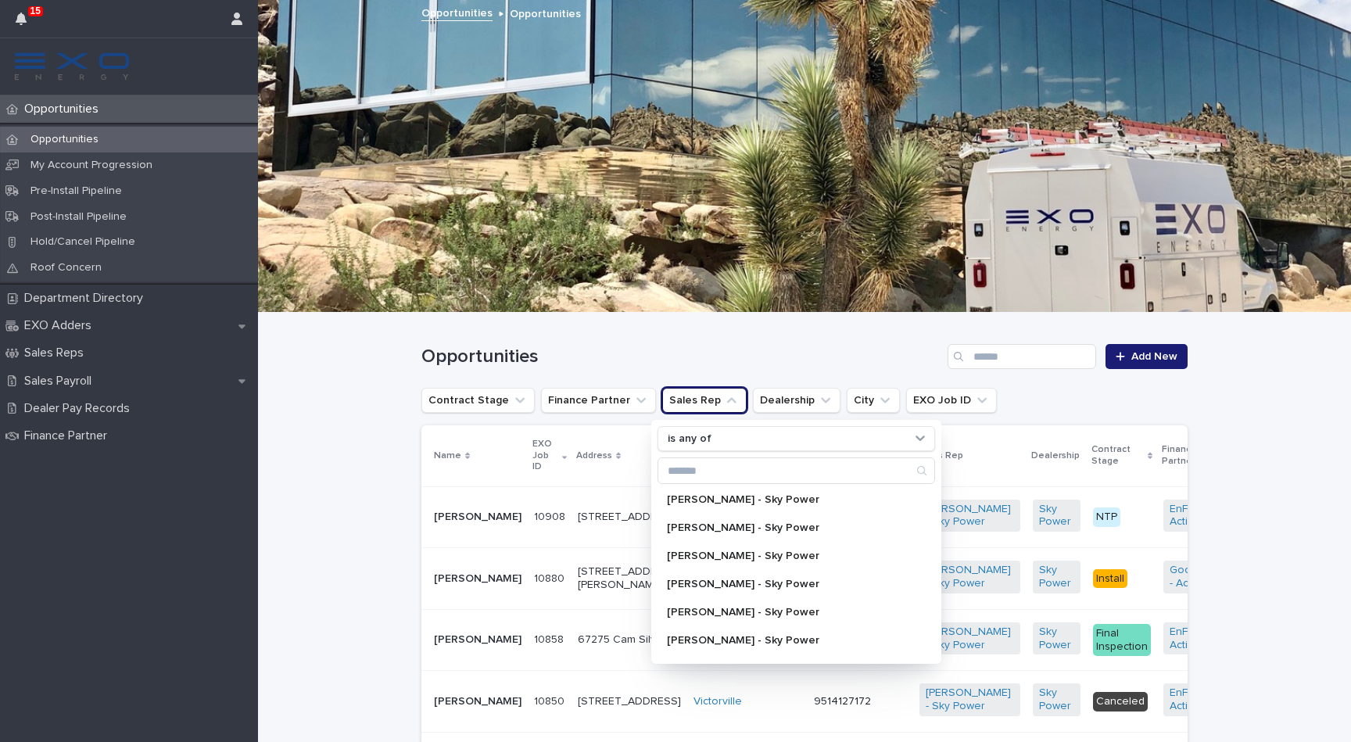
scroll to position [132, 0]
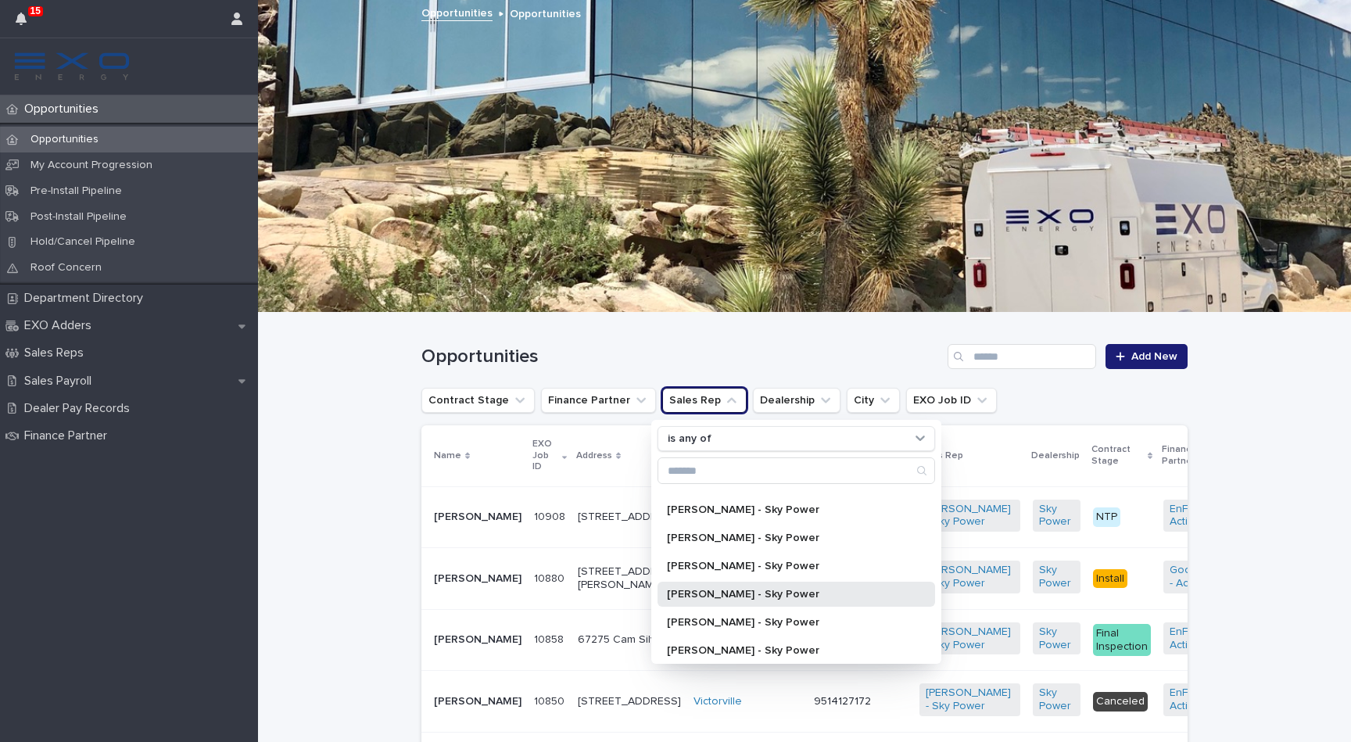
click at [762, 601] on div "[PERSON_NAME] - Sky Power" at bounding box center [797, 594] width 278 height 25
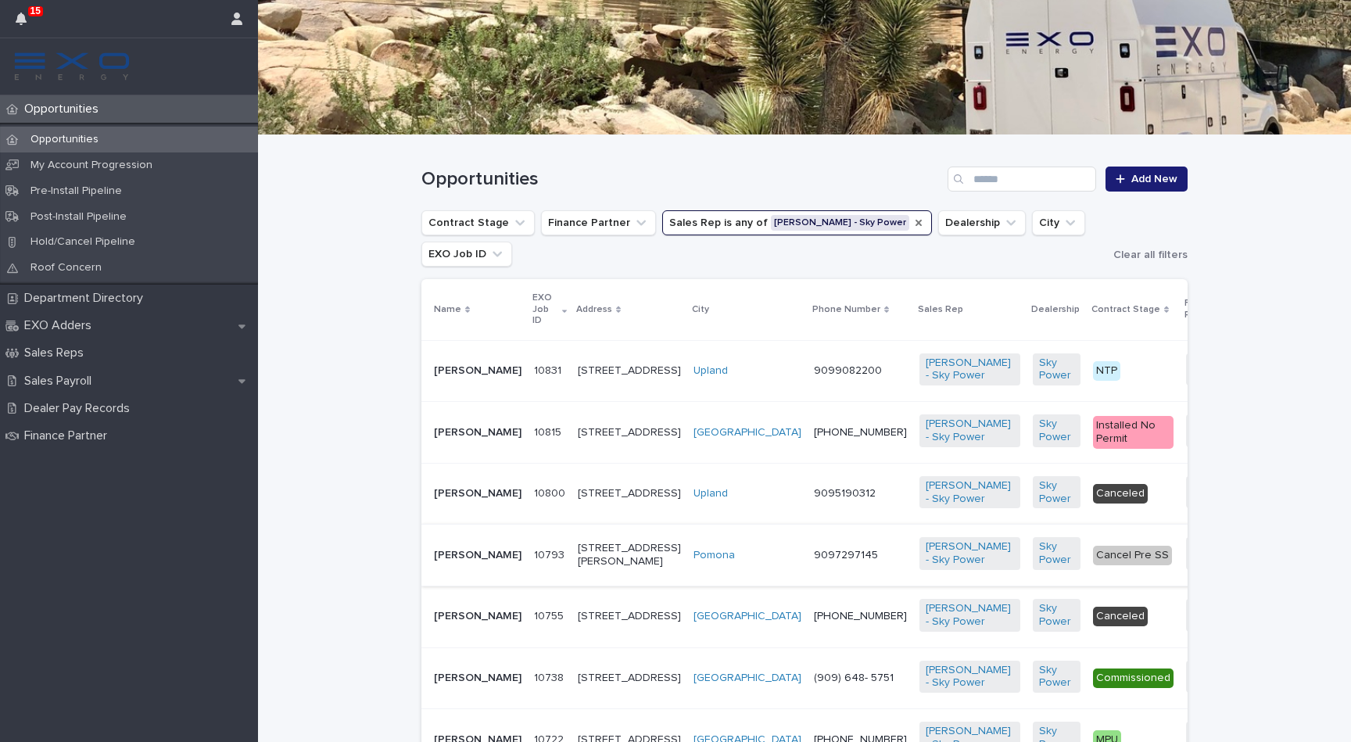
scroll to position [176, 0]
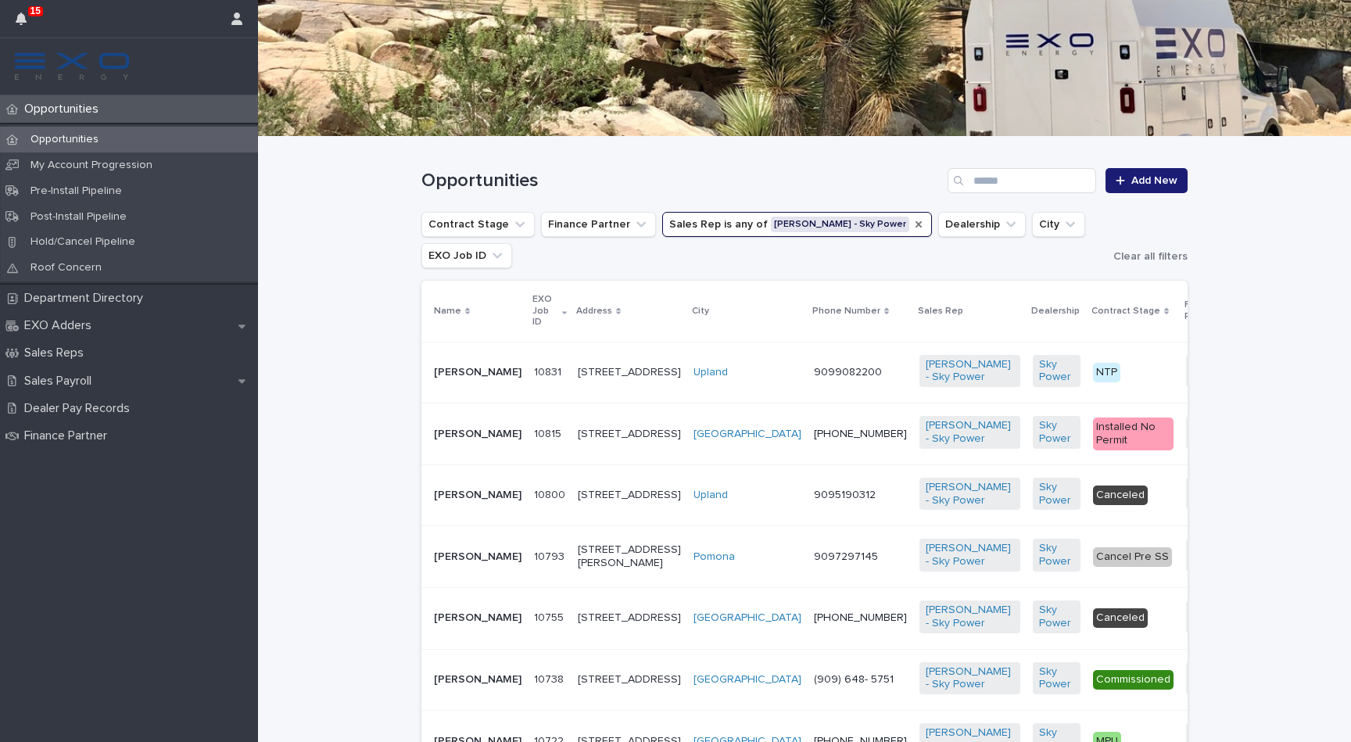
click at [446, 376] on p "[PERSON_NAME]" at bounding box center [478, 372] width 88 height 13
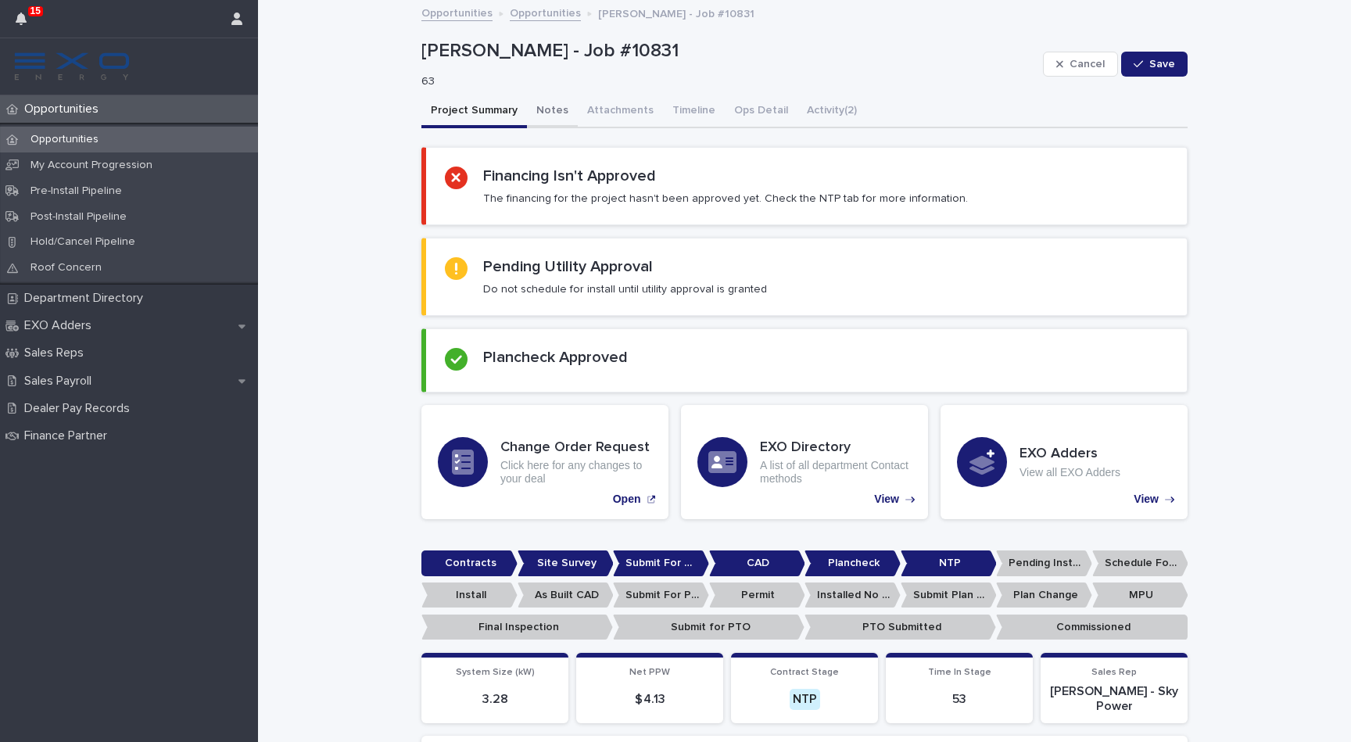
scroll to position [-1, 0]
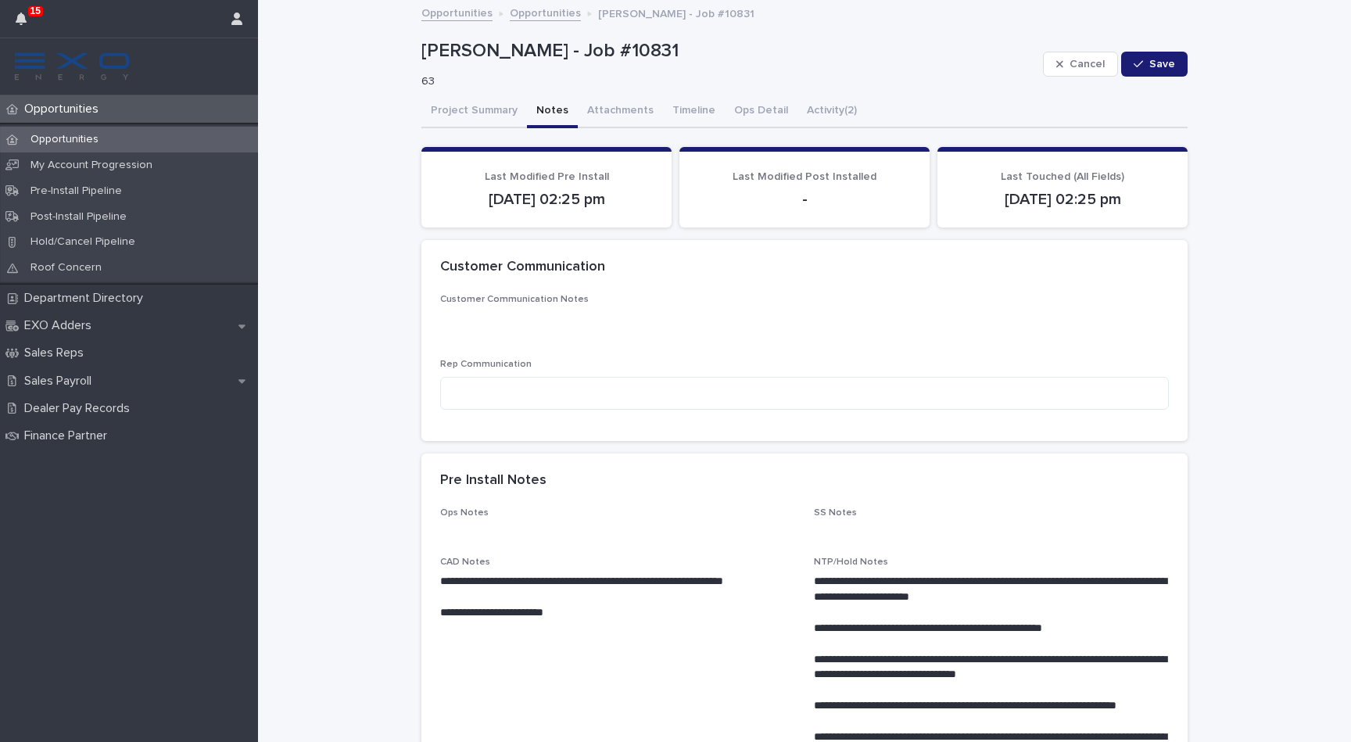
click at [554, 111] on button "Notes" at bounding box center [552, 111] width 51 height 33
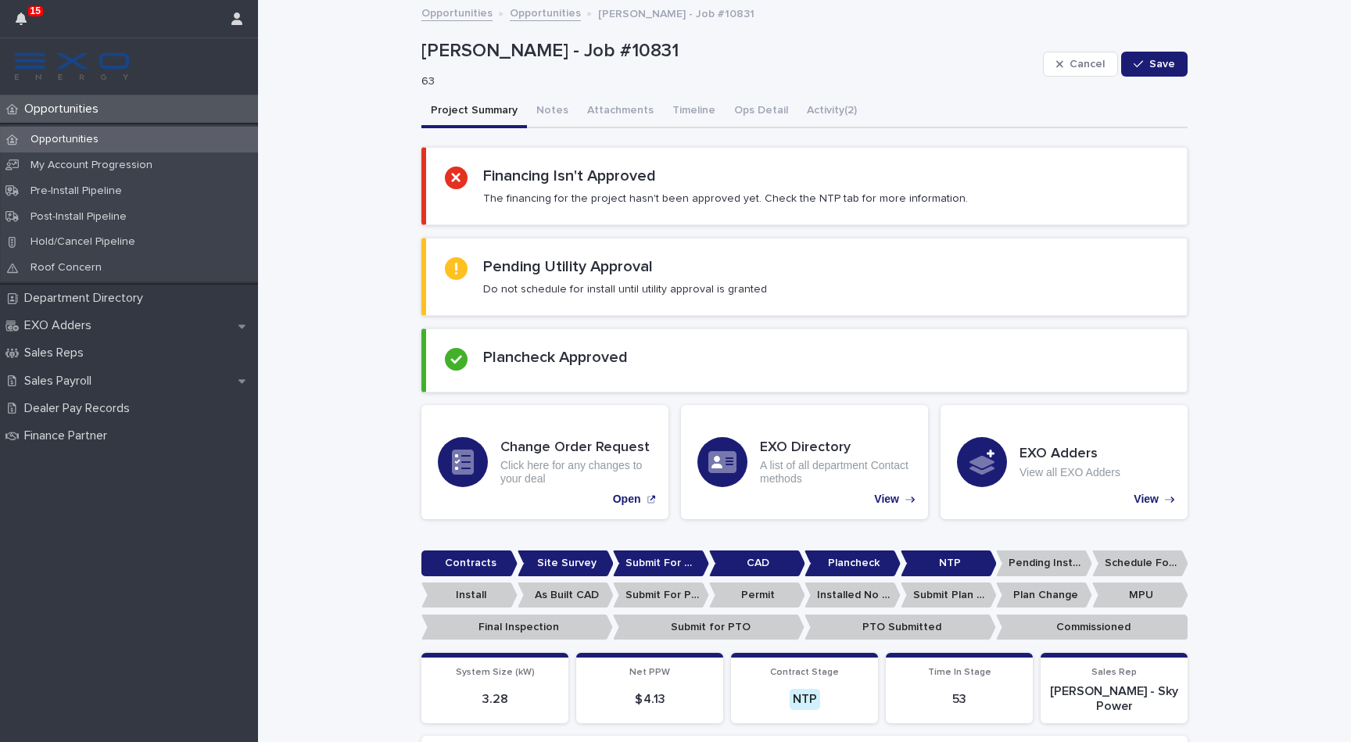
click at [463, 109] on button "Project Summary" at bounding box center [474, 111] width 106 height 33
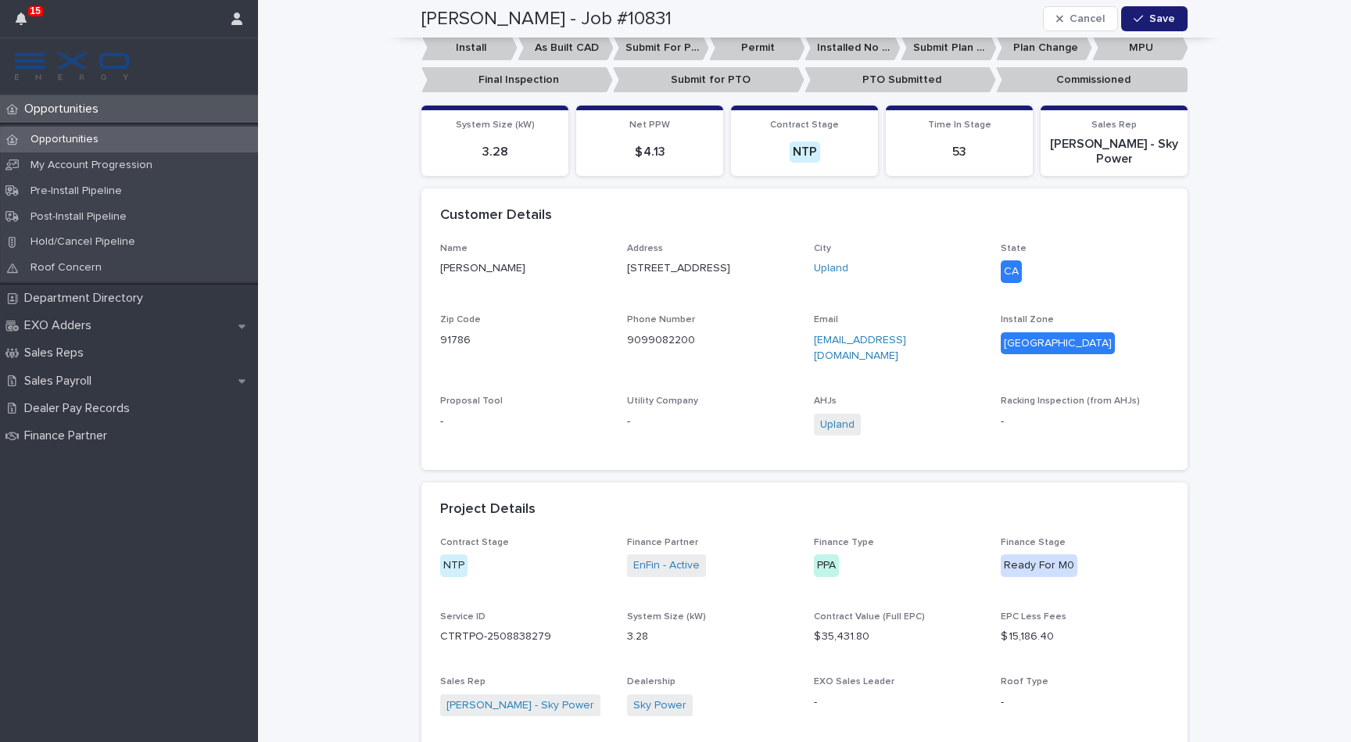
scroll to position [549, 0]
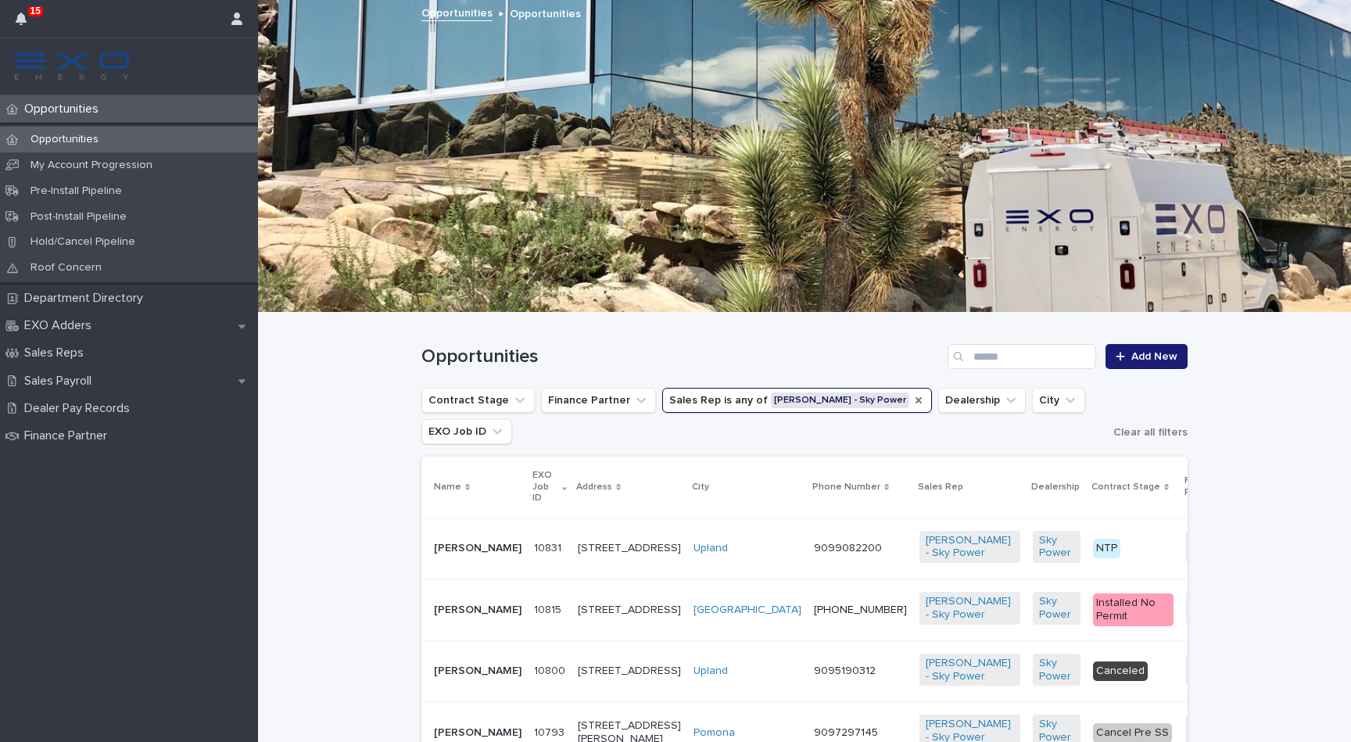
click at [916, 401] on icon "Sales Rep" at bounding box center [919, 400] width 6 height 6
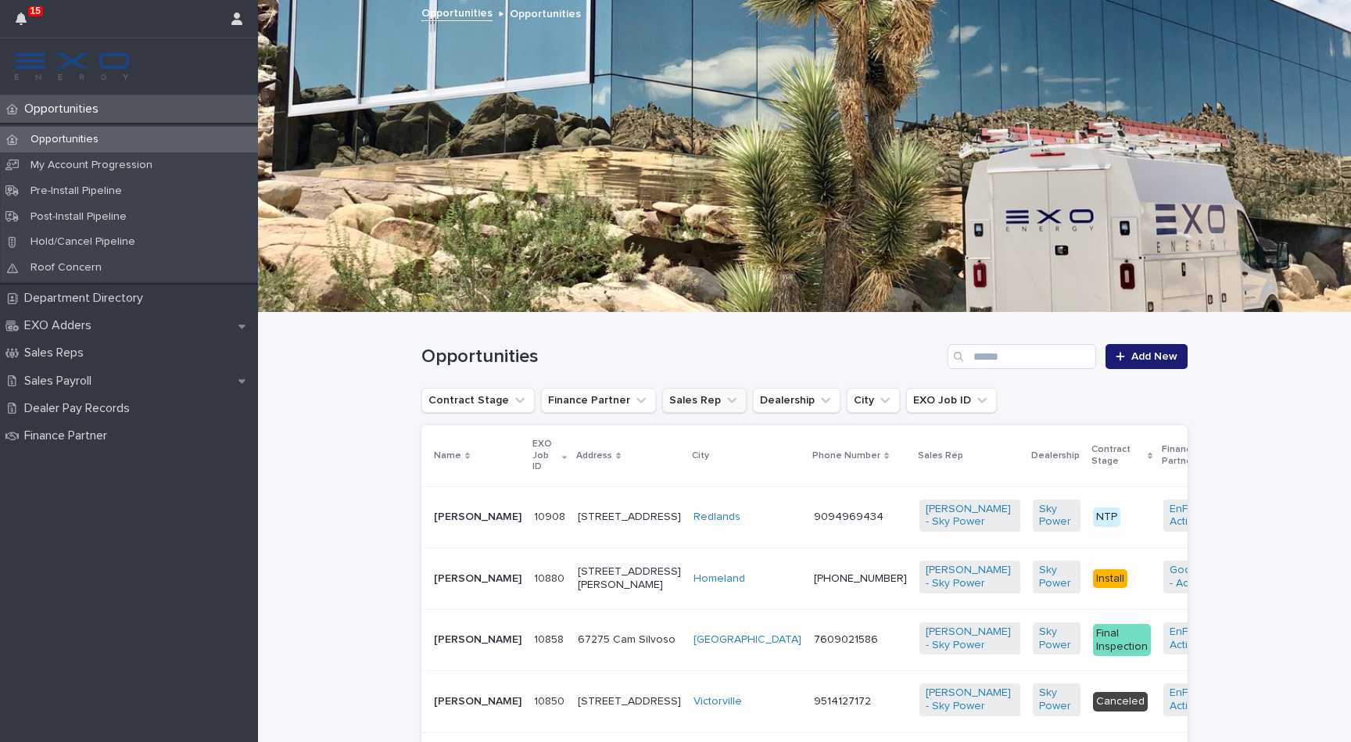
click at [973, 354] on div "Search" at bounding box center [960, 356] width 25 height 25
click at [997, 355] on input "Search" at bounding box center [1022, 356] width 149 height 25
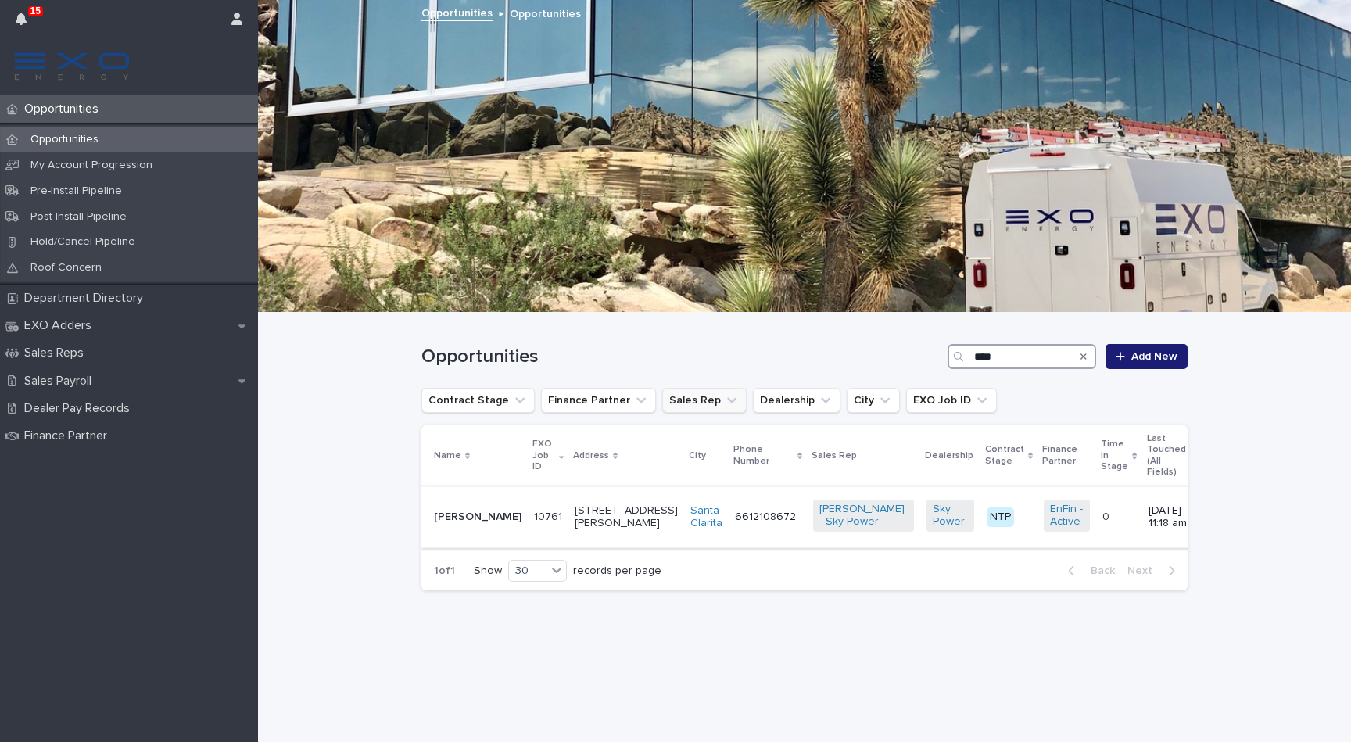
type input "****"
click at [468, 511] on p "[PERSON_NAME]" at bounding box center [478, 517] width 88 height 13
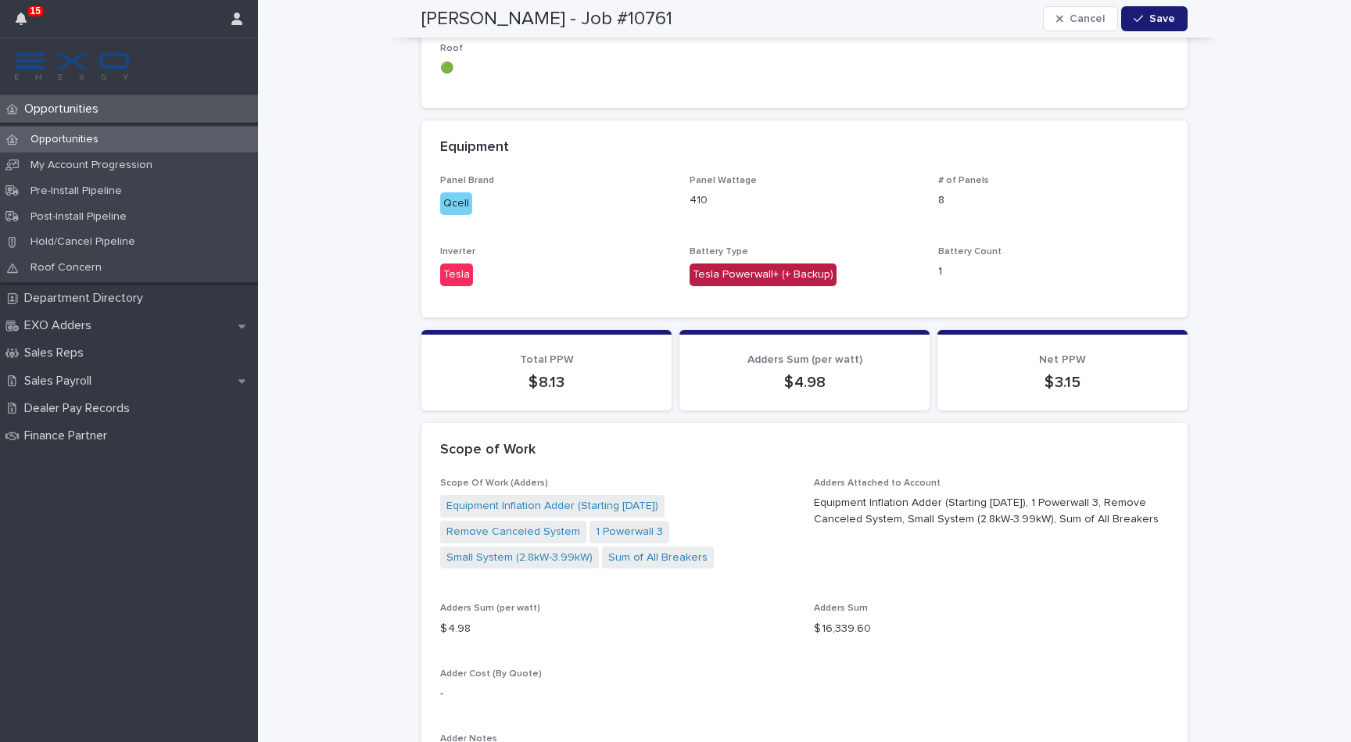
scroll to position [1188, 0]
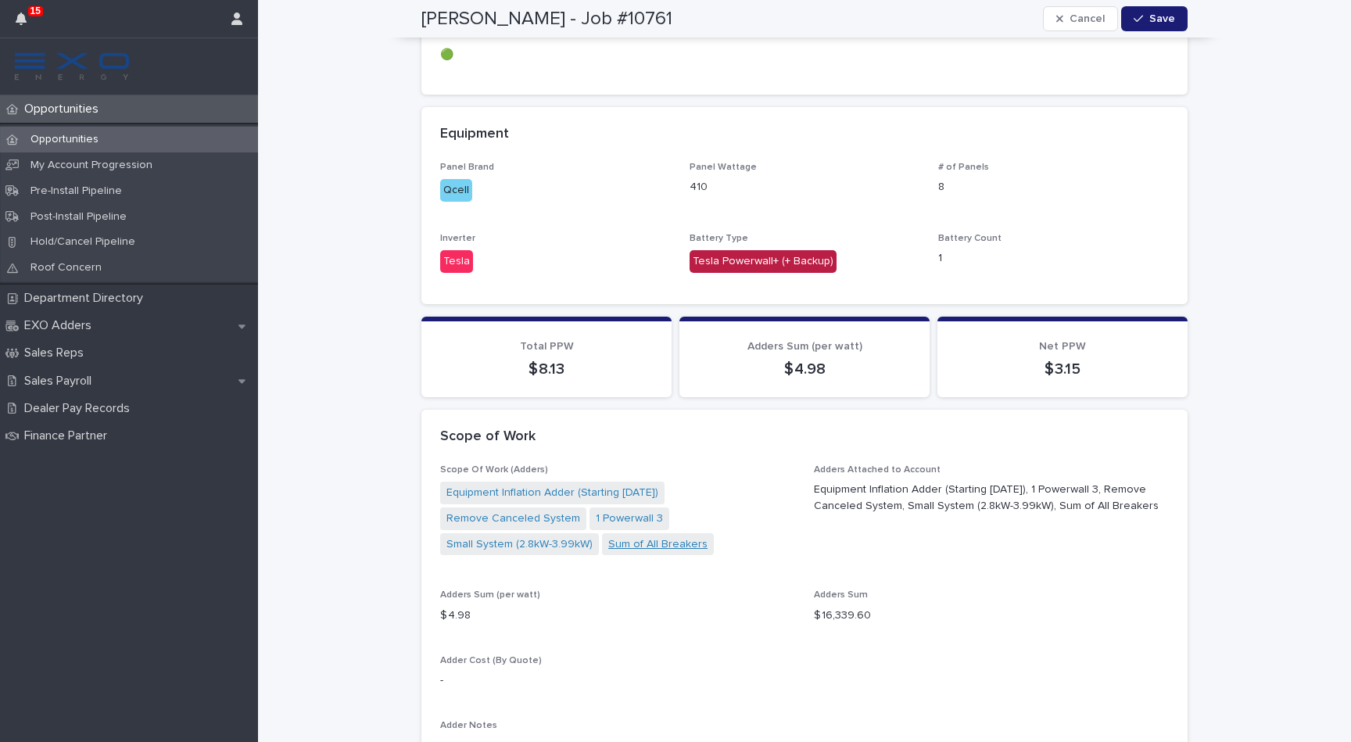
click at [627, 536] on link "Sum of All Breakers" at bounding box center [657, 544] width 99 height 16
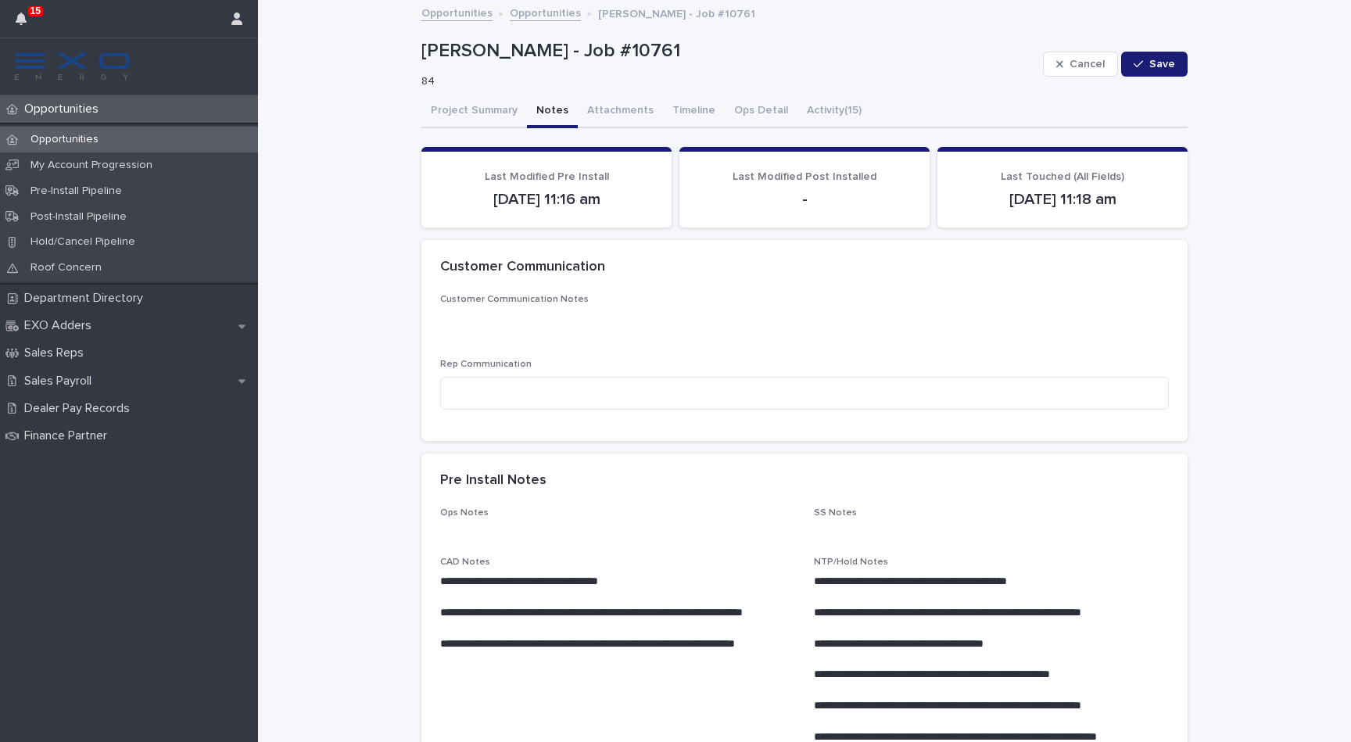
click at [548, 116] on button "Notes" at bounding box center [552, 111] width 51 height 33
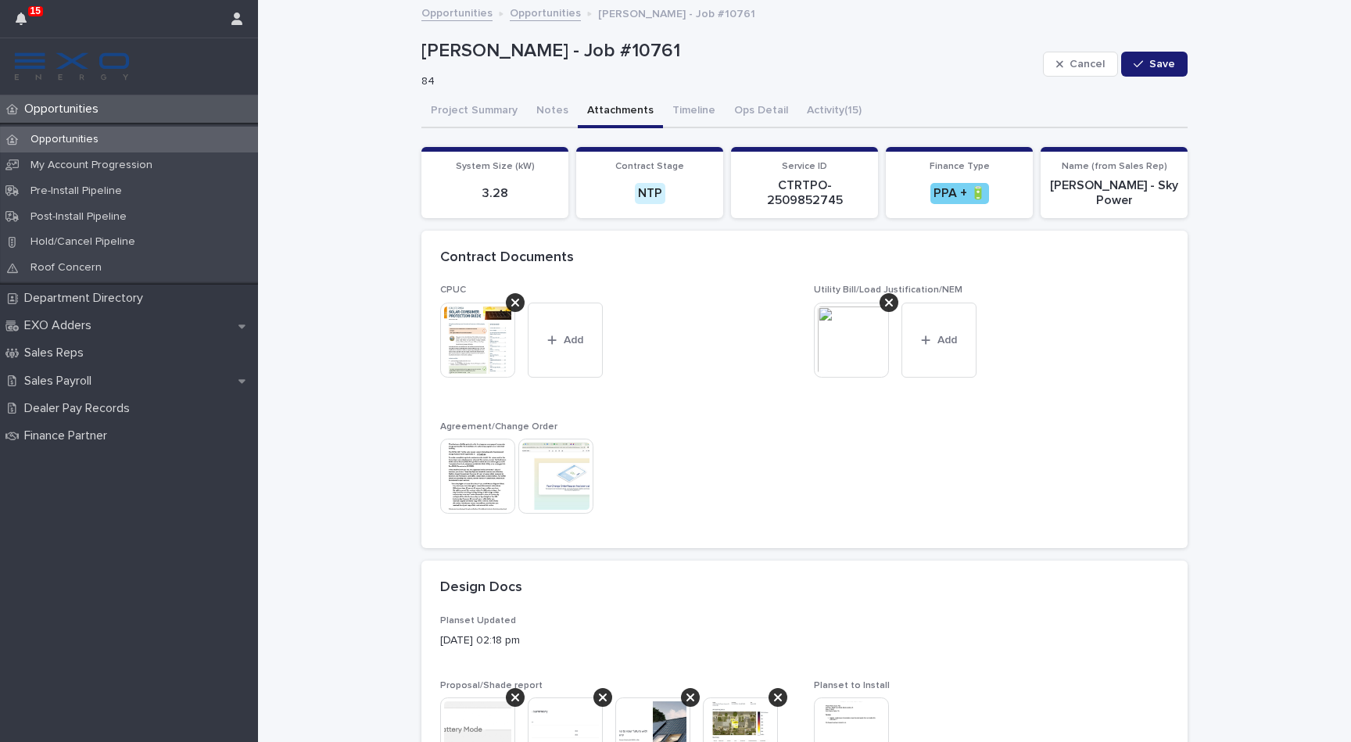
click at [615, 117] on button "Attachments" at bounding box center [620, 111] width 85 height 33
click at [463, 498] on img at bounding box center [477, 476] width 75 height 75
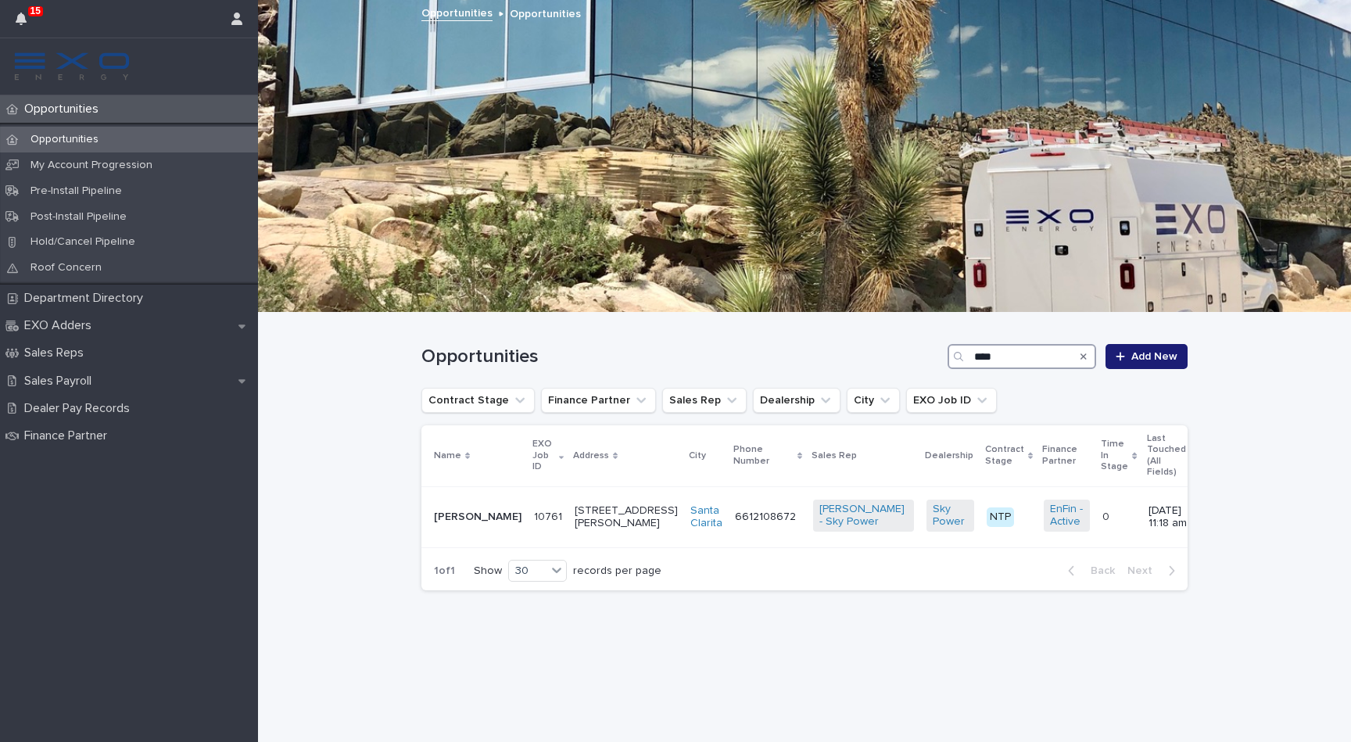
click at [987, 357] on input "****" at bounding box center [1022, 356] width 149 height 25
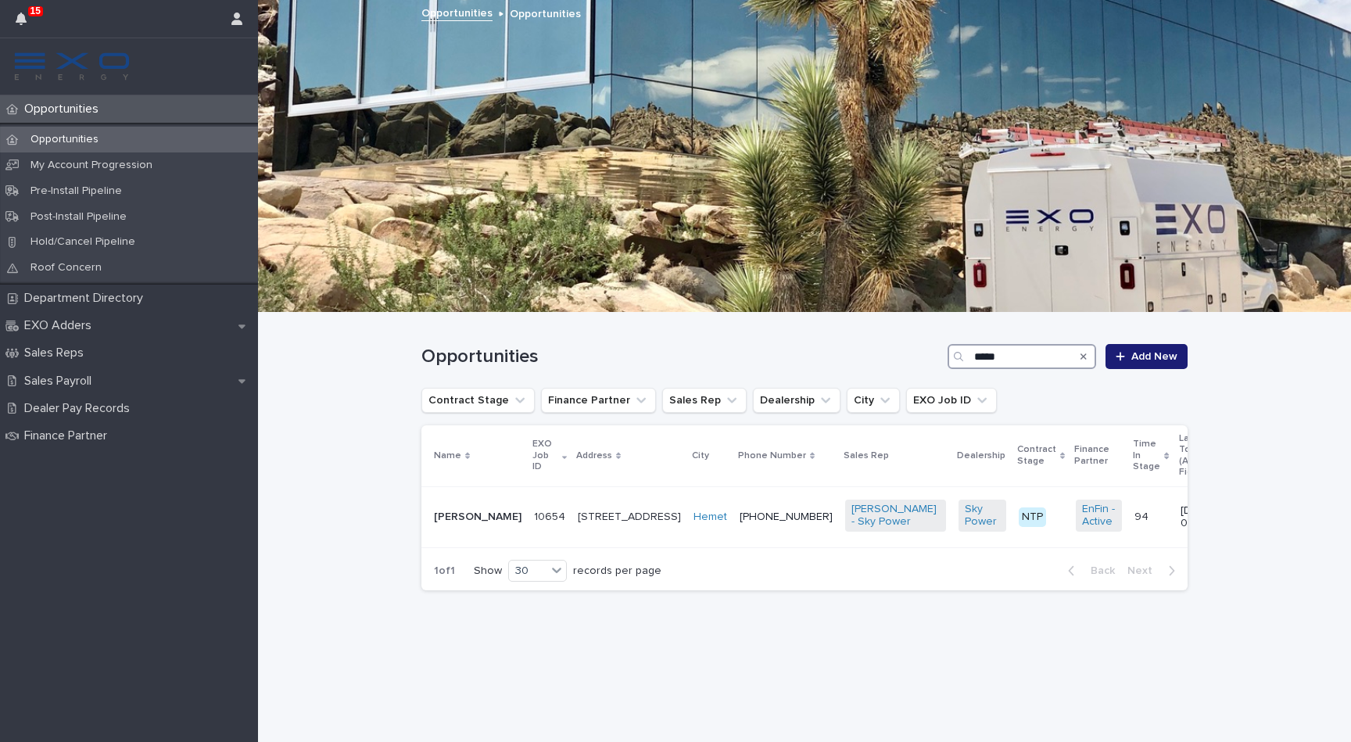
type input "*****"
drag, startPoint x: 615, startPoint y: 733, endPoint x: 454, endPoint y: 497, distance: 285.4
click at [454, 511] on p "[PERSON_NAME]" at bounding box center [478, 517] width 88 height 13
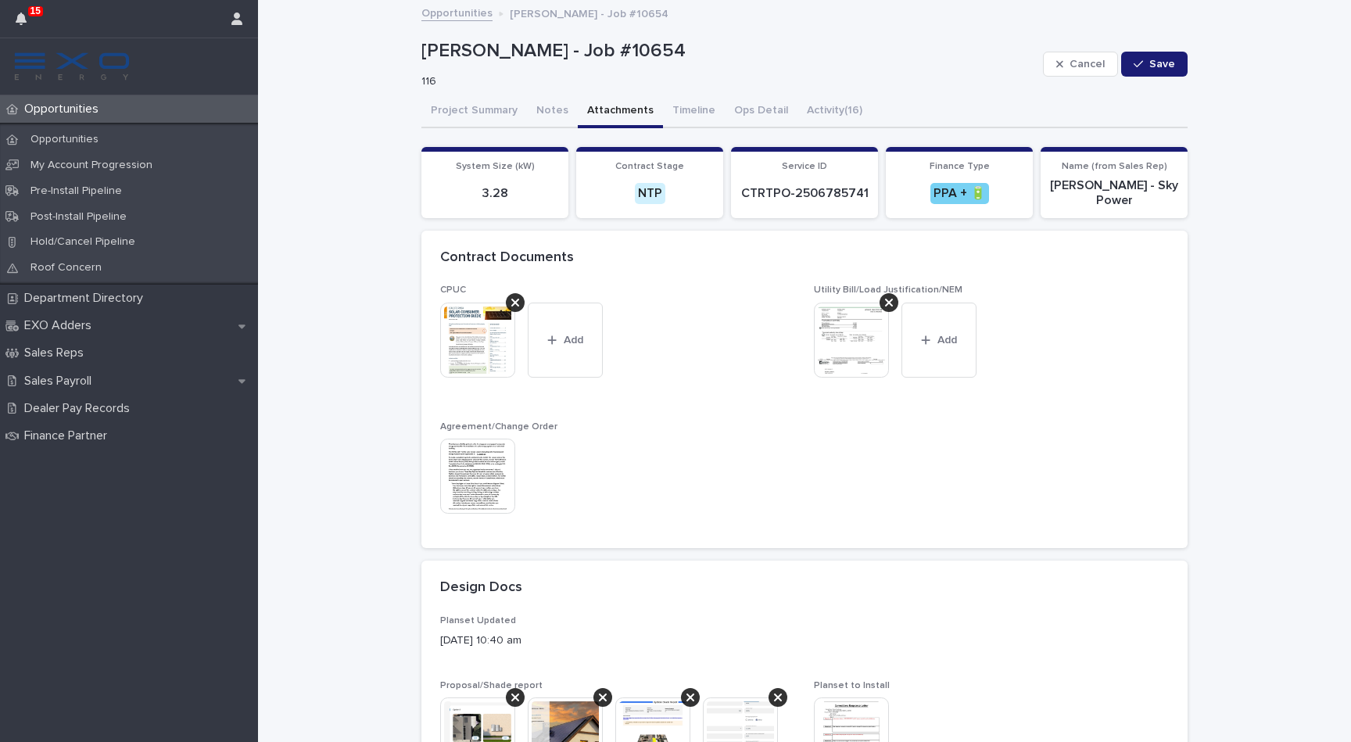
click at [604, 116] on button "Attachments" at bounding box center [620, 111] width 85 height 33
click at [458, 462] on img at bounding box center [477, 476] width 75 height 75
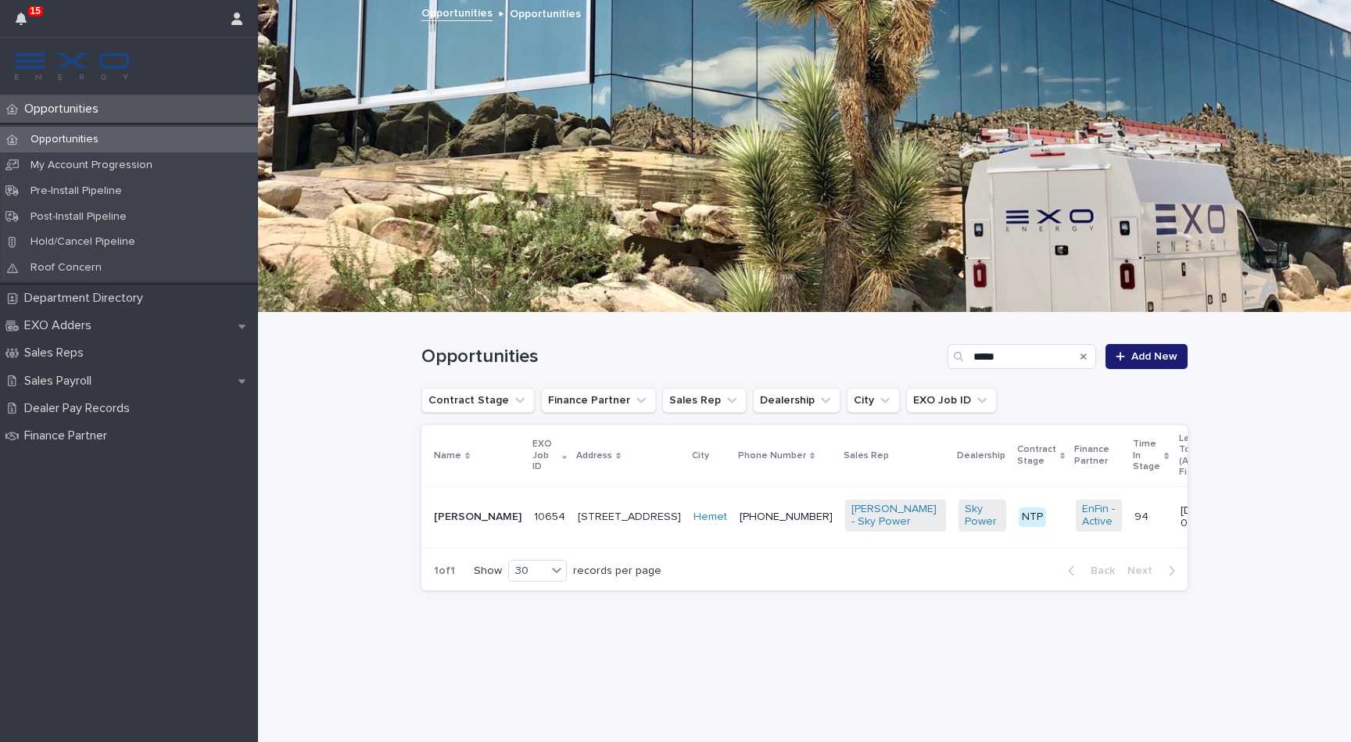
click at [452, 511] on p "[PERSON_NAME]" at bounding box center [478, 517] width 88 height 13
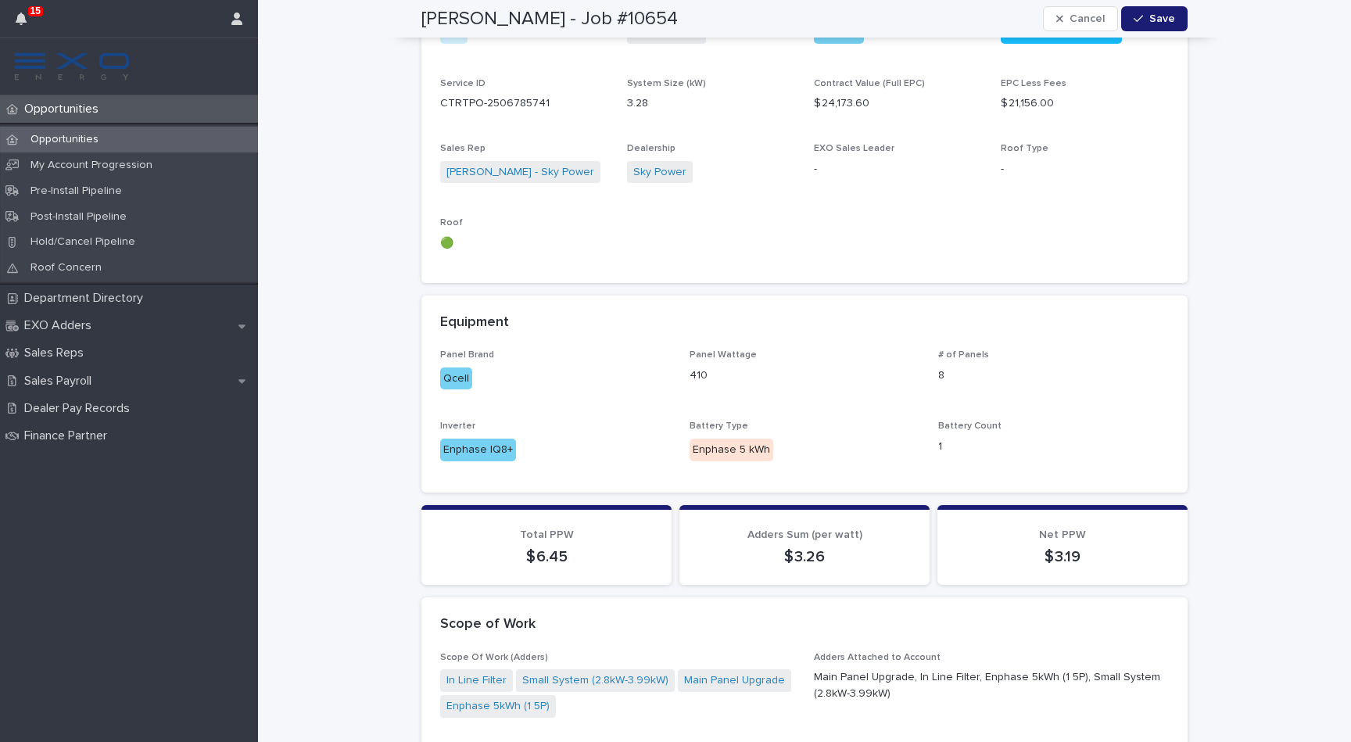
scroll to position [1012, 0]
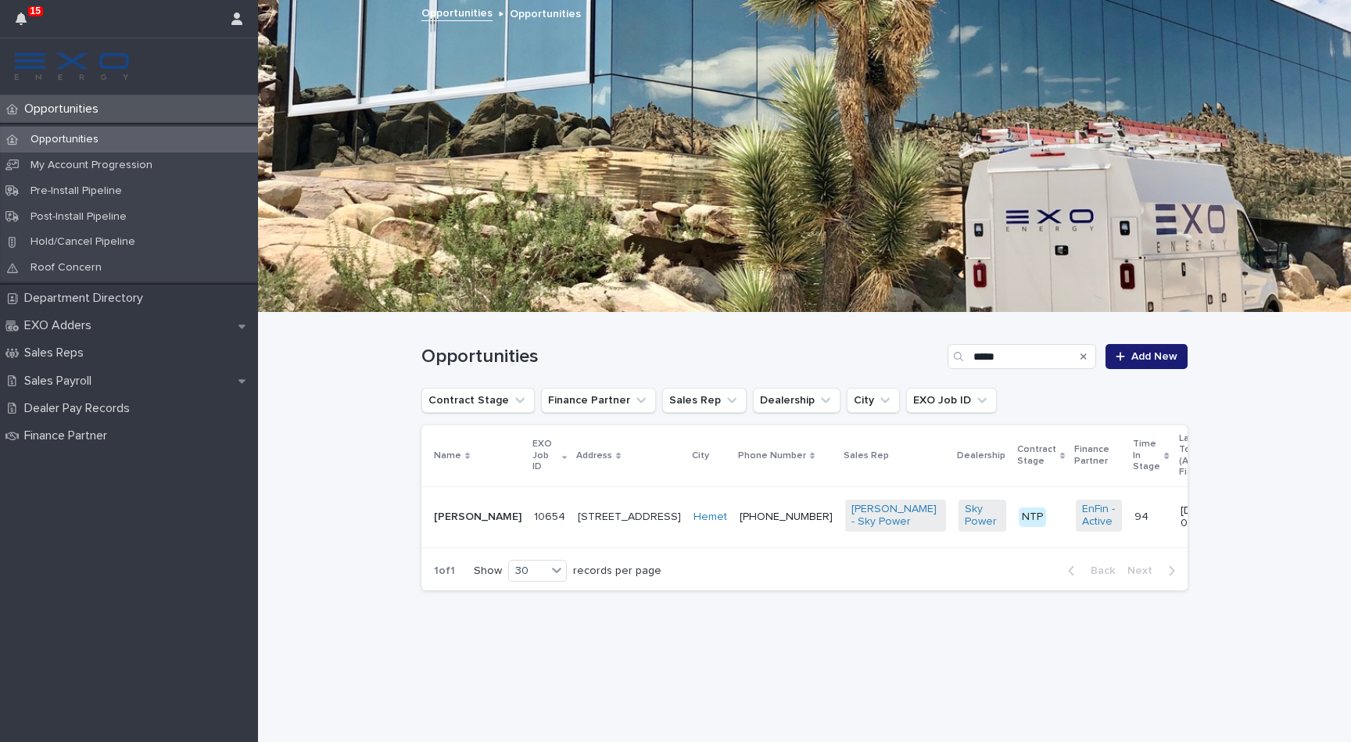
click at [1095, 355] on div "Search" at bounding box center [1083, 356] width 25 height 25
click at [1085, 356] on icon "Search" at bounding box center [1084, 356] width 6 height 6
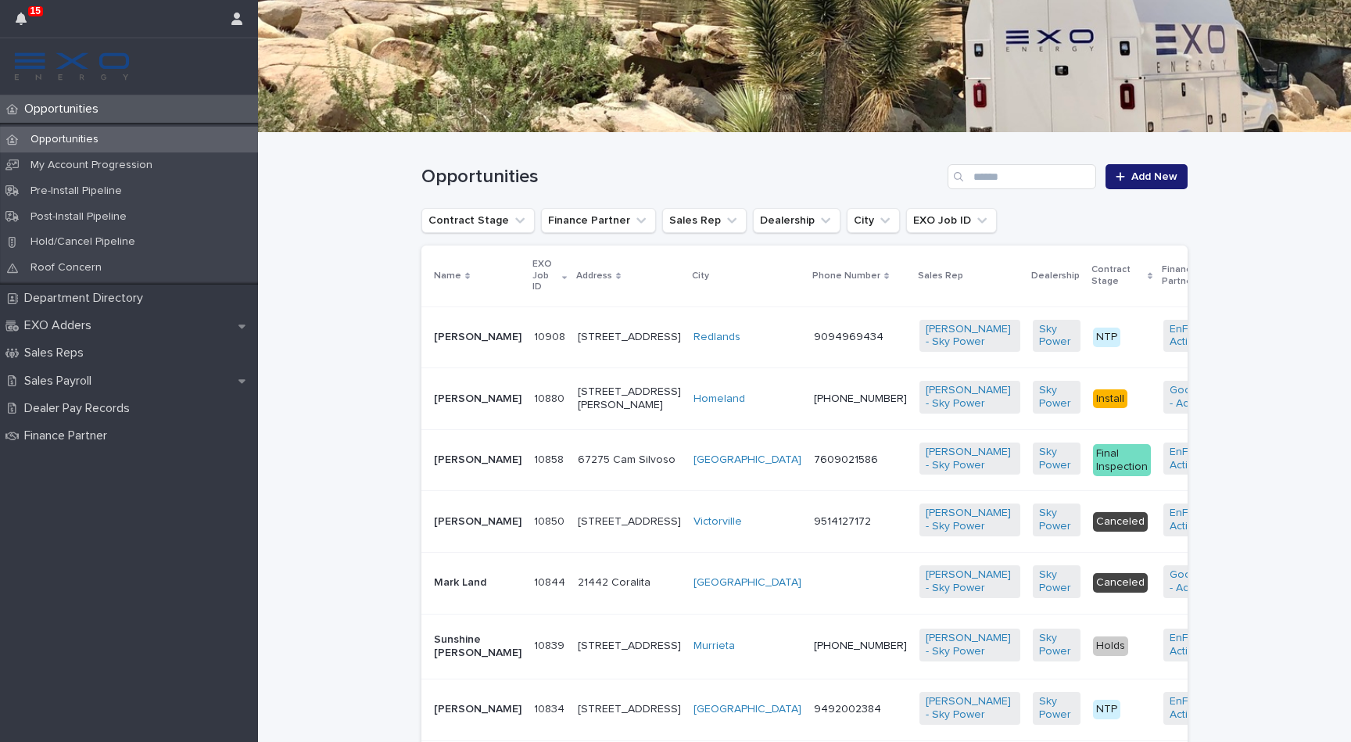
scroll to position [188, 0]
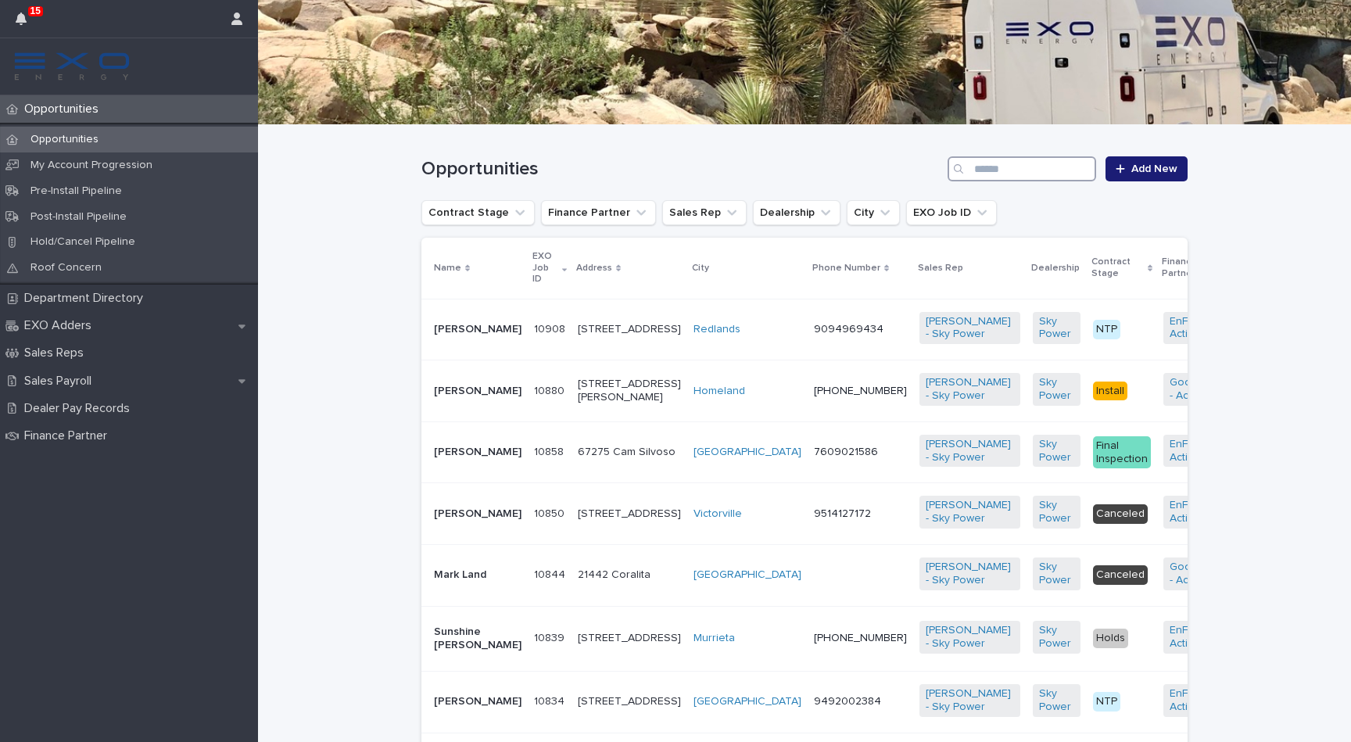
click at [993, 161] on input "Search" at bounding box center [1022, 168] width 149 height 25
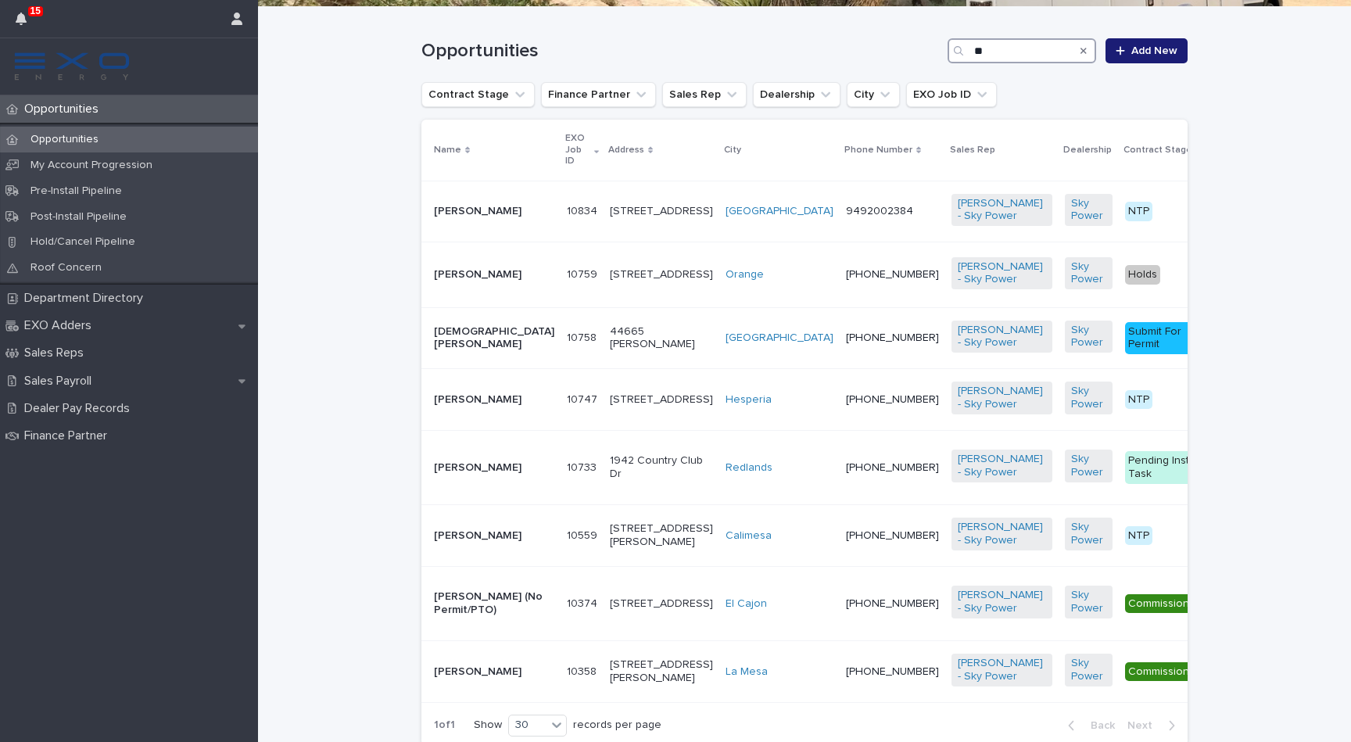
scroll to position [339, 0]
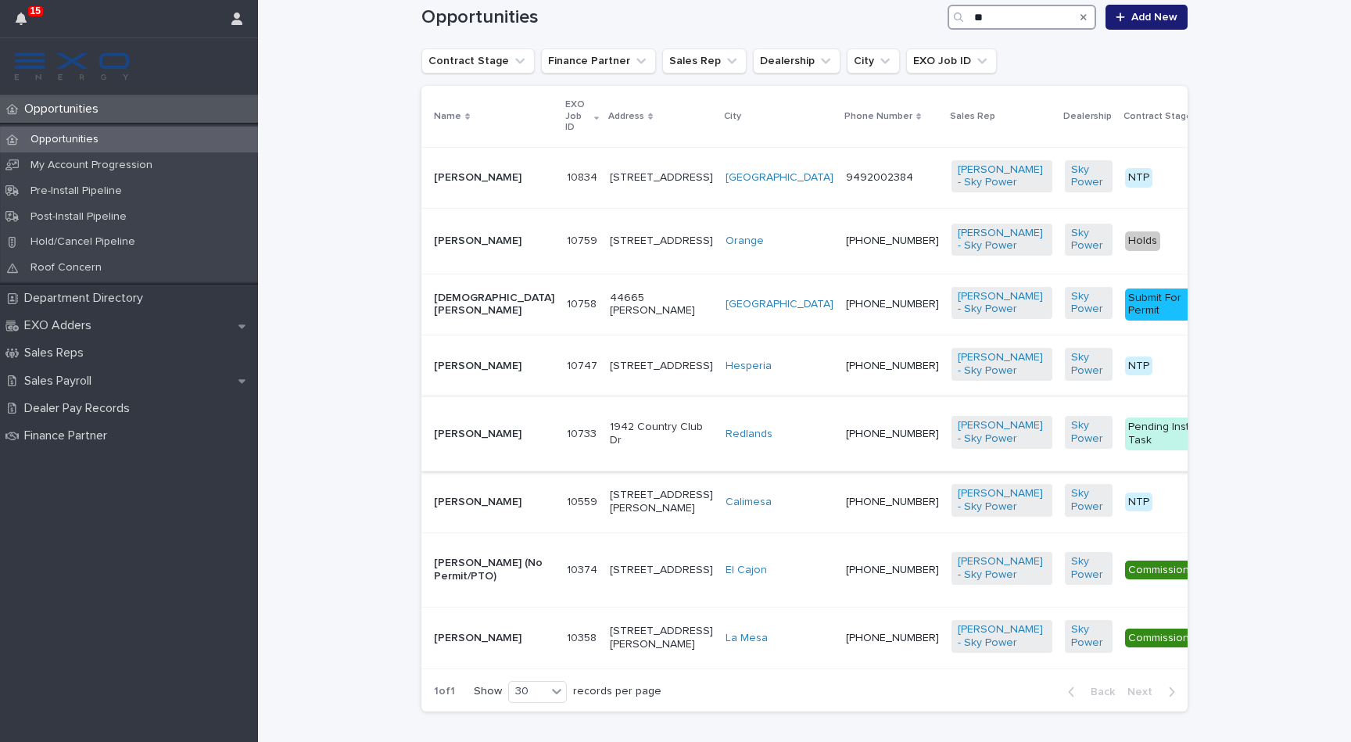
type input "**"
click at [475, 441] on p "[PERSON_NAME]" at bounding box center [494, 434] width 120 height 13
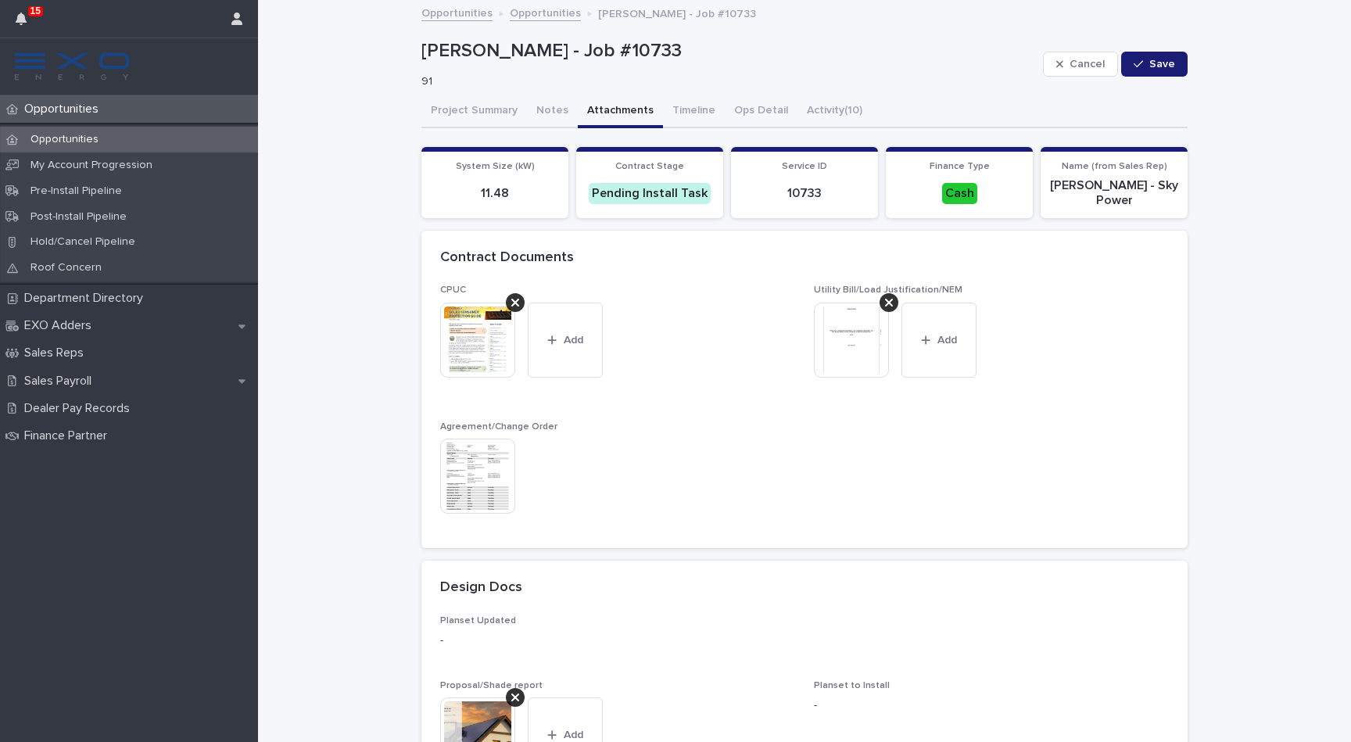
click at [612, 117] on button "Attachments" at bounding box center [620, 111] width 85 height 33
click at [451, 486] on img at bounding box center [477, 476] width 75 height 75
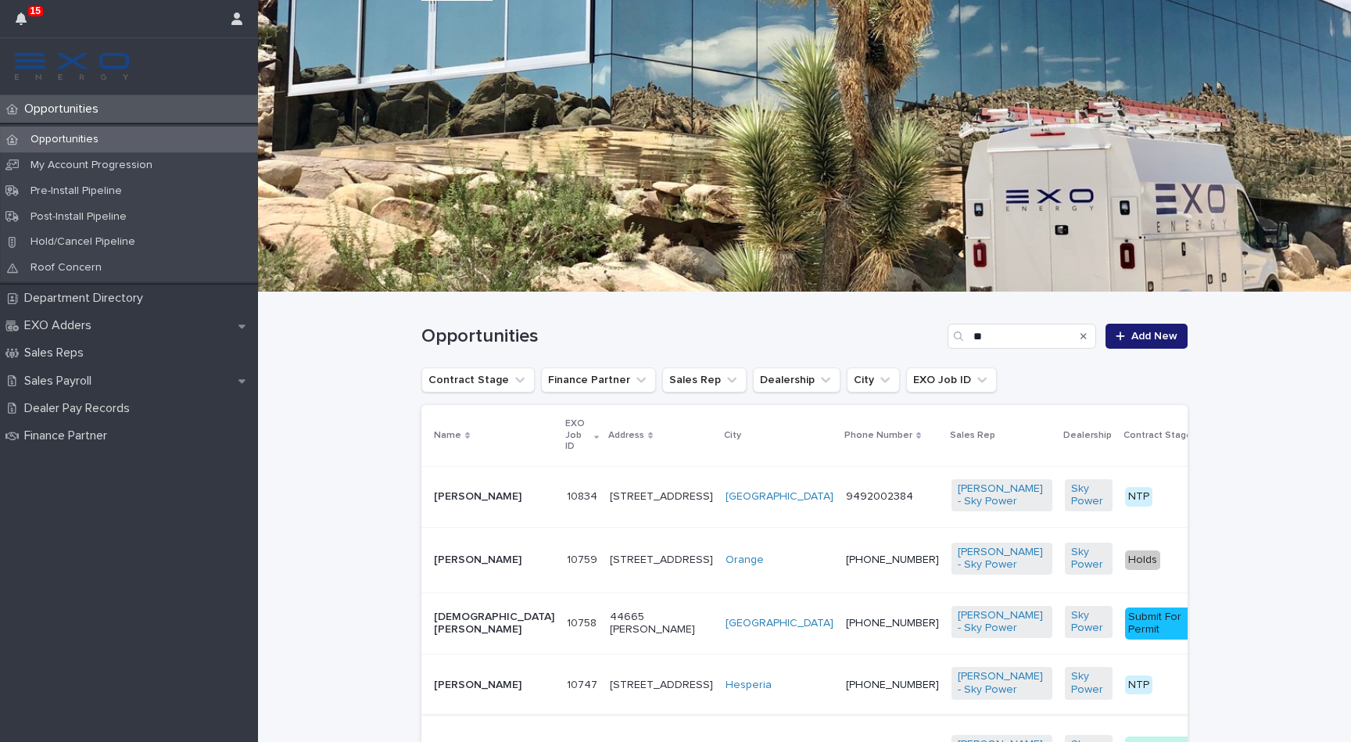
scroll to position [15, 0]
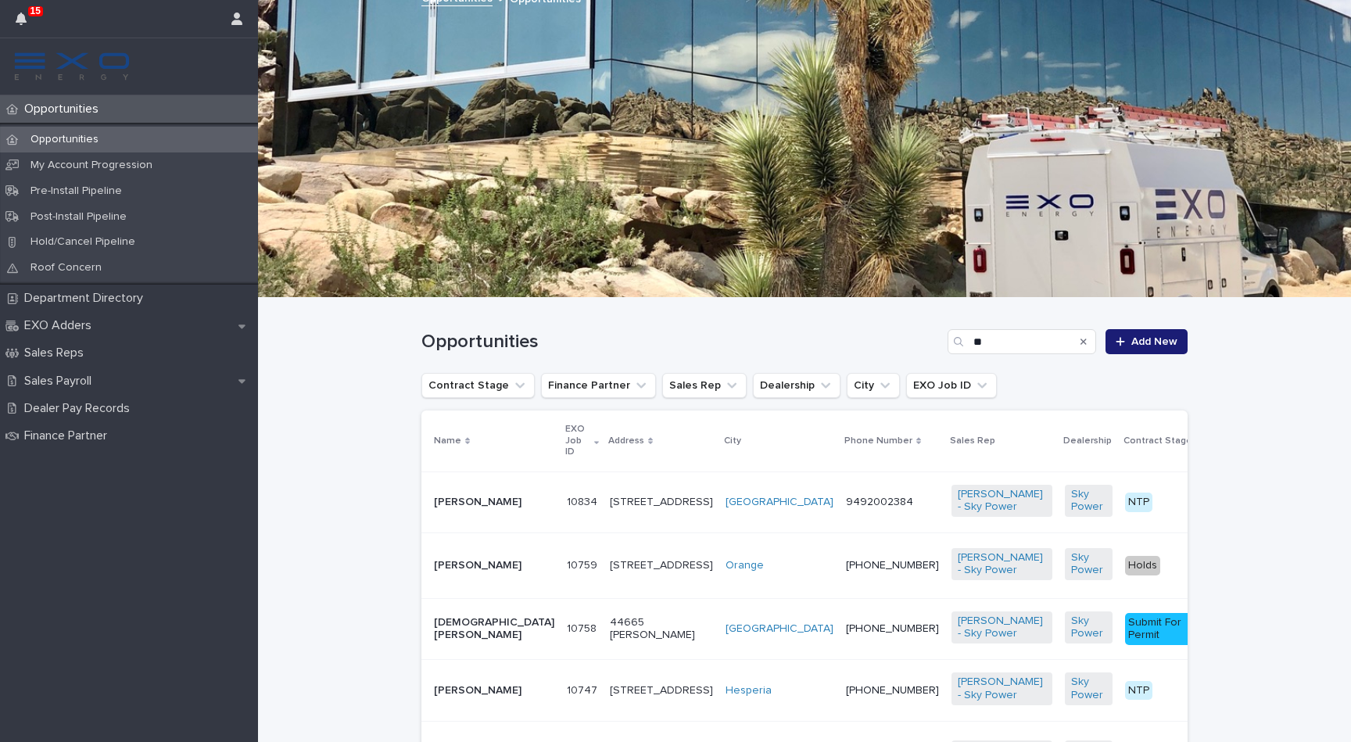
click at [1082, 345] on icon "Search" at bounding box center [1084, 341] width 6 height 9
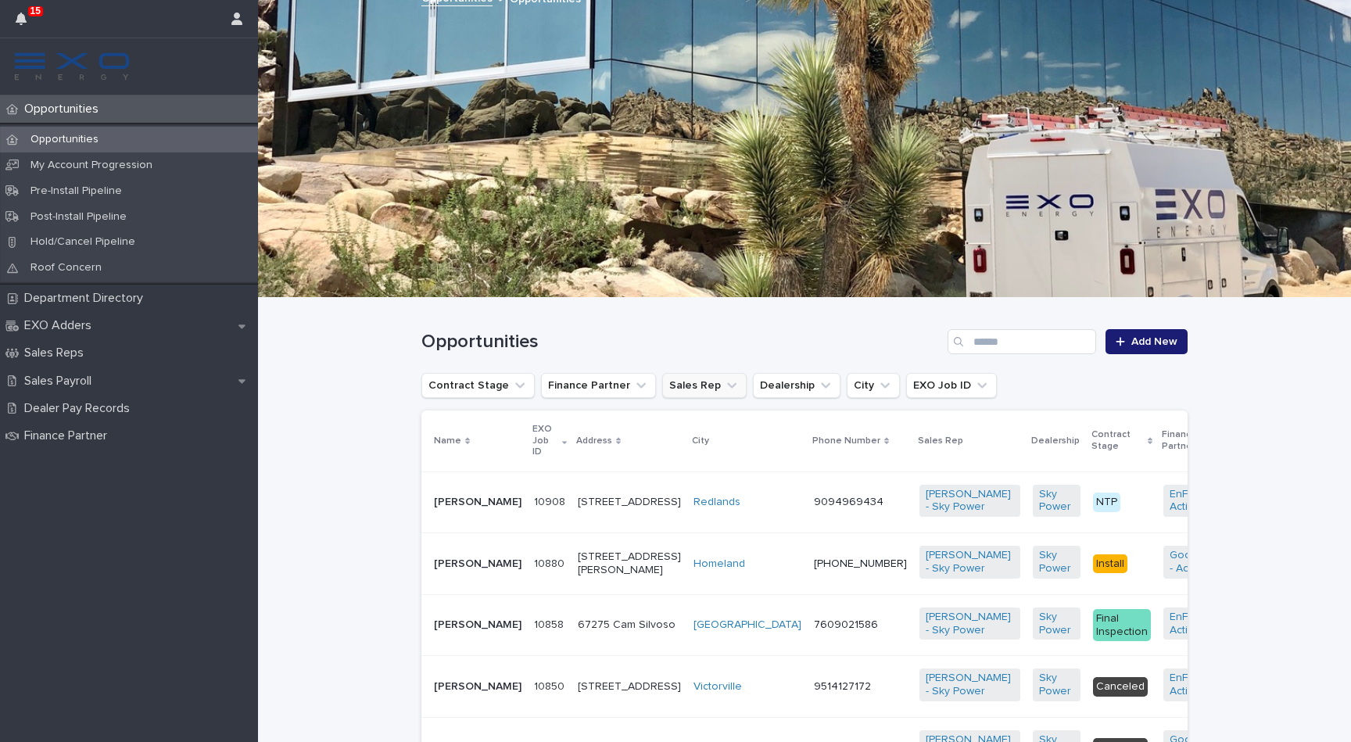
click at [705, 393] on button "Sales Rep" at bounding box center [704, 385] width 84 height 25
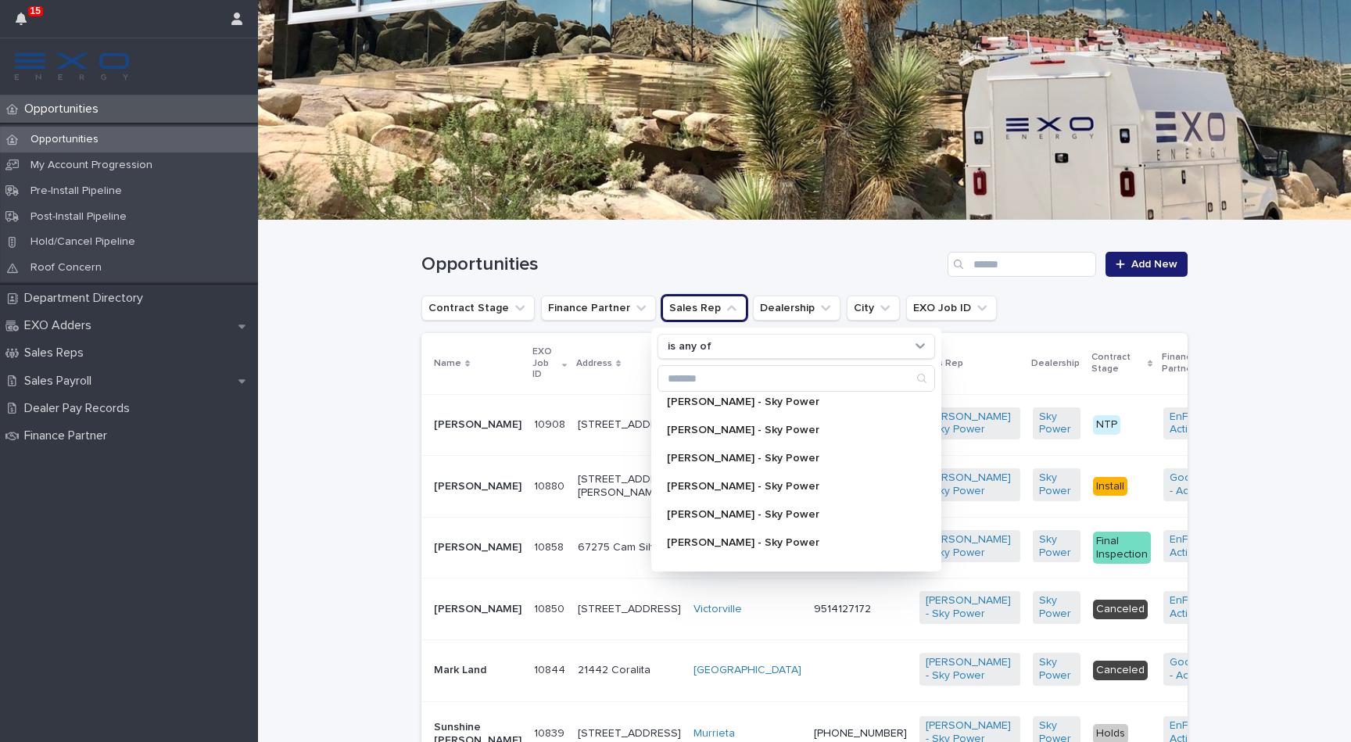
scroll to position [235, 0]
click at [701, 434] on div "[PERSON_NAME] - Sky Power" at bounding box center [797, 426] width 278 height 25
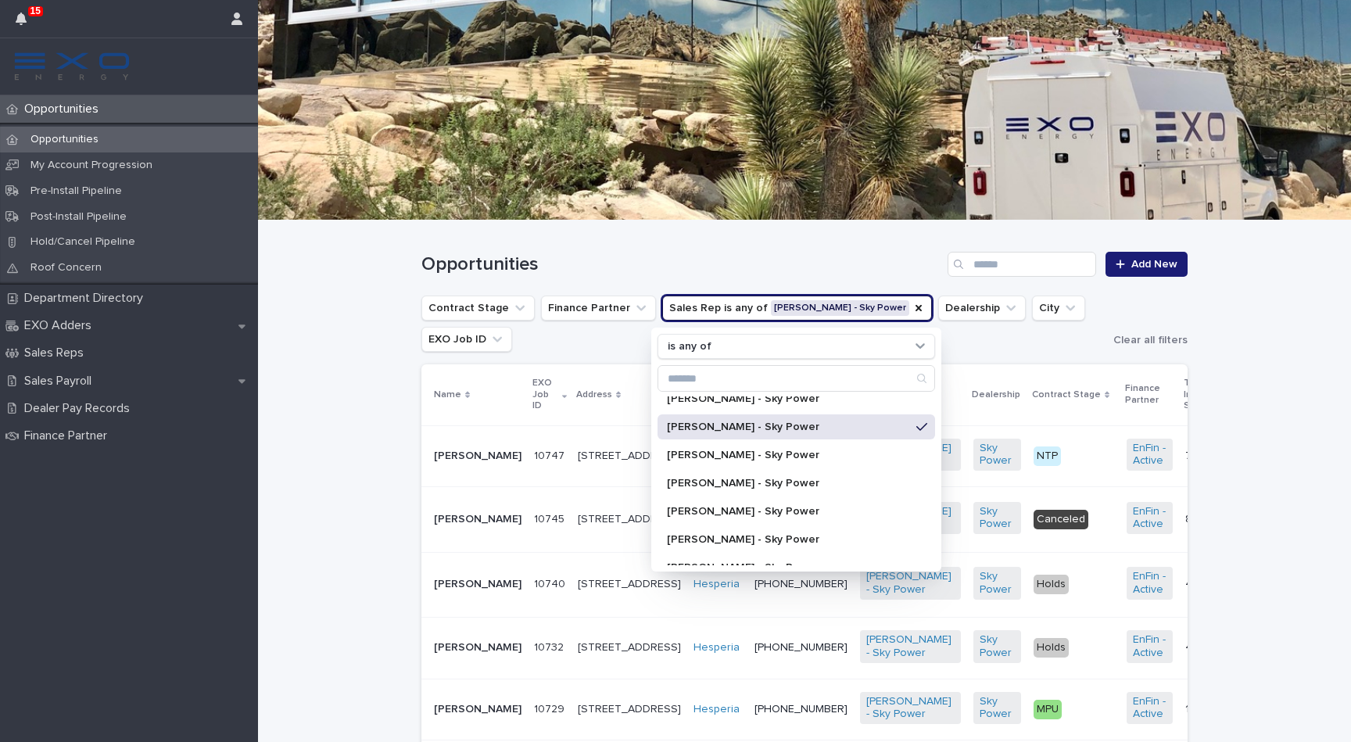
click at [363, 455] on div "Loading... Saving… Loading... Saving… Opportunities Add New Contract Stage Fina…" at bounding box center [804, 670] width 1093 height 899
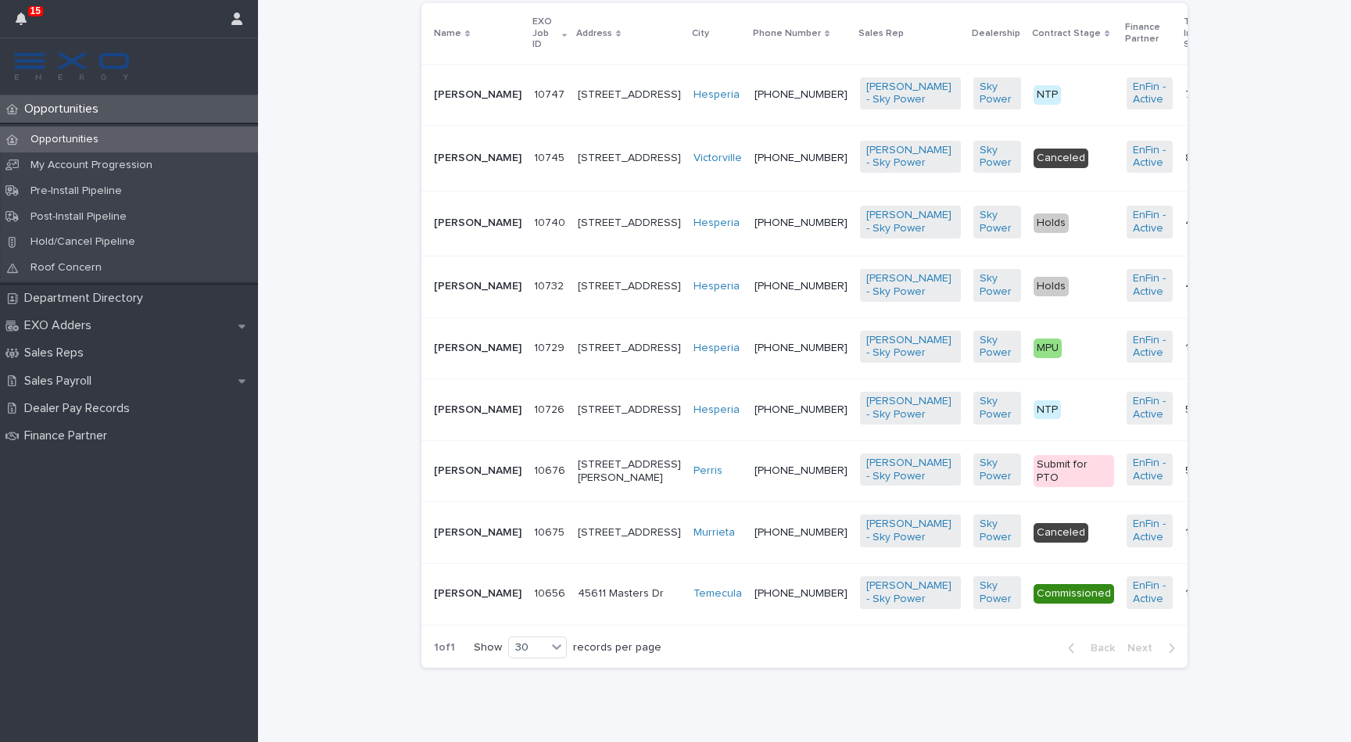
scroll to position [453, 0]
click at [461, 89] on p "[PERSON_NAME]" at bounding box center [478, 95] width 88 height 13
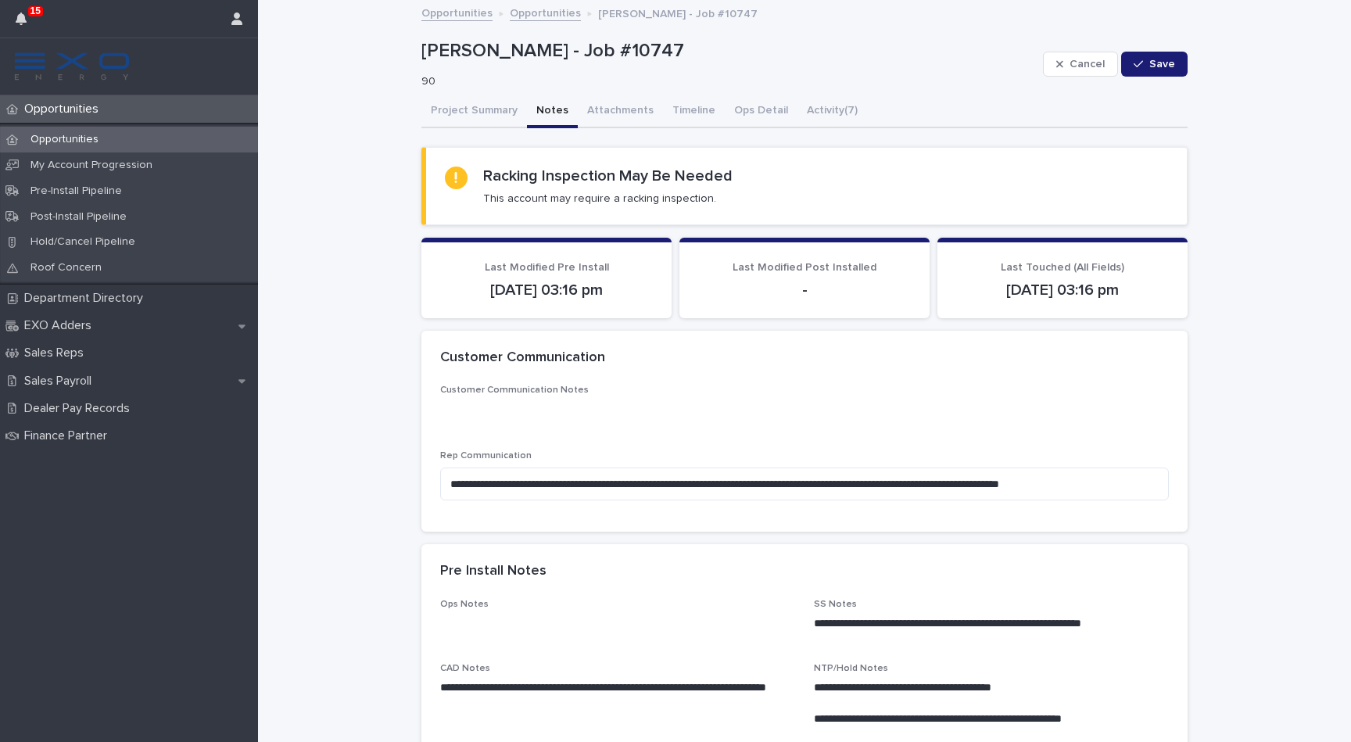
click at [553, 118] on button "Notes" at bounding box center [552, 111] width 51 height 33
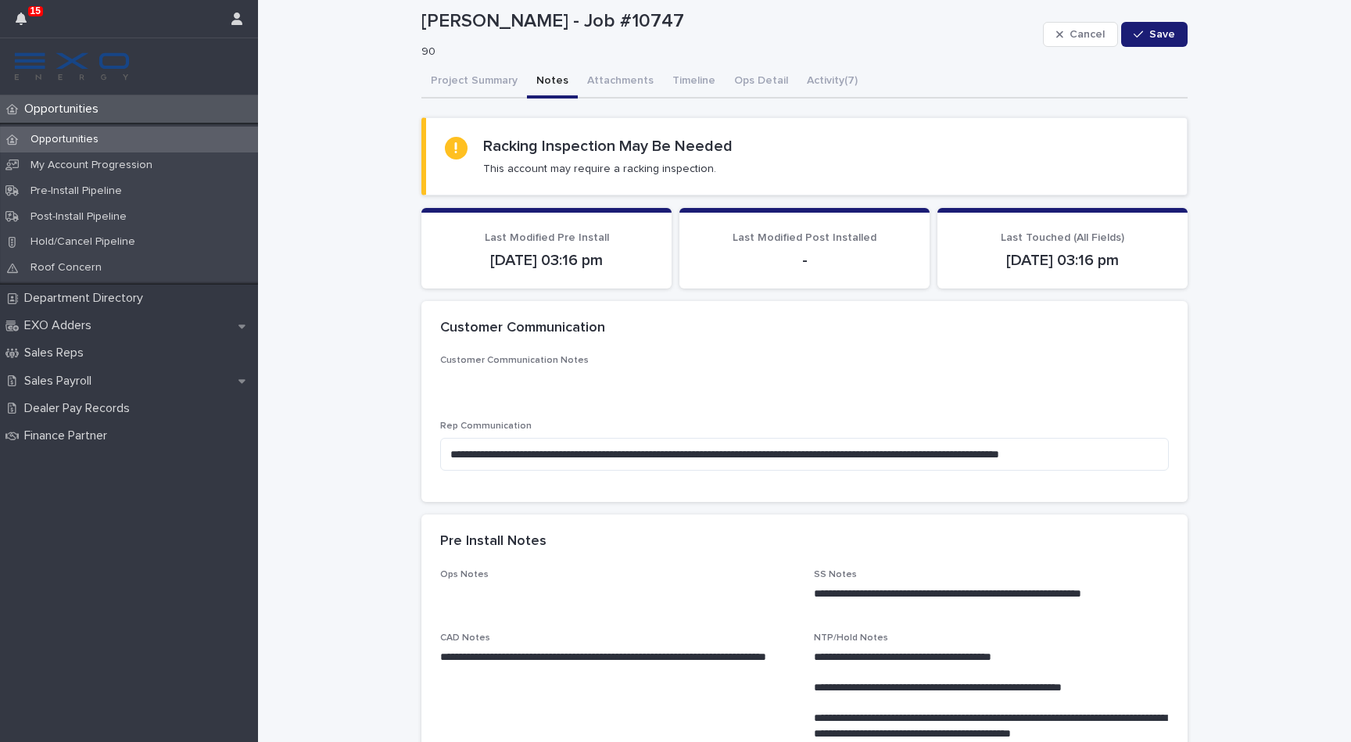
scroll to position [25, 0]
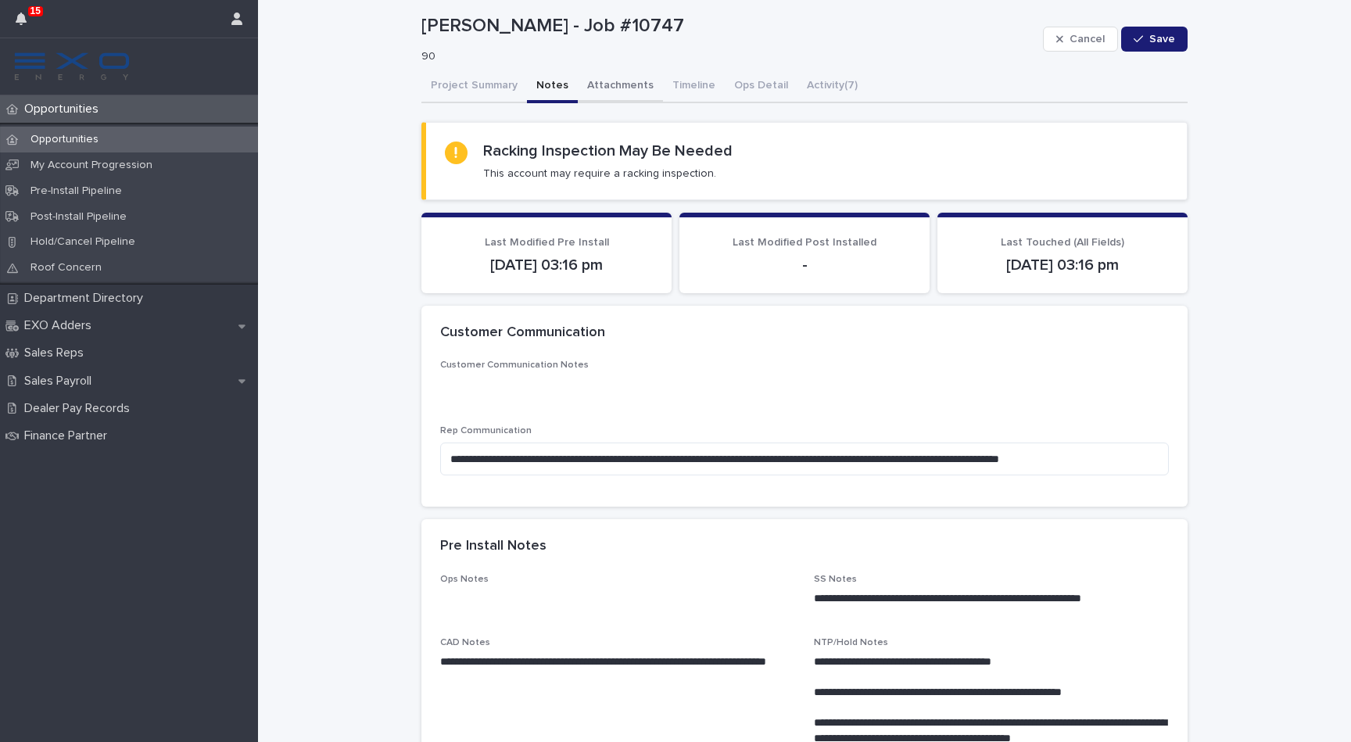
click at [617, 81] on button "Attachments" at bounding box center [620, 86] width 85 height 33
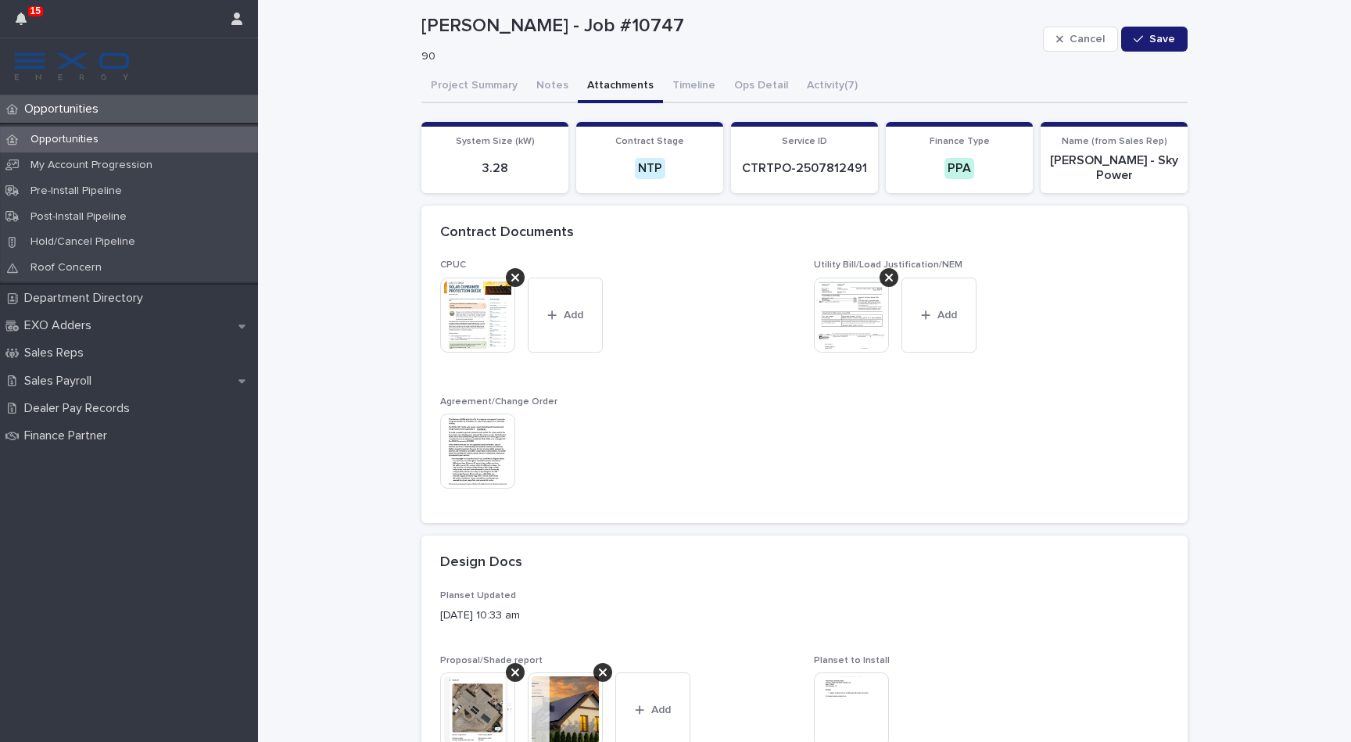
click at [473, 456] on img at bounding box center [477, 451] width 75 height 75
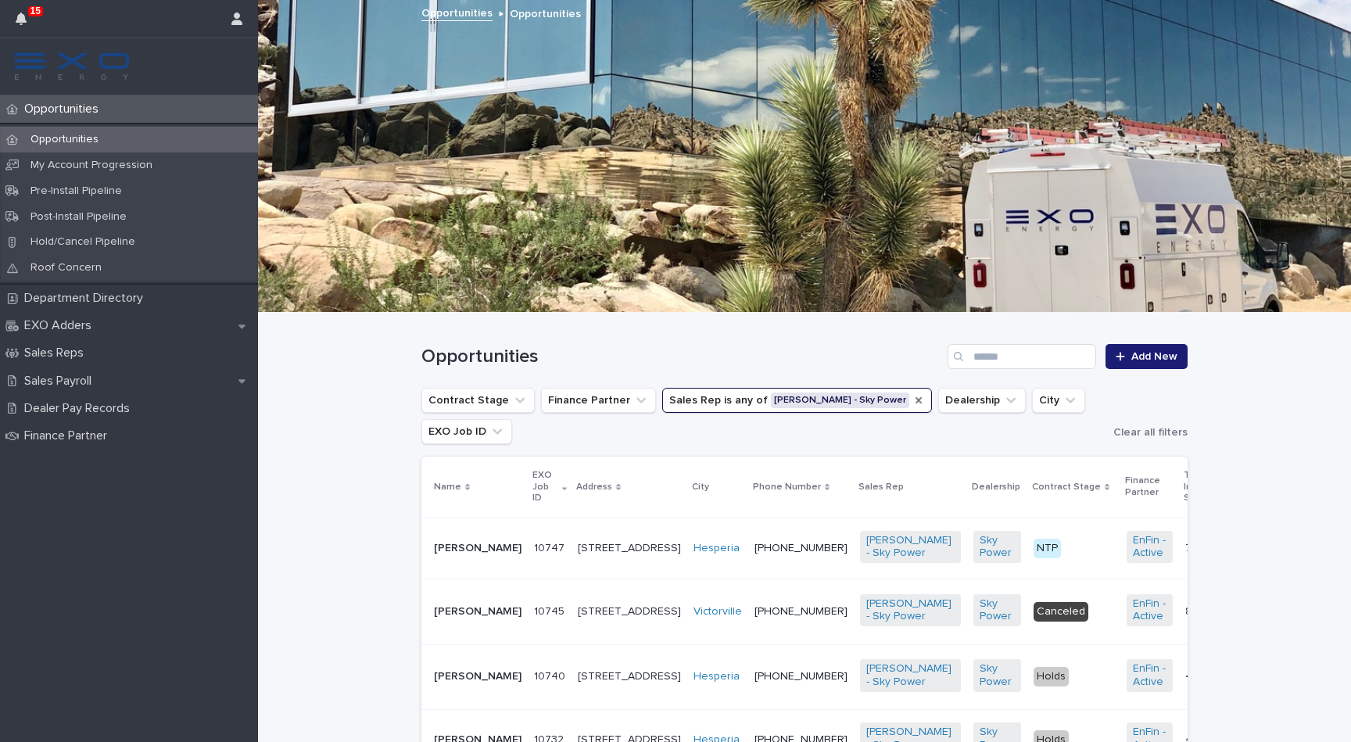
click at [913, 396] on icon "Sales Rep" at bounding box center [919, 400] width 13 height 13
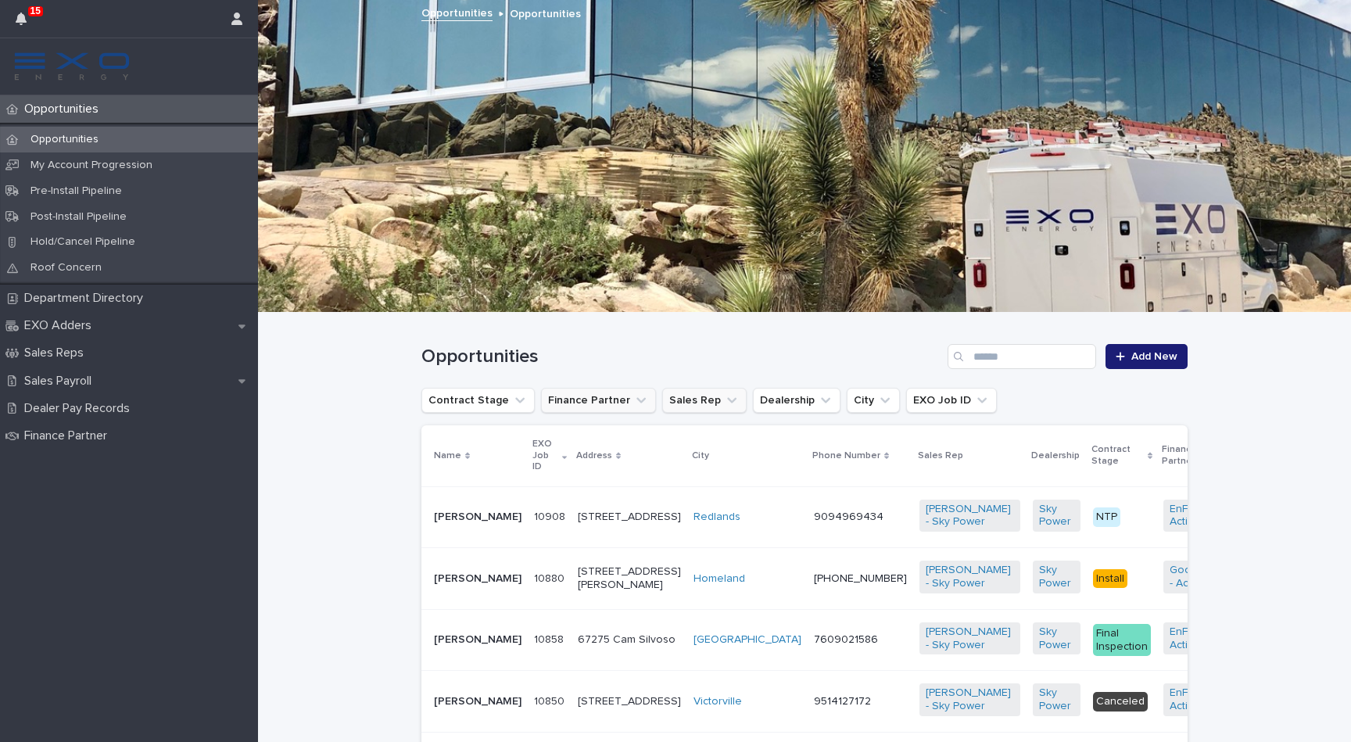
click at [637, 400] on icon "Finance Partner" at bounding box center [641, 401] width 16 height 16
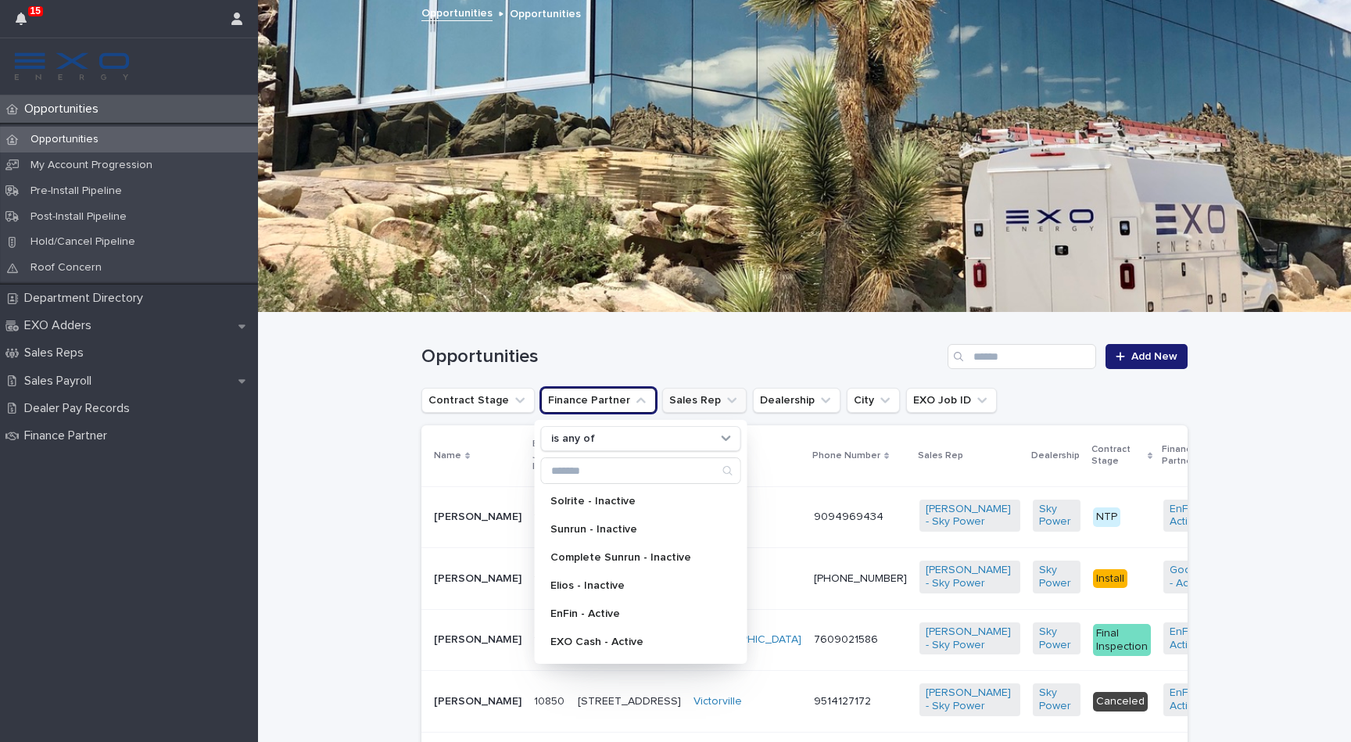
click at [635, 372] on div "Opportunities Add New" at bounding box center [804, 350] width 766 height 75
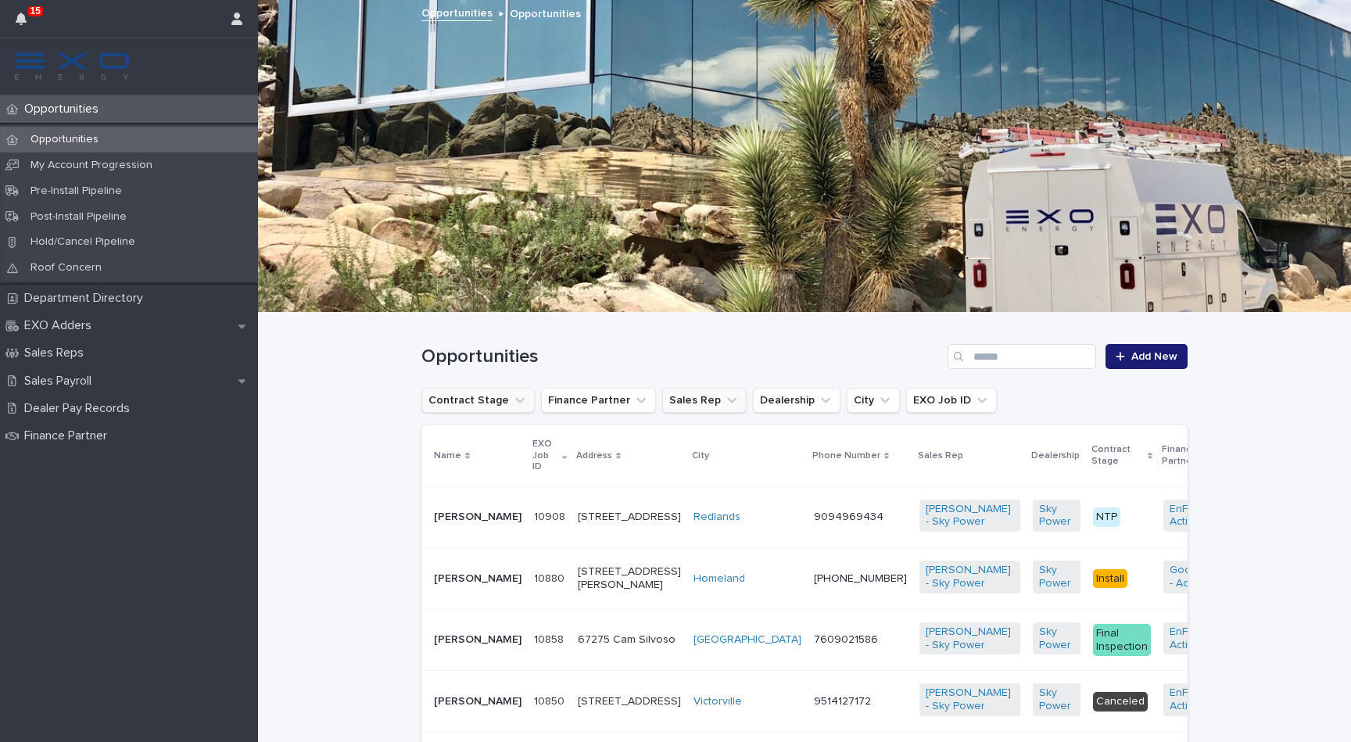
click at [515, 401] on icon "Contract Stage" at bounding box center [519, 400] width 9 height 5
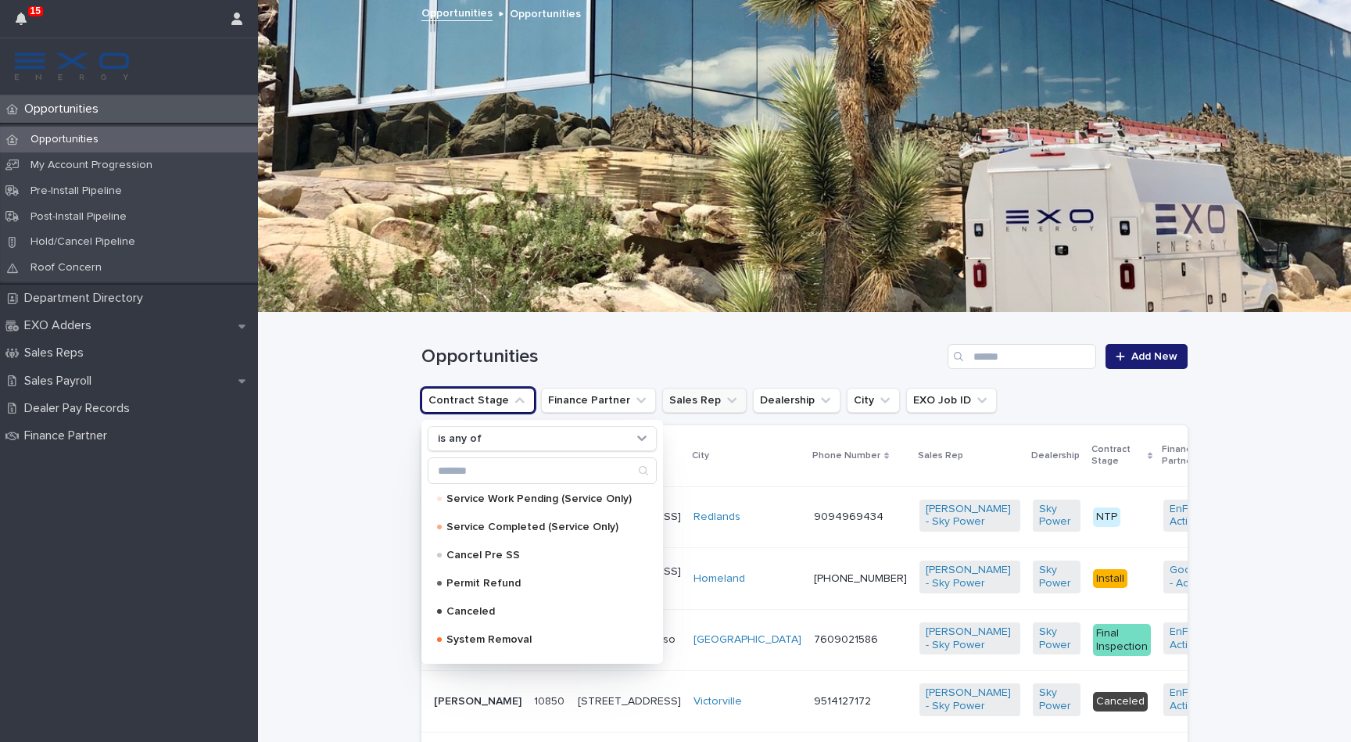
scroll to position [834, 0]
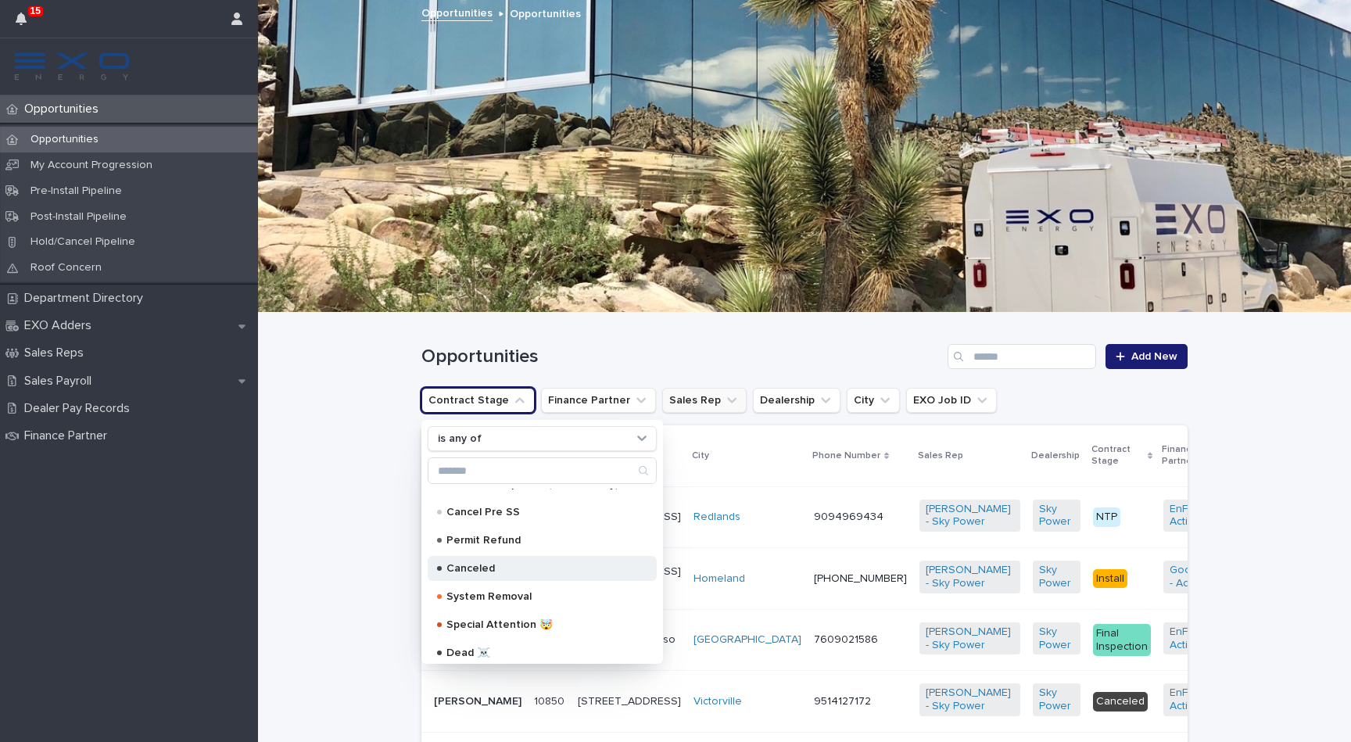
click at [506, 568] on p "Canceled" at bounding box center [538, 568] width 185 height 11
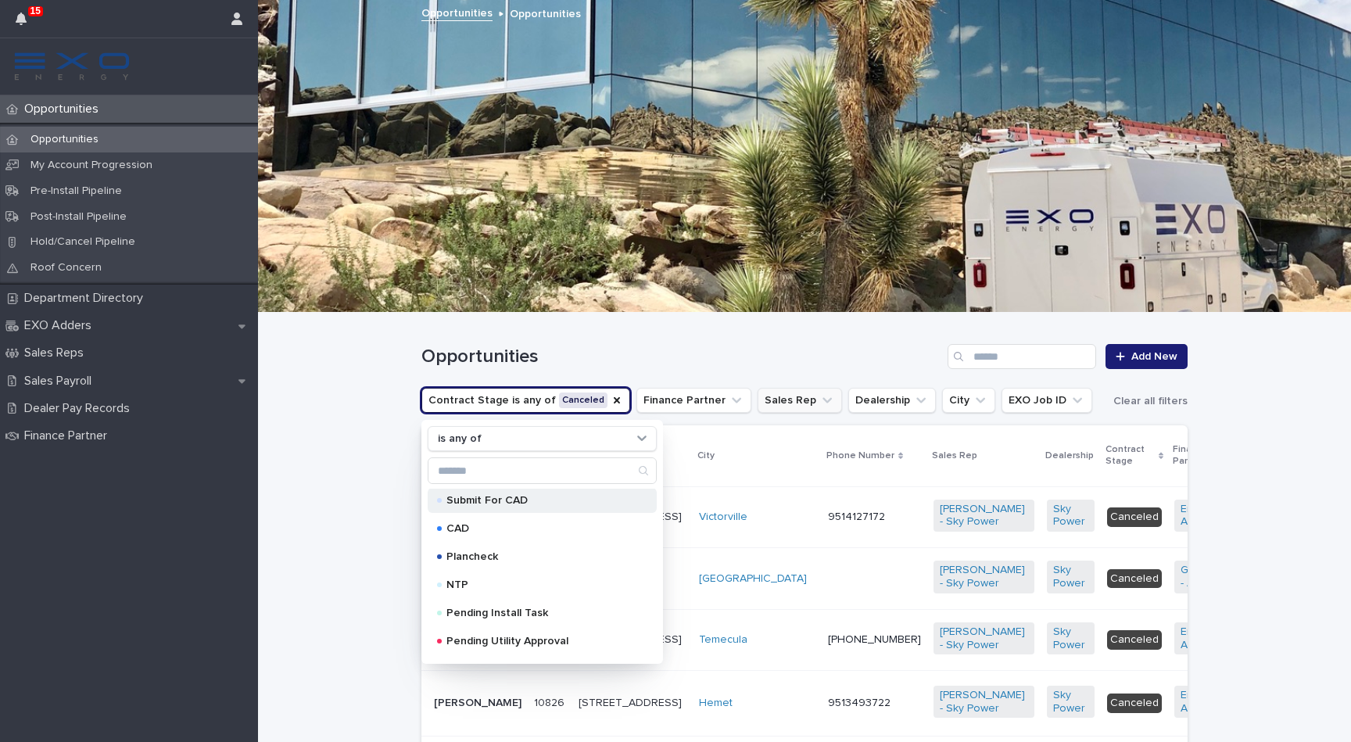
scroll to position [109, 0]
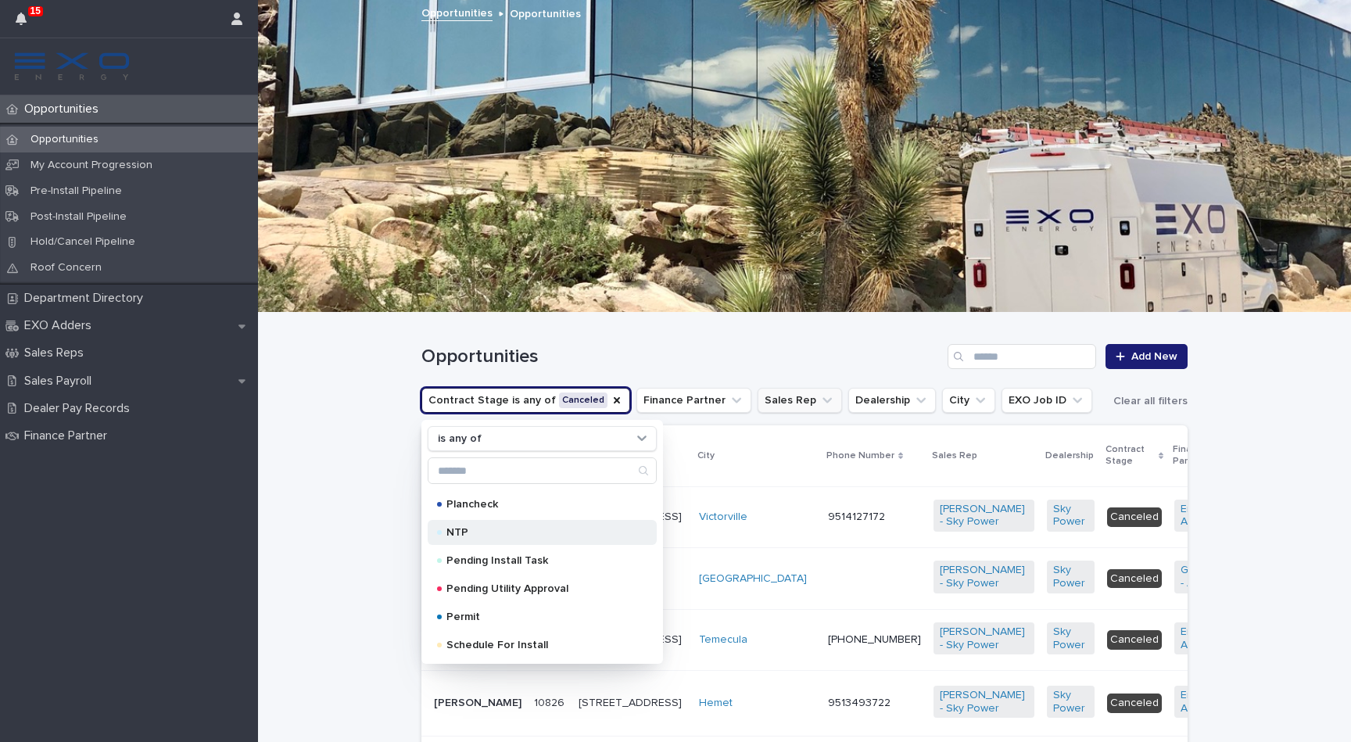
click at [477, 532] on p "NTP" at bounding box center [538, 532] width 185 height 11
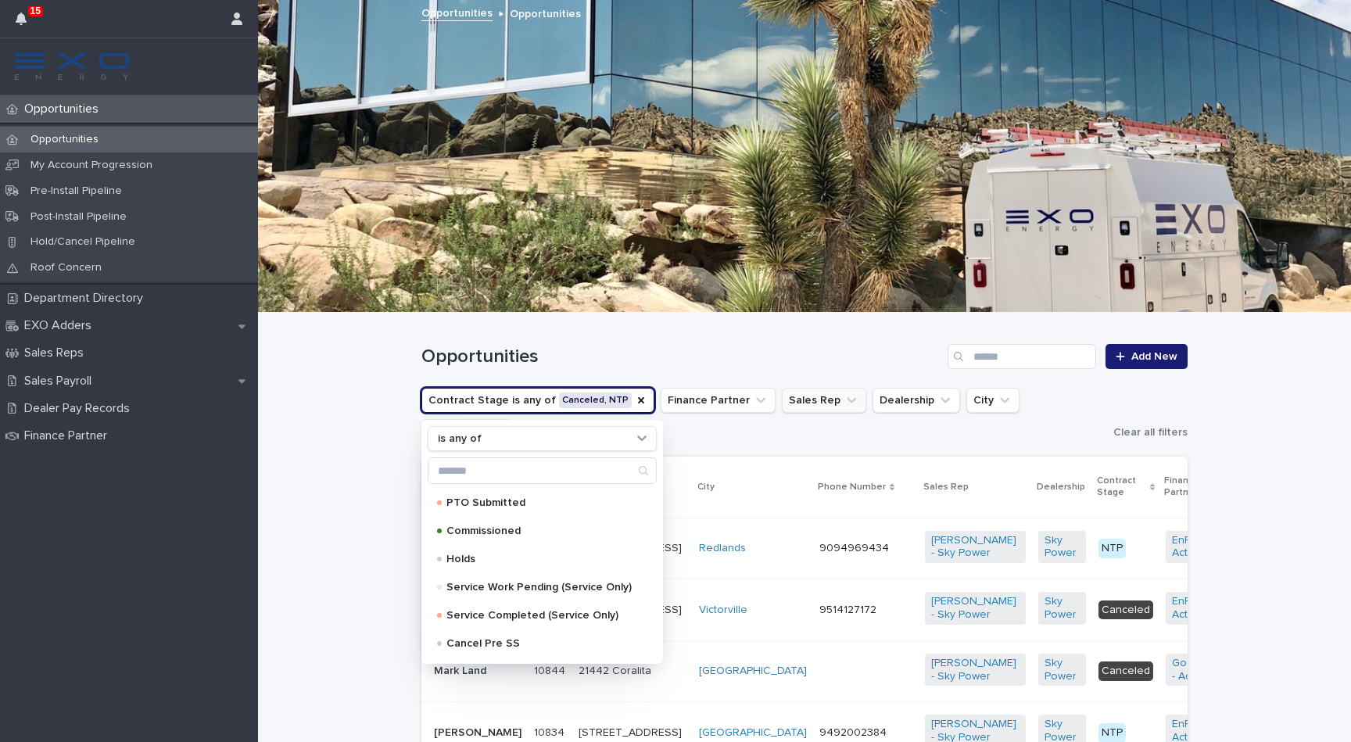
scroll to position [704, 0]
click at [480, 555] on p "Holds" at bounding box center [538, 557] width 185 height 11
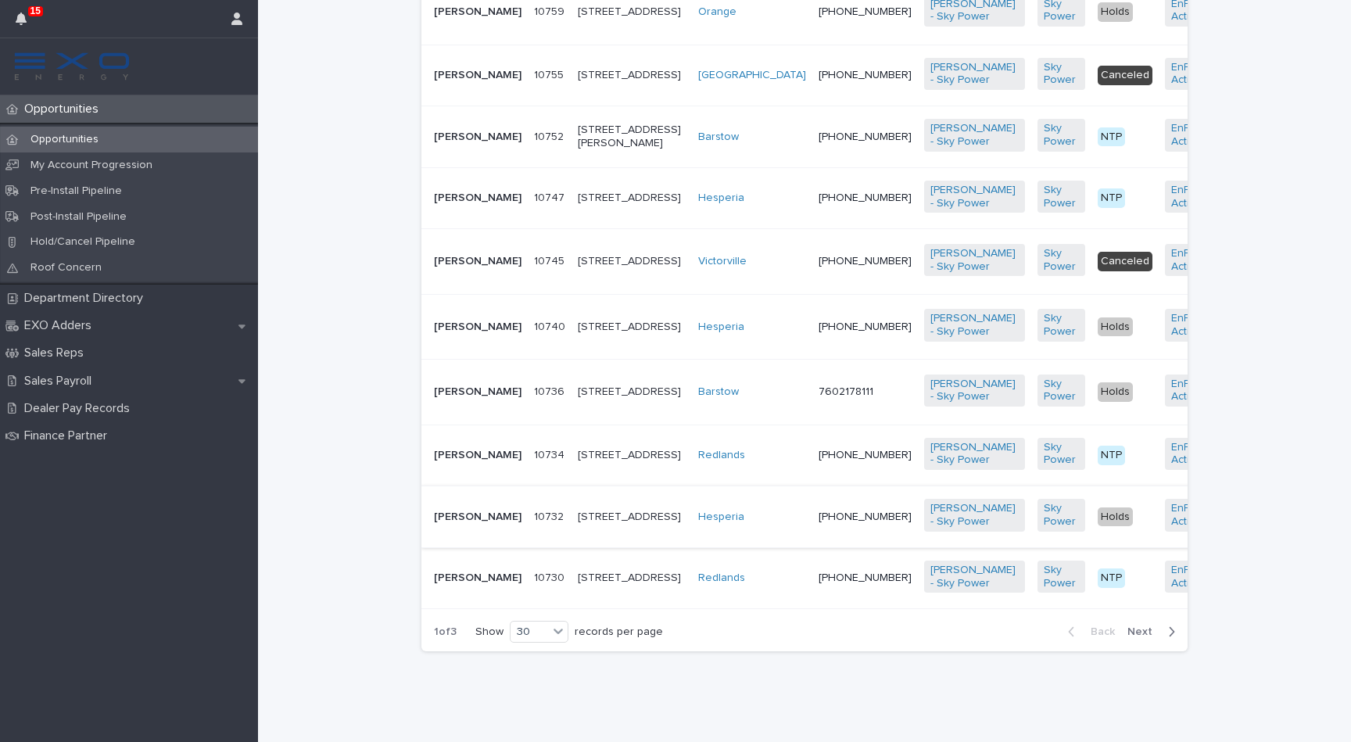
scroll to position [2025, 0]
click at [1139, 637] on span "Next" at bounding box center [1145, 631] width 34 height 11
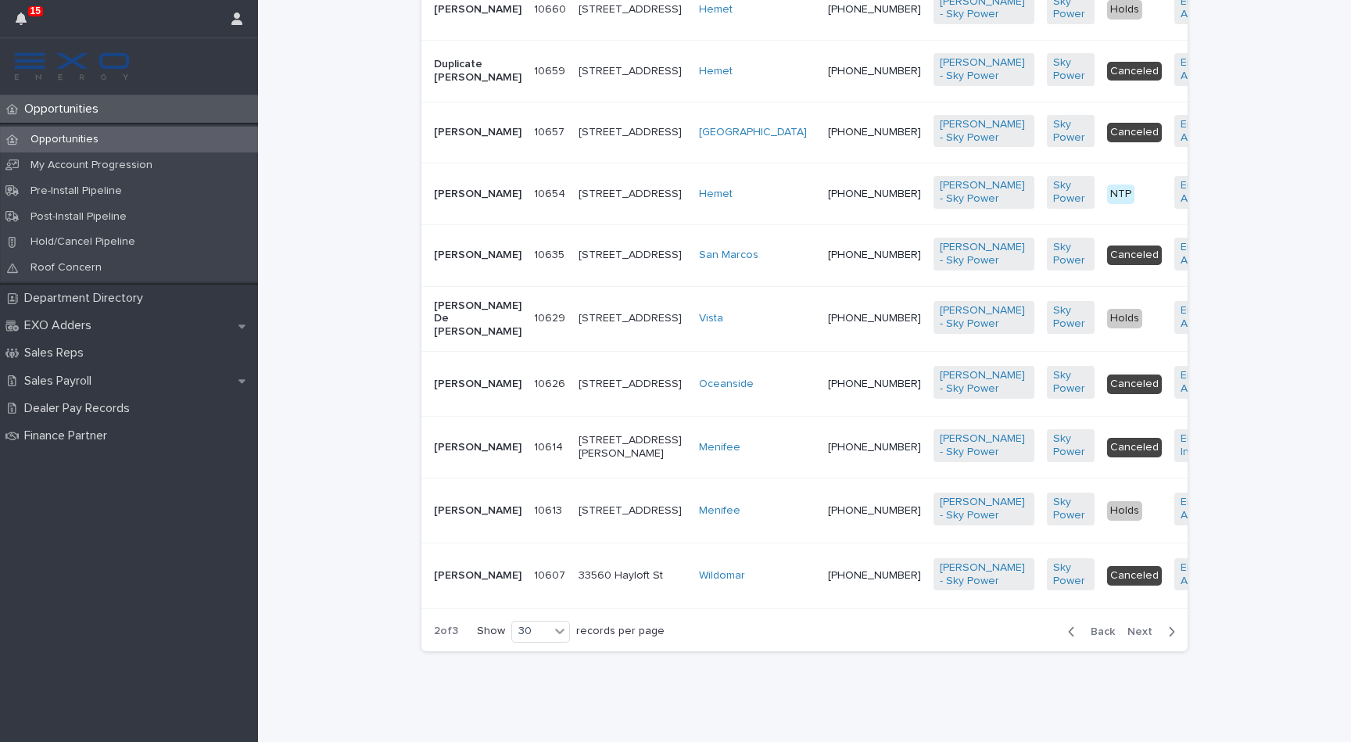
scroll to position [2067, 0]
